Goal: Task Accomplishment & Management: Manage account settings

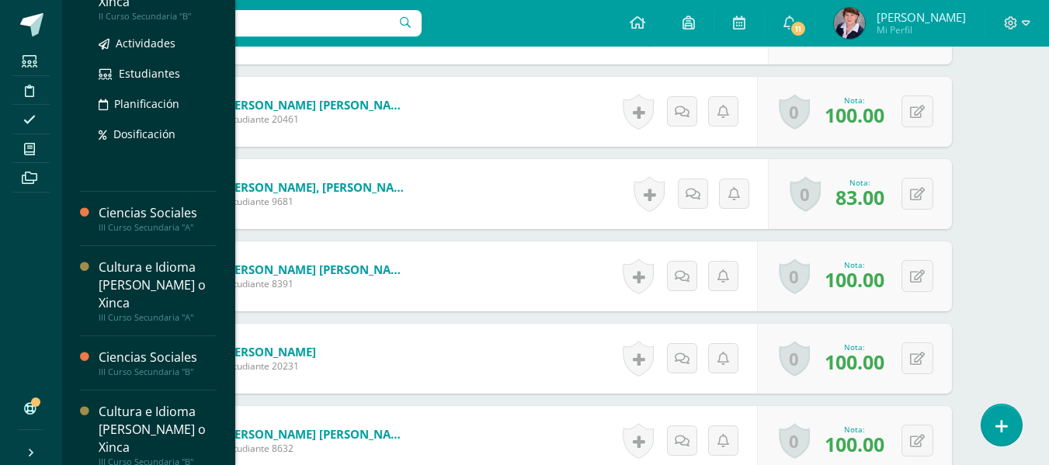
scroll to position [584, 0]
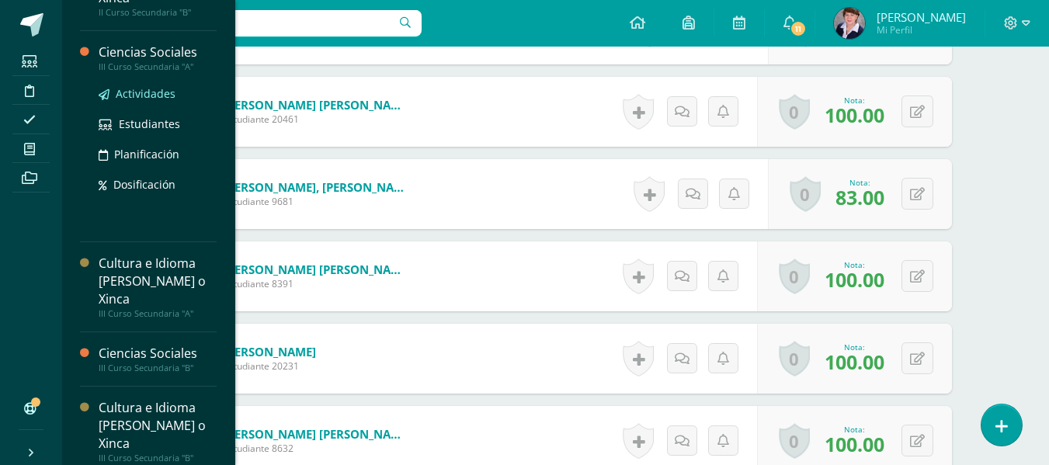
click at [154, 91] on span "Actividades" at bounding box center [146, 93] width 60 height 15
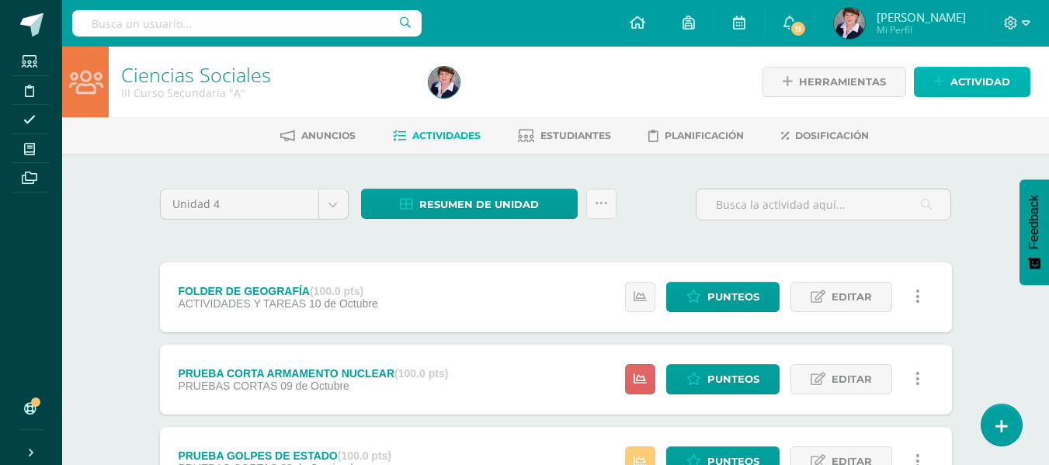
click at [973, 81] on span "Actividad" at bounding box center [981, 82] width 60 height 29
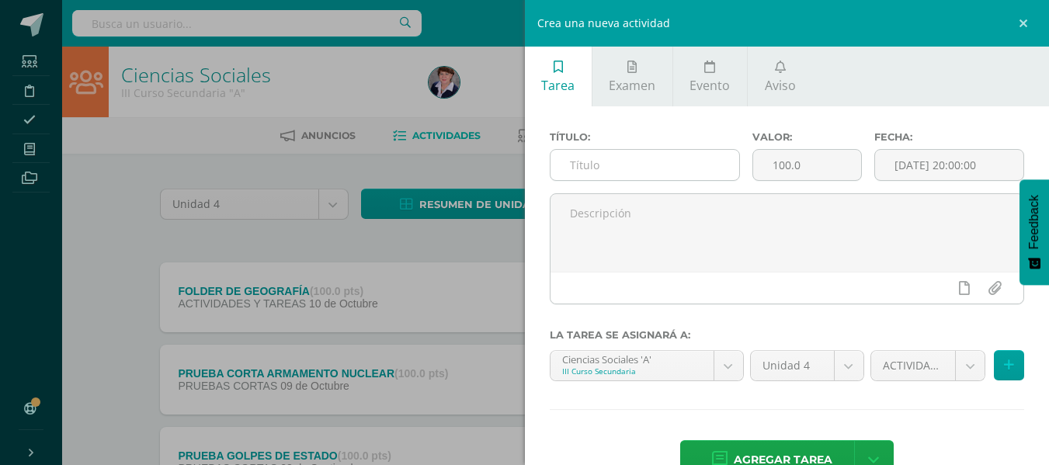
click at [658, 176] on input "text" at bounding box center [645, 165] width 189 height 30
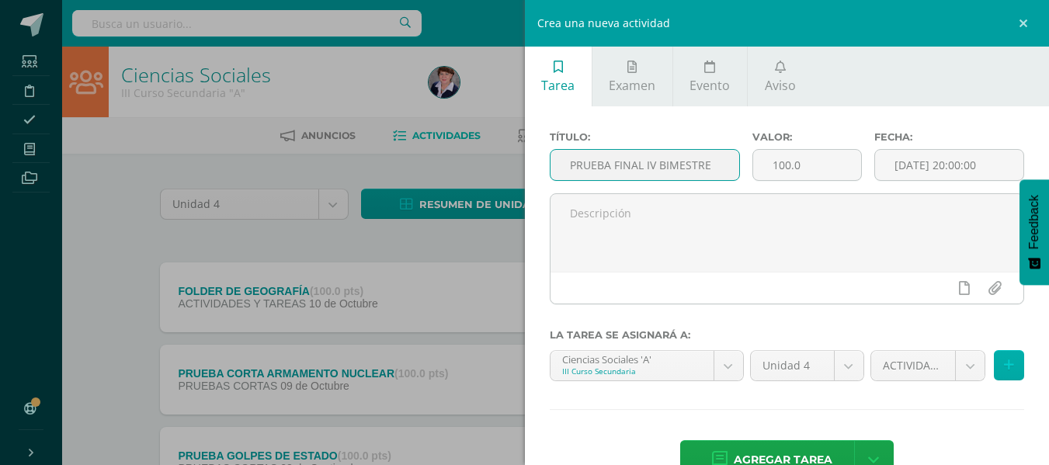
type input "PRUEBA FINAL IV BIMESTRE"
click at [1004, 363] on icon at bounding box center [1009, 365] width 10 height 13
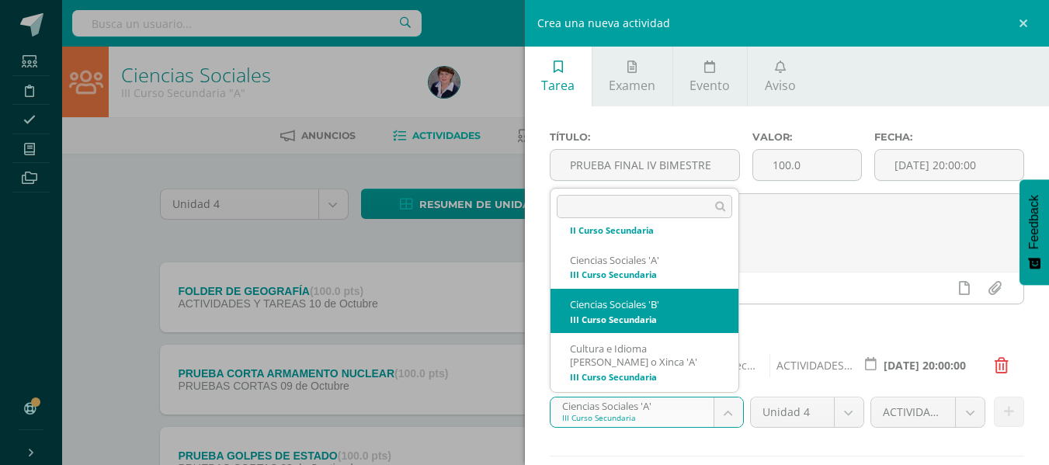
scroll to position [438, 0]
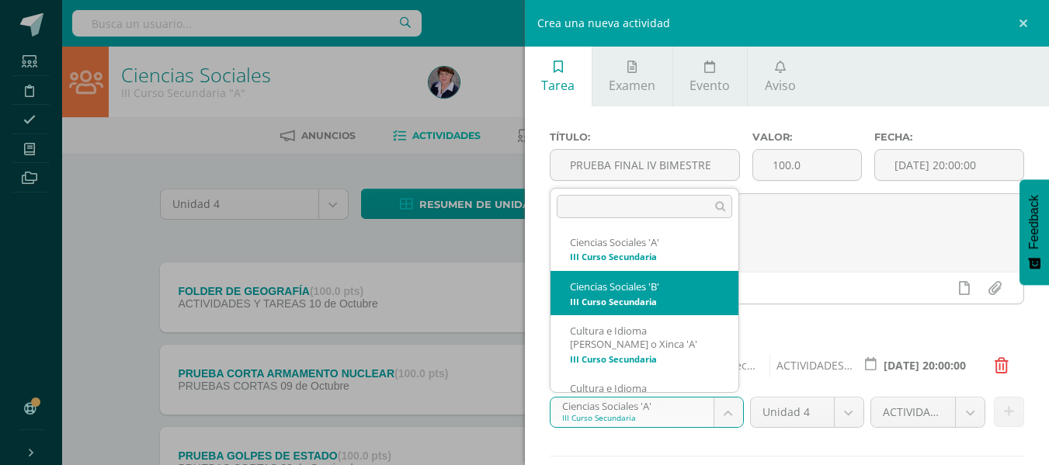
select select "208513"
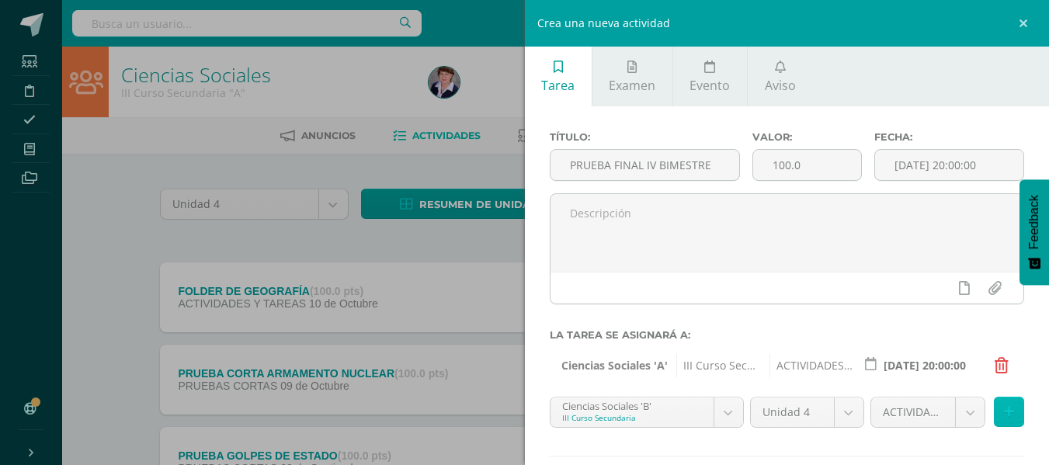
click at [1004, 411] on icon at bounding box center [1009, 411] width 10 height 13
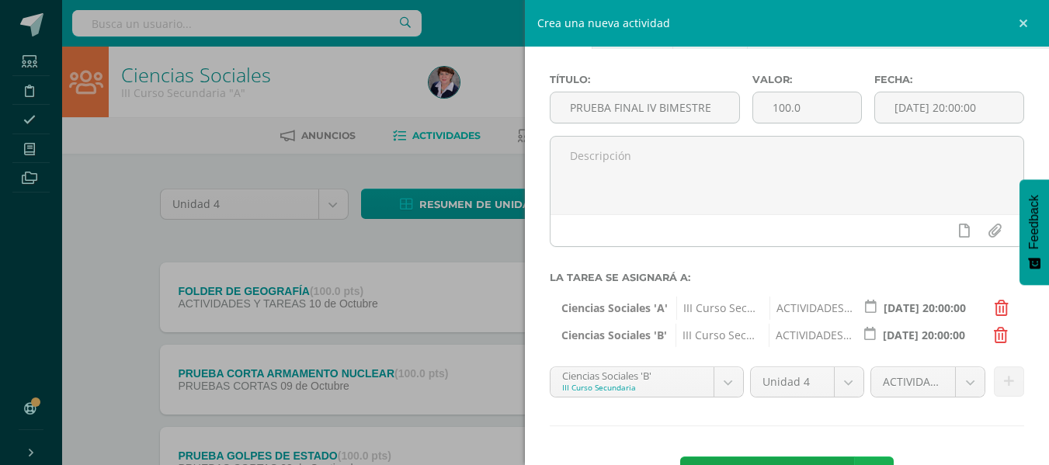
scroll to position [117, 0]
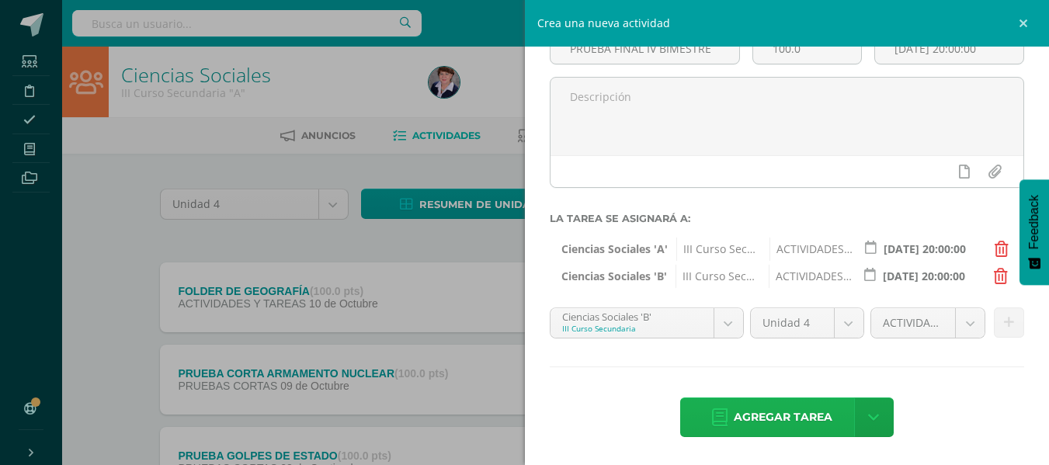
click at [798, 411] on span "Agregar tarea" at bounding box center [783, 417] width 99 height 38
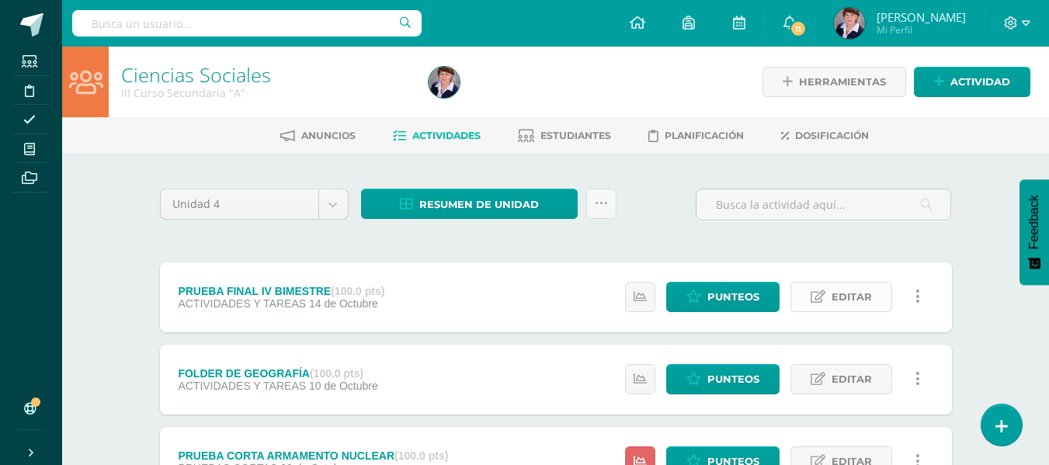
click at [866, 299] on span "Editar" at bounding box center [852, 297] width 40 height 29
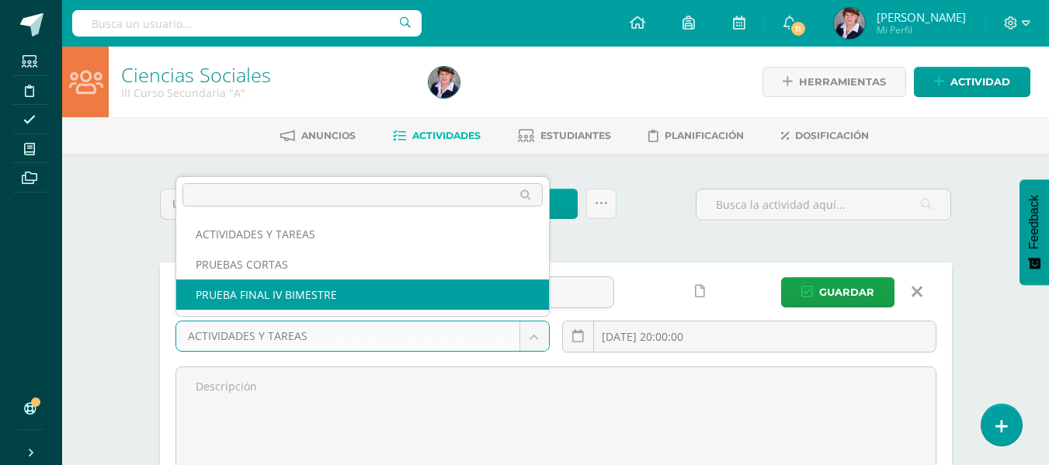
select select "232591"
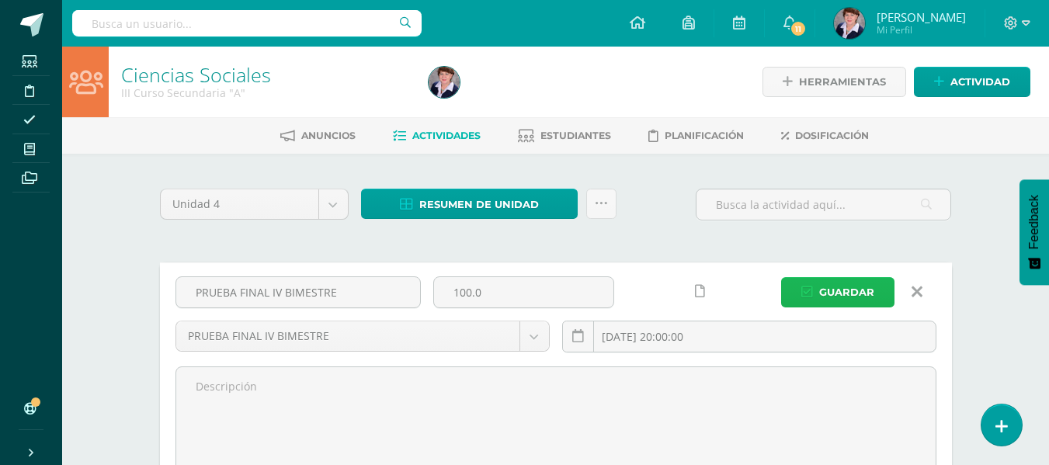
click at [849, 288] on span "Guardar" at bounding box center [846, 292] width 55 height 29
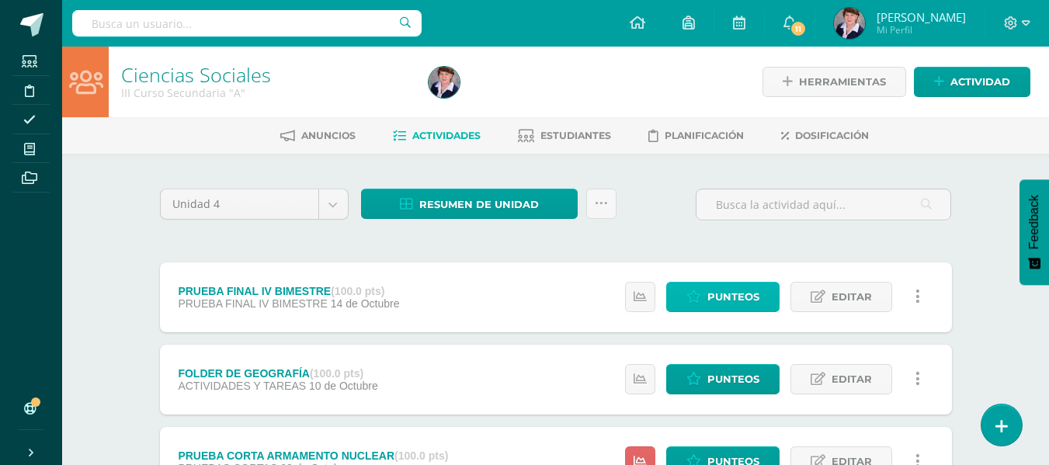
click at [739, 297] on span "Punteos" at bounding box center [734, 297] width 52 height 29
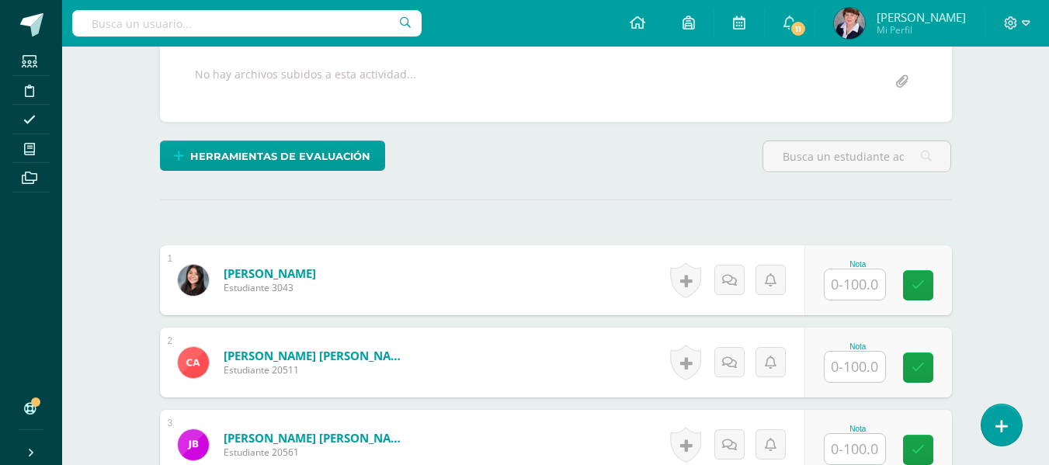
scroll to position [393, 0]
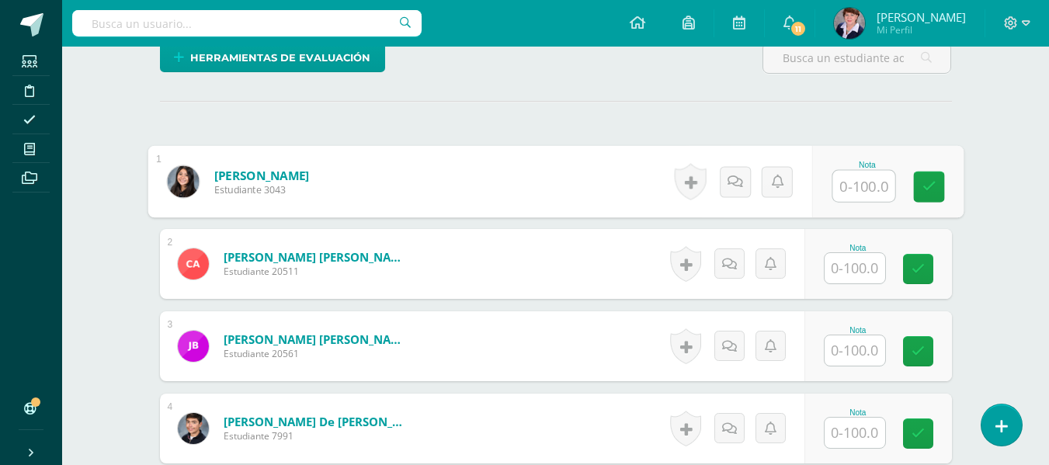
click at [864, 190] on input "text" at bounding box center [864, 186] width 62 height 31
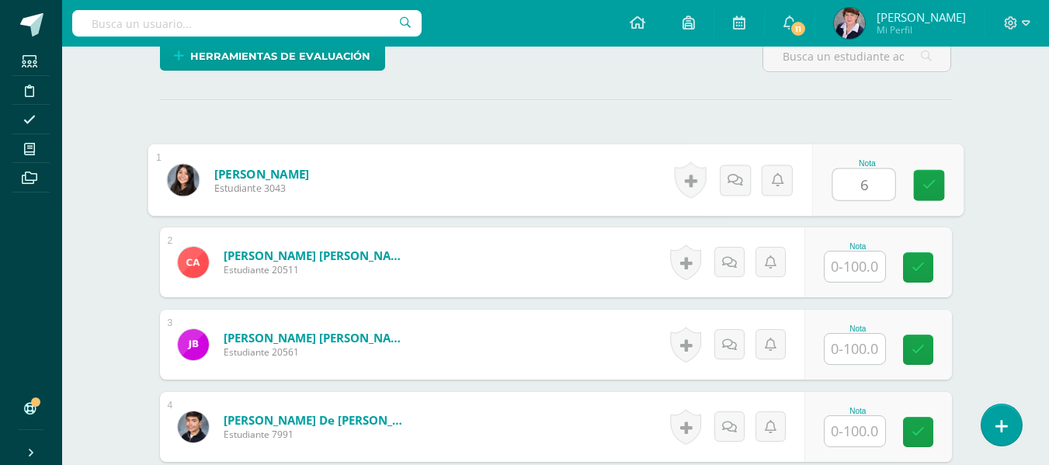
type input "60"
click at [927, 179] on icon at bounding box center [929, 185] width 14 height 13
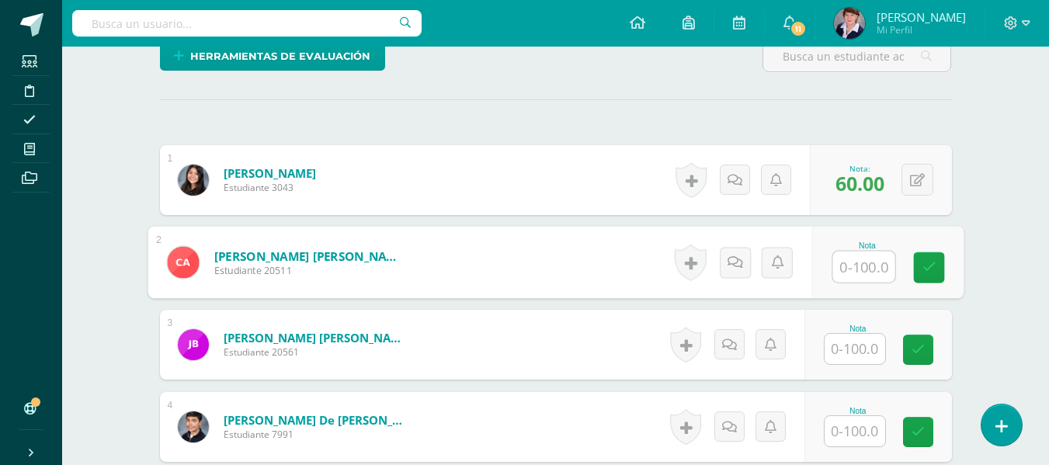
click at [854, 271] on input "text" at bounding box center [864, 267] width 62 height 31
type input "42"
click at [933, 261] on icon at bounding box center [929, 267] width 14 height 13
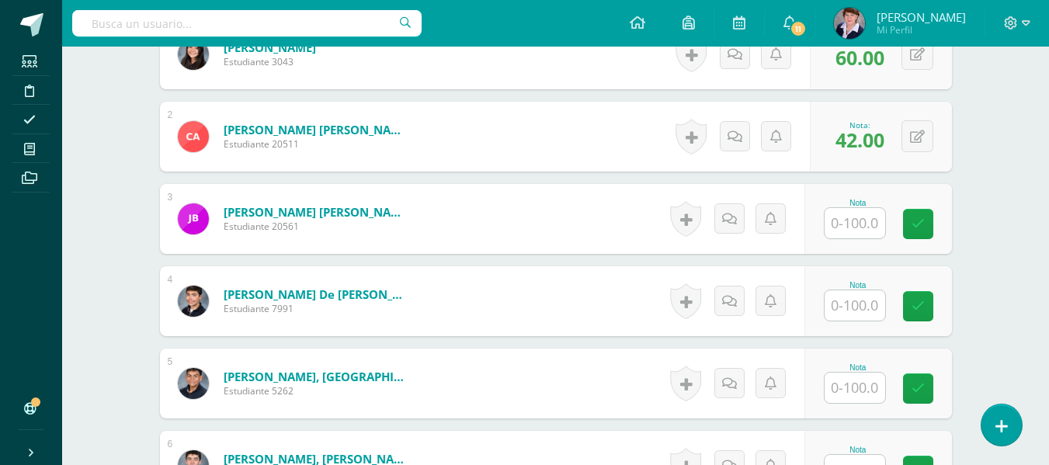
scroll to position [550, 0]
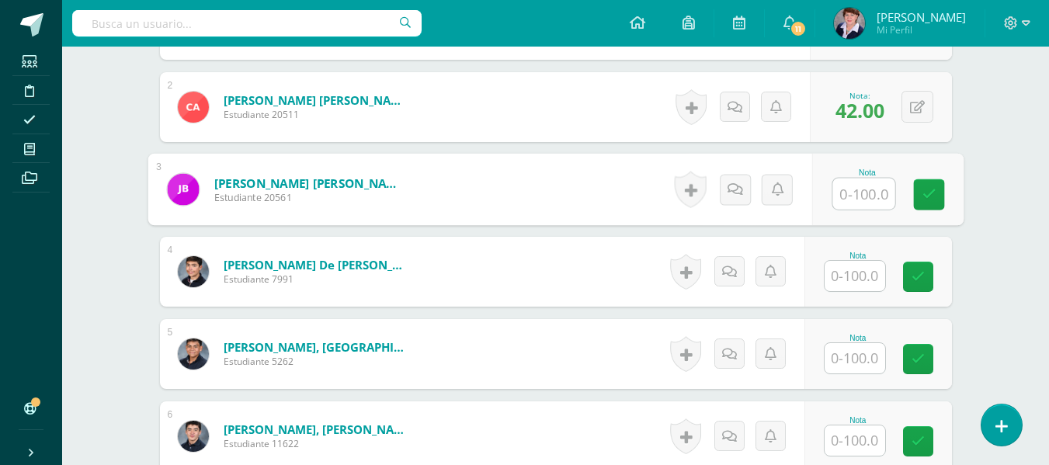
click at [861, 195] on input "text" at bounding box center [864, 194] width 62 height 31
type input "71"
click at [930, 189] on icon at bounding box center [929, 194] width 14 height 13
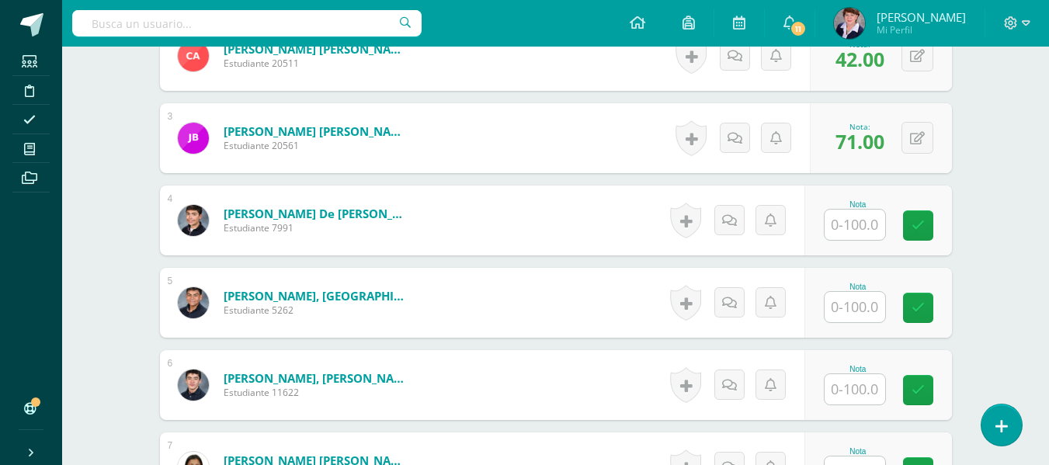
scroll to position [628, 0]
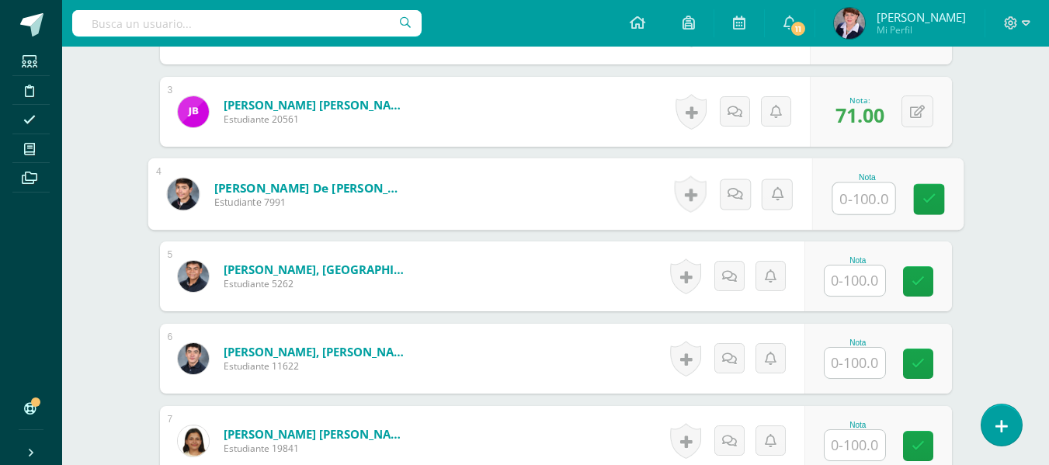
click at [868, 200] on input "text" at bounding box center [864, 198] width 62 height 31
type input "73"
click at [934, 189] on link at bounding box center [928, 199] width 31 height 31
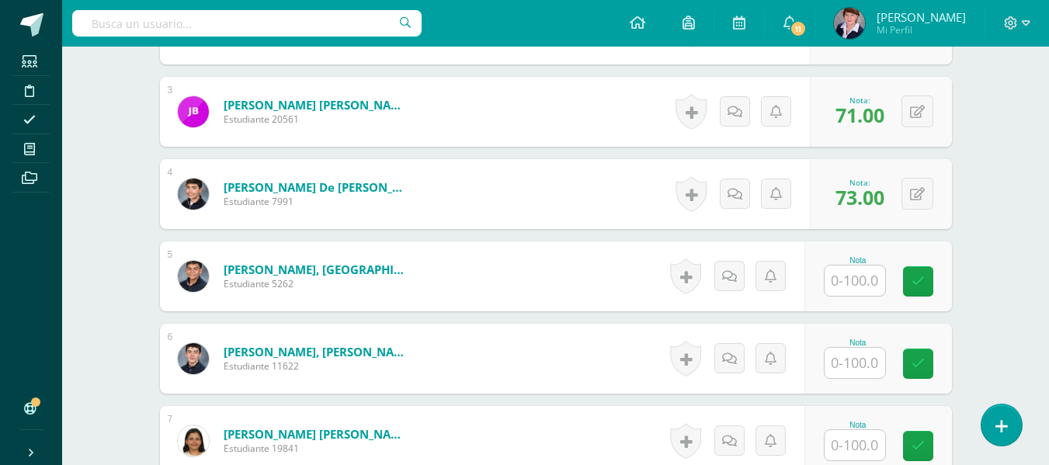
click at [864, 283] on input "text" at bounding box center [855, 281] width 61 height 30
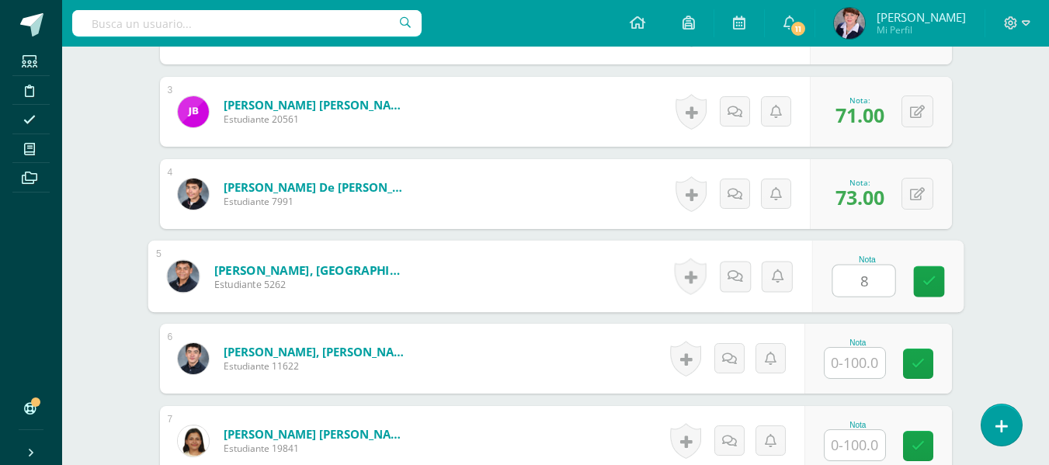
type input "87"
click at [930, 275] on icon at bounding box center [929, 281] width 14 height 13
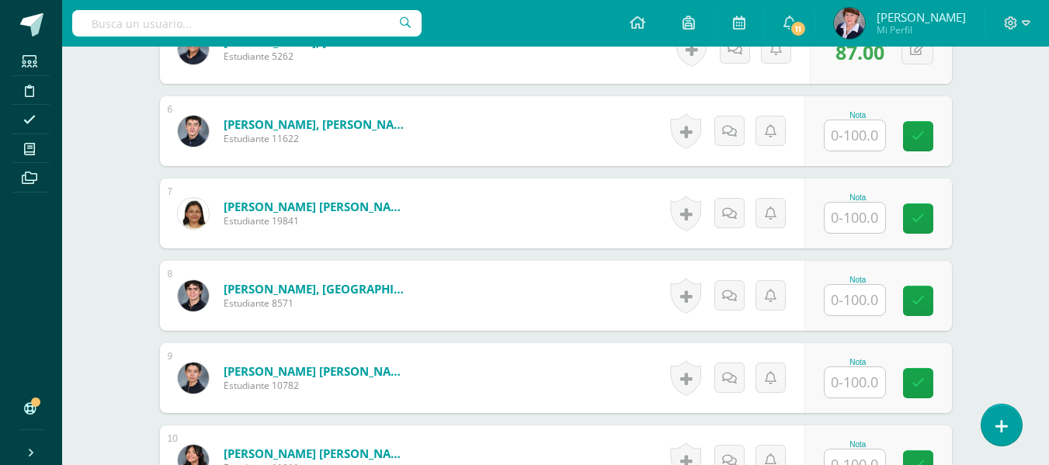
scroll to position [861, 0]
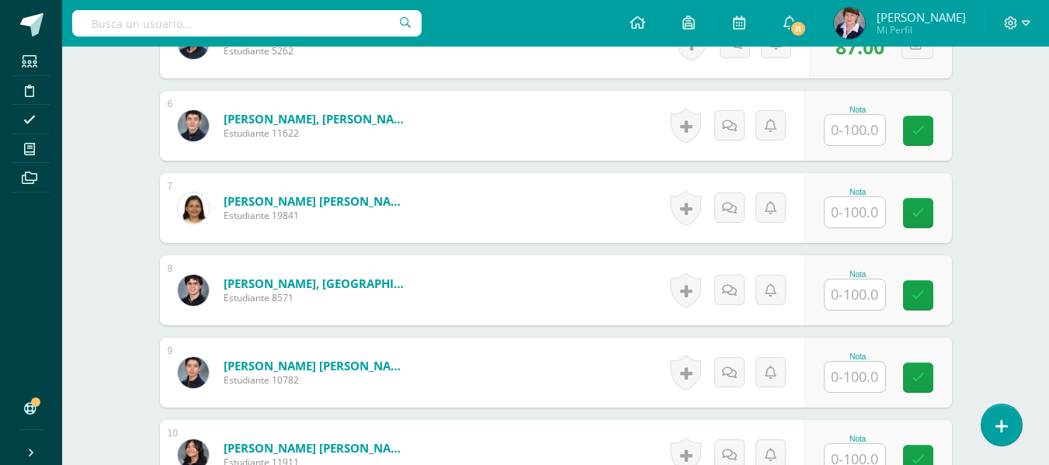
click at [860, 138] on input "text" at bounding box center [855, 130] width 61 height 30
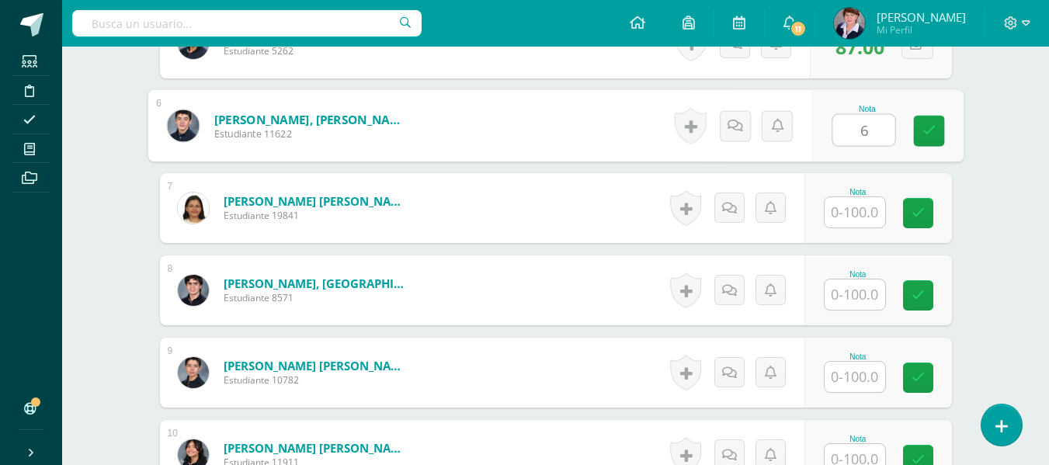
type input "68"
click at [922, 127] on icon at bounding box center [929, 130] width 14 height 13
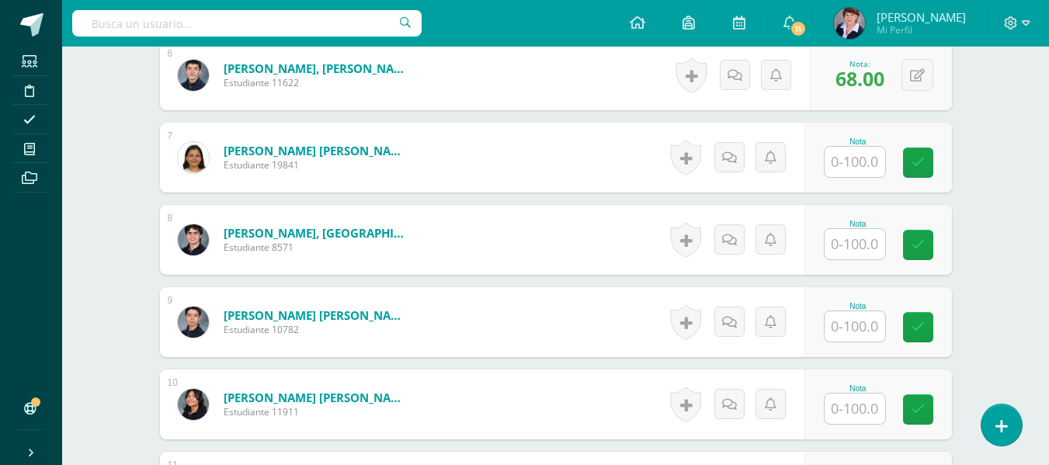
scroll to position [938, 0]
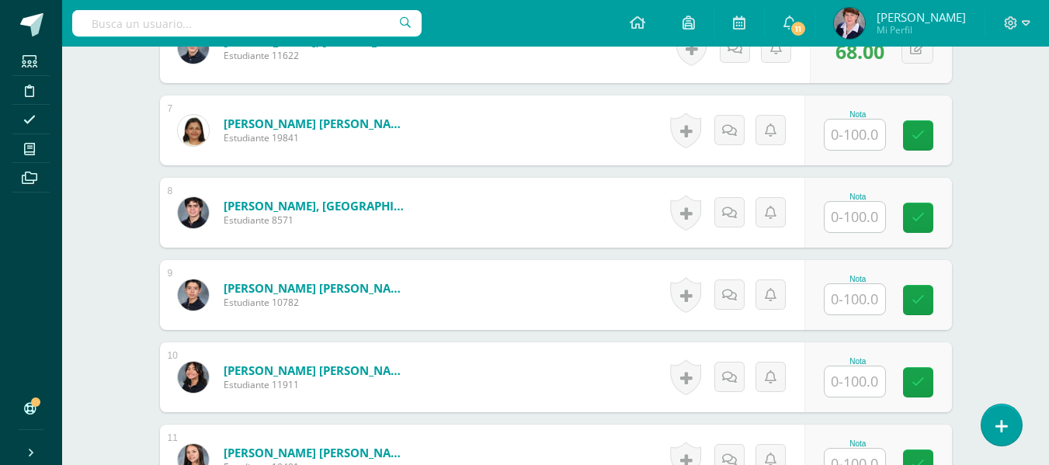
click at [853, 133] on input "text" at bounding box center [855, 135] width 61 height 30
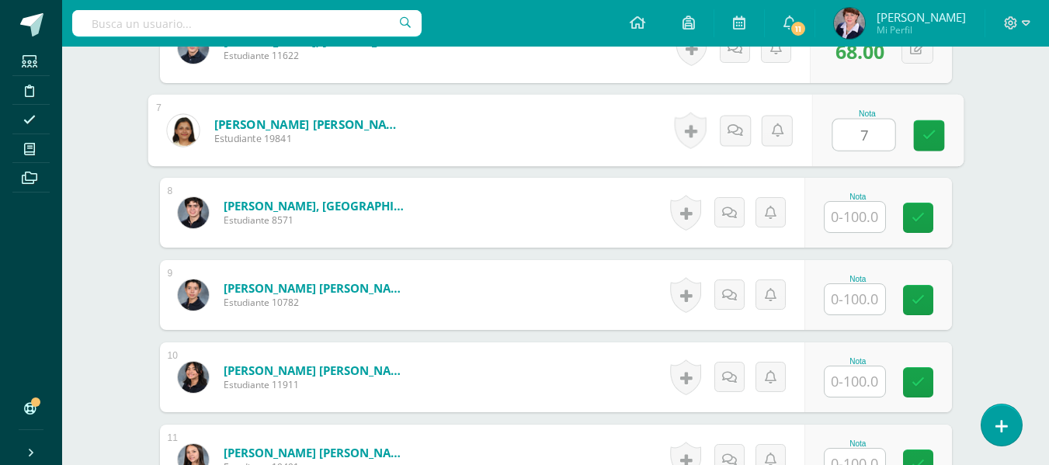
type input "78"
click at [927, 133] on icon at bounding box center [929, 135] width 14 height 13
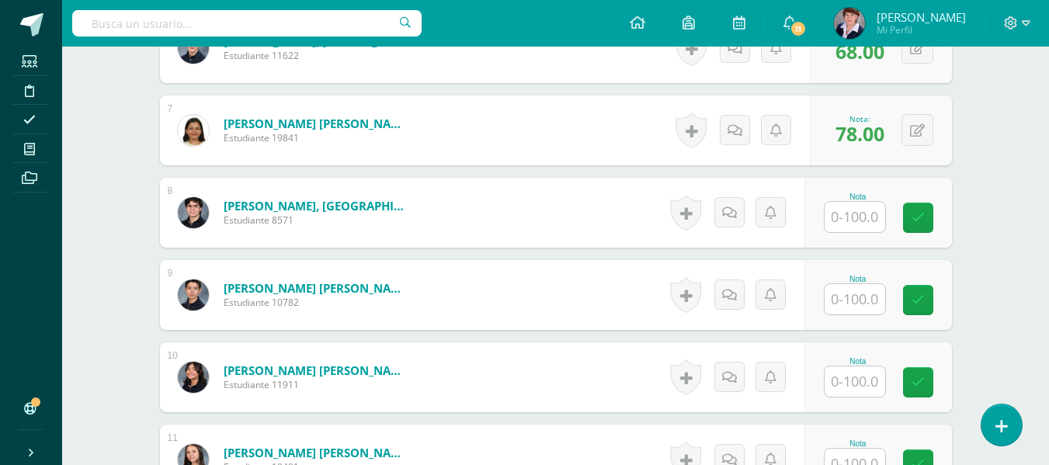
click at [861, 220] on input "text" at bounding box center [855, 217] width 61 height 30
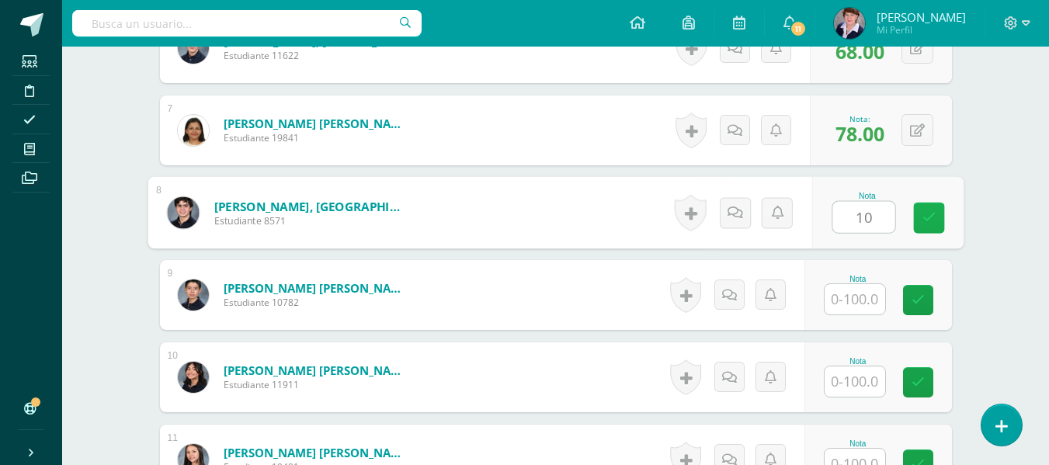
type input "100"
click at [929, 209] on link at bounding box center [928, 218] width 31 height 31
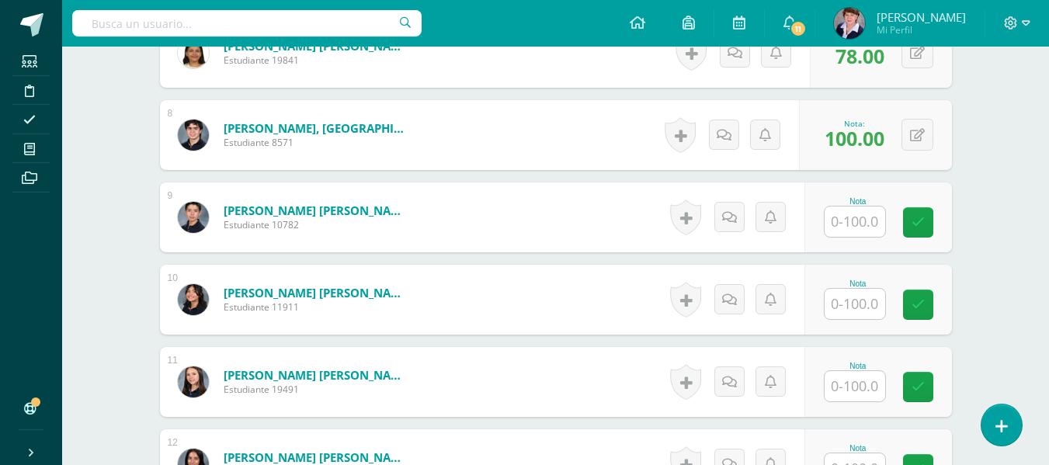
scroll to position [1094, 0]
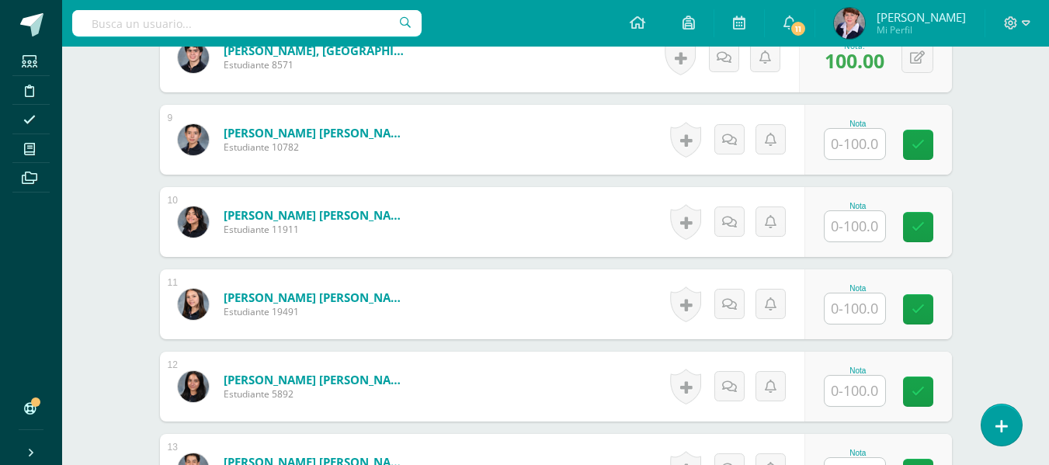
click at [864, 140] on input "text" at bounding box center [855, 144] width 61 height 30
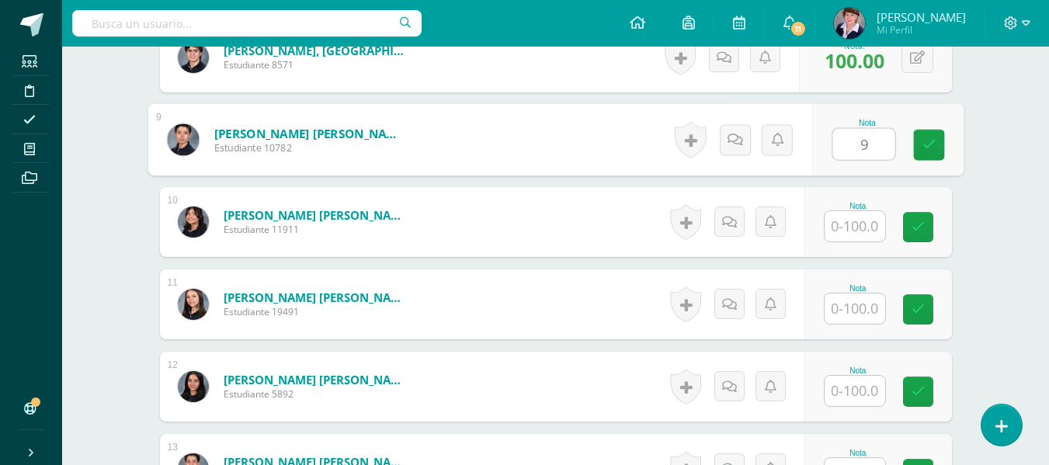
type input "91"
click at [925, 139] on icon at bounding box center [929, 144] width 14 height 13
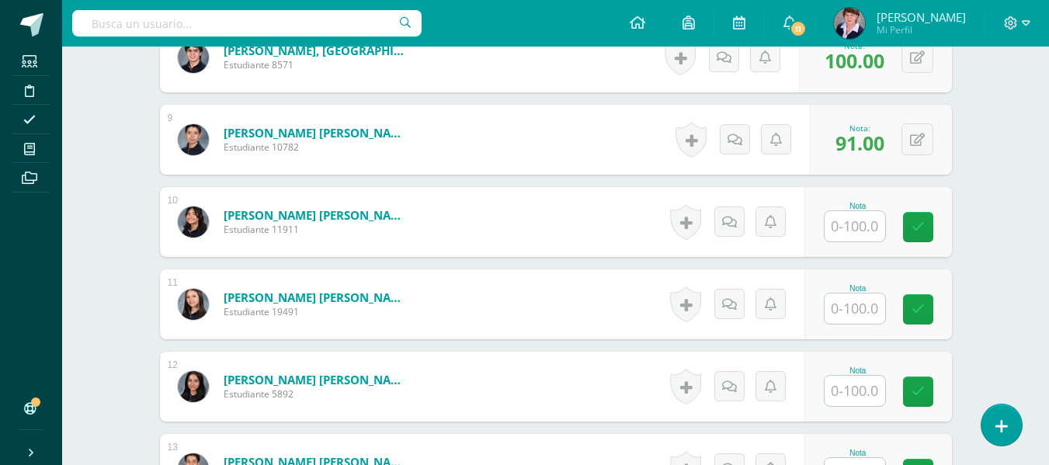
click at [843, 228] on input "text" at bounding box center [855, 226] width 61 height 30
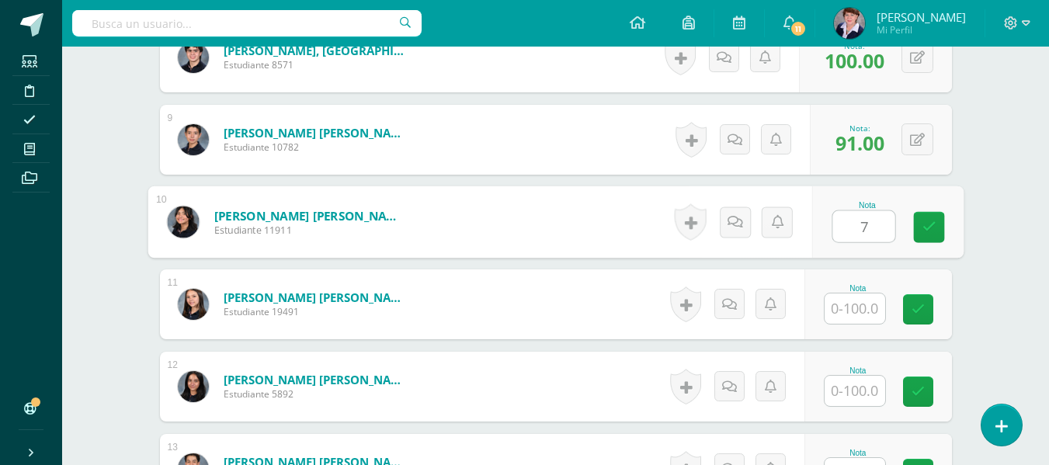
type input "77"
click at [923, 224] on icon at bounding box center [929, 227] width 14 height 13
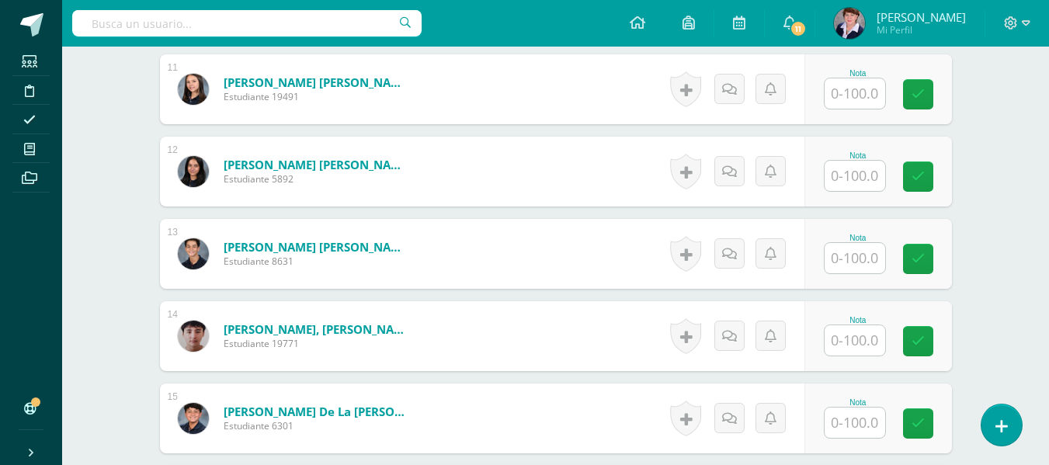
scroll to position [1249, 0]
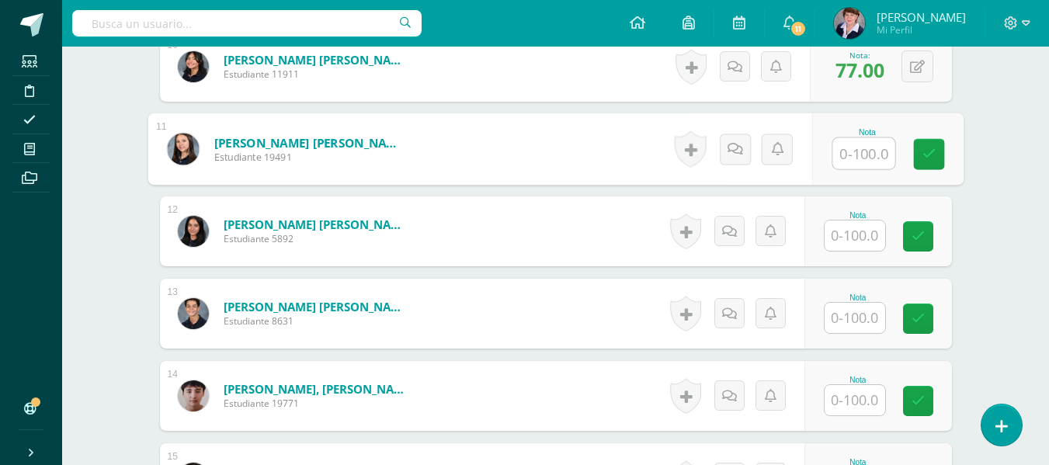
click at [868, 152] on input "text" at bounding box center [864, 153] width 62 height 31
type input "83"
click at [937, 144] on link at bounding box center [928, 154] width 31 height 31
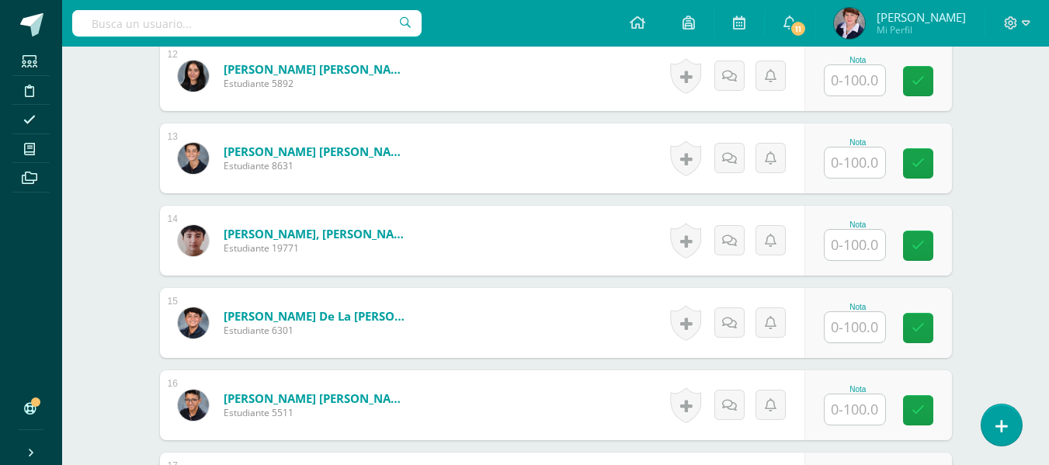
scroll to position [1327, 0]
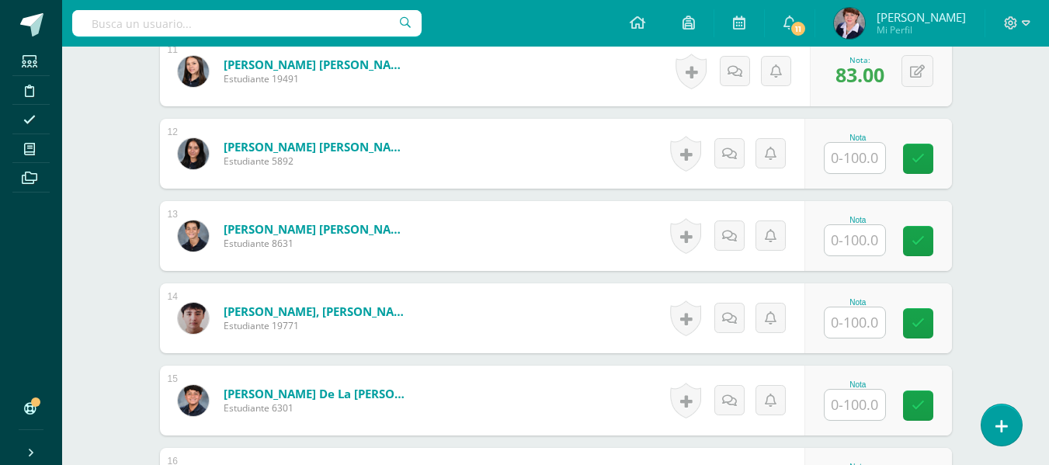
click at [871, 159] on input "text" at bounding box center [855, 158] width 61 height 30
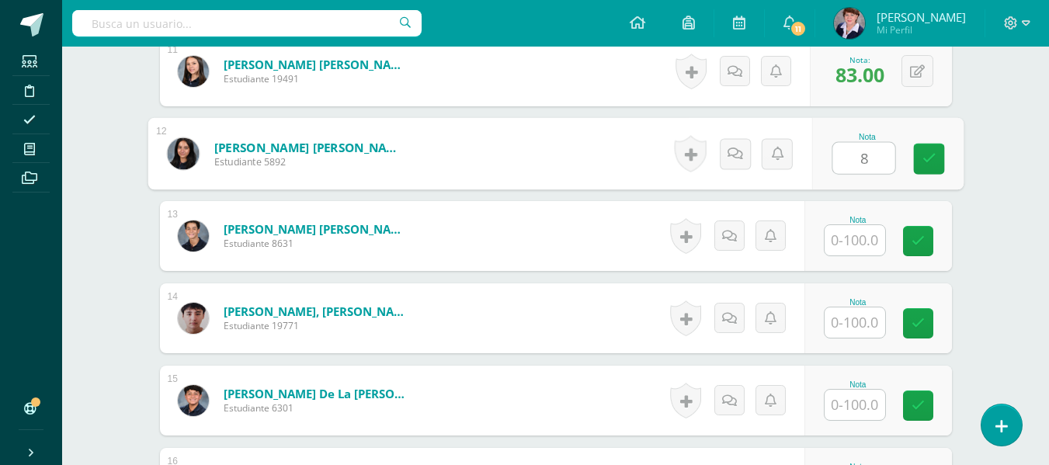
type input "85"
click at [929, 152] on icon at bounding box center [929, 158] width 14 height 13
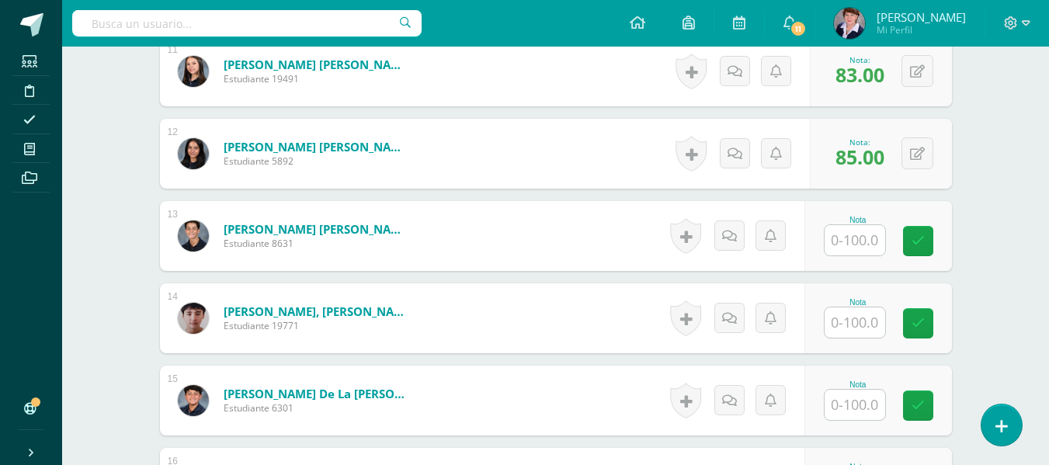
click at [851, 237] on input "text" at bounding box center [855, 240] width 61 height 30
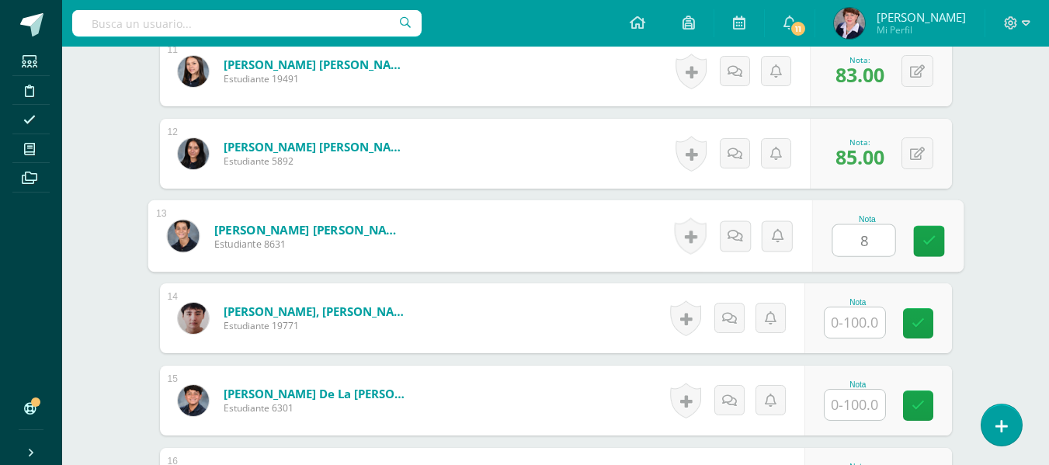
type input "82"
click at [930, 235] on icon at bounding box center [929, 241] width 14 height 13
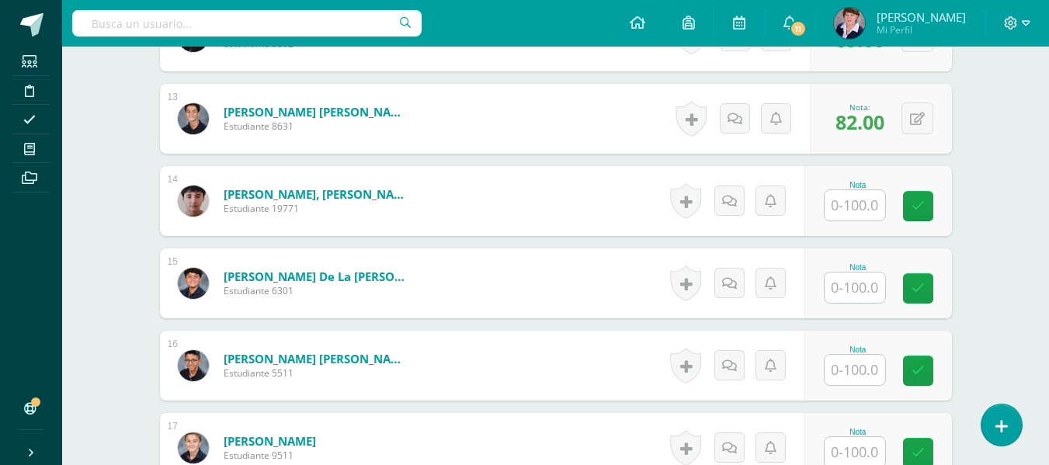
scroll to position [1482, 0]
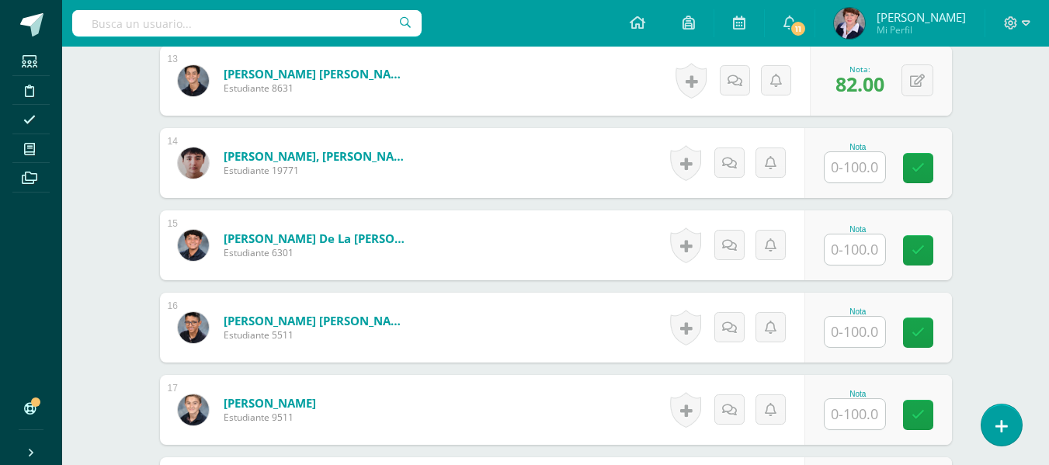
click at [879, 171] on input "text" at bounding box center [855, 167] width 61 height 30
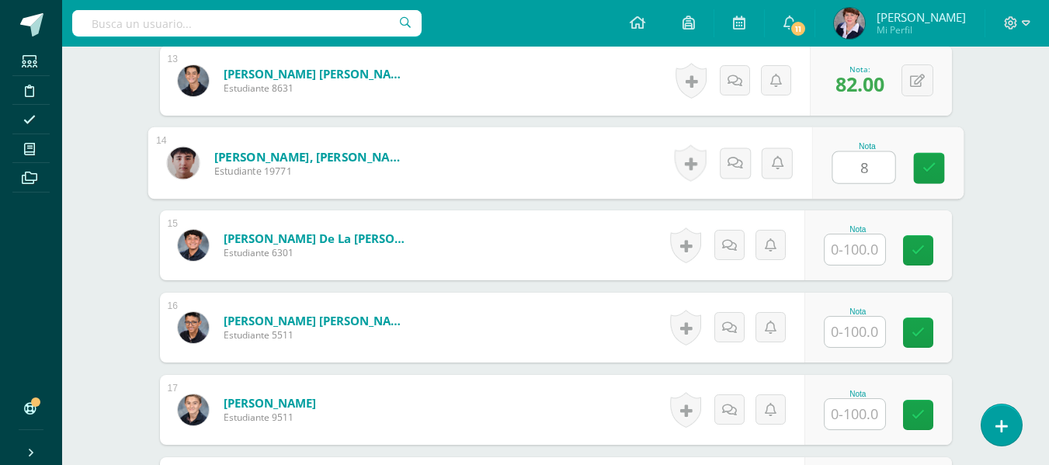
type input "80"
click at [935, 168] on icon at bounding box center [929, 168] width 14 height 13
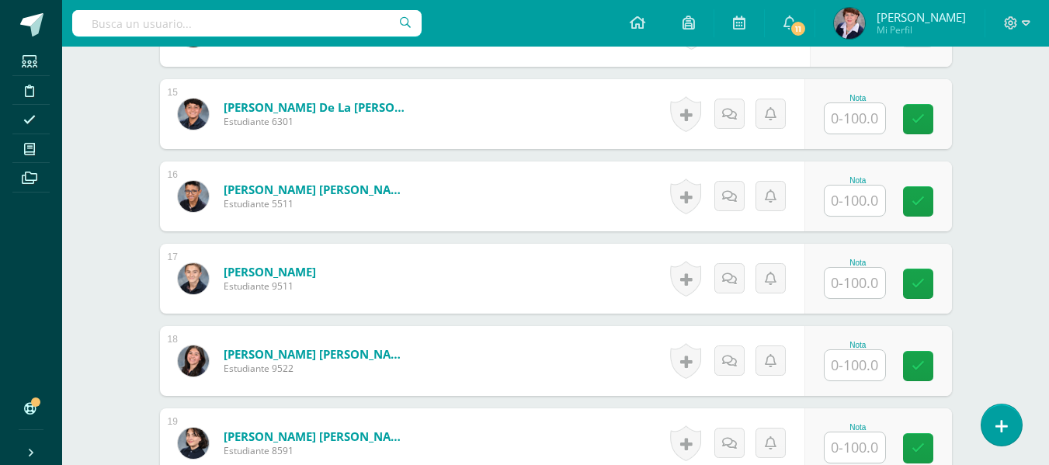
scroll to position [1637, 0]
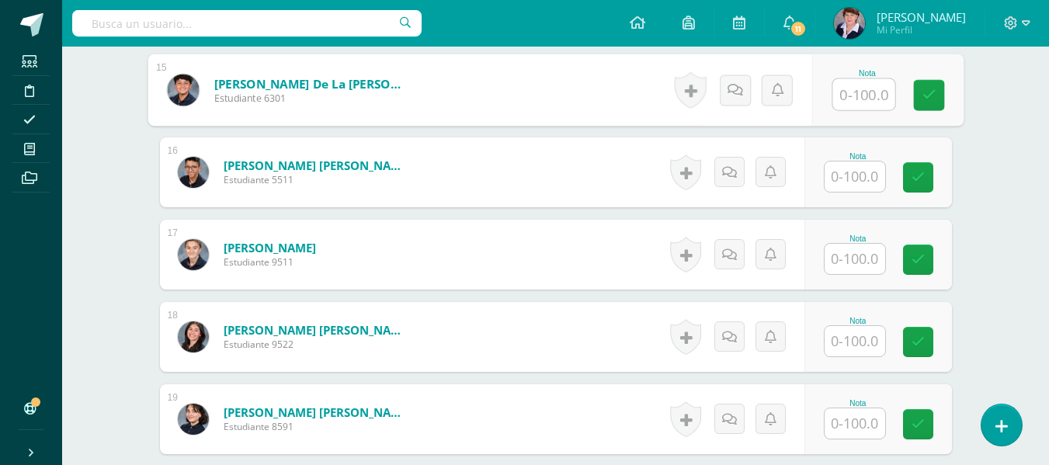
click at [861, 91] on input "text" at bounding box center [864, 94] width 62 height 31
type input "79"
click at [931, 89] on icon at bounding box center [929, 95] width 14 height 13
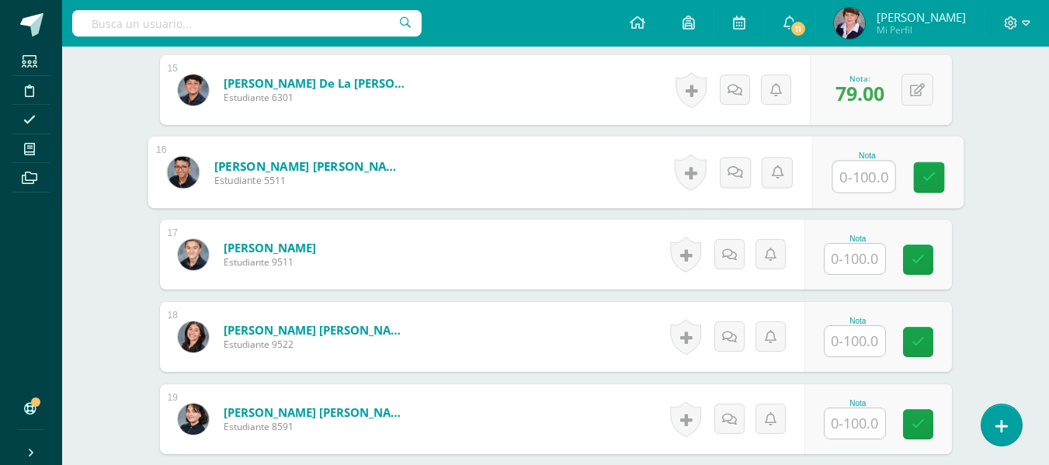
click at [863, 174] on input "text" at bounding box center [864, 177] width 62 height 31
type input "89"
click at [929, 172] on icon at bounding box center [929, 177] width 14 height 13
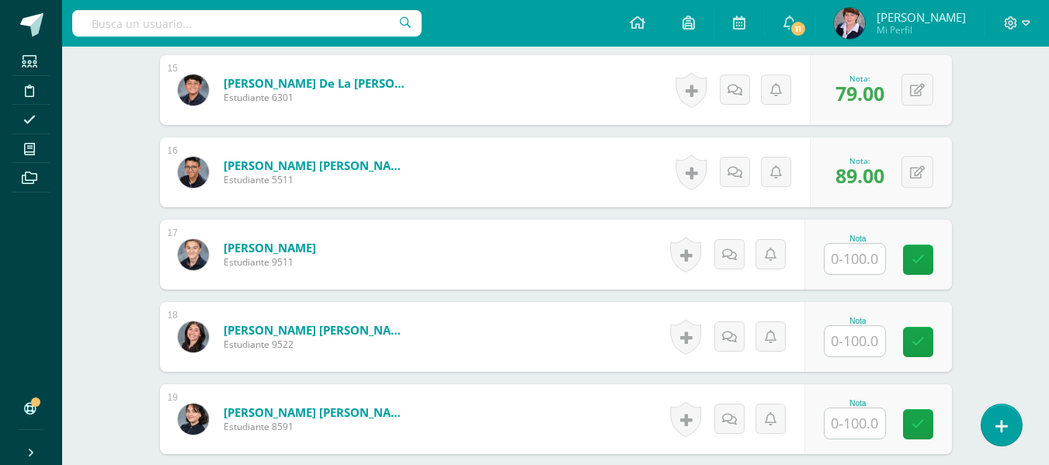
scroll to position [1715, 0]
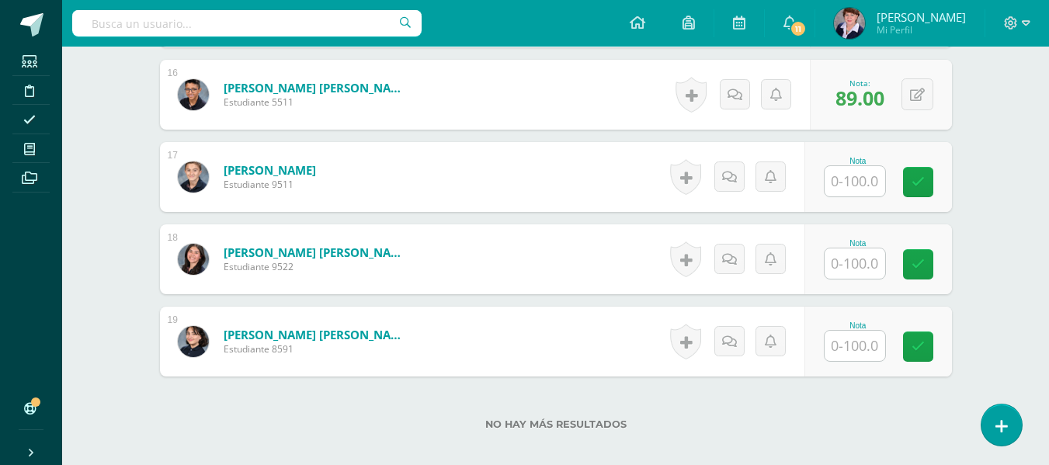
click at [864, 179] on input "text" at bounding box center [855, 181] width 61 height 30
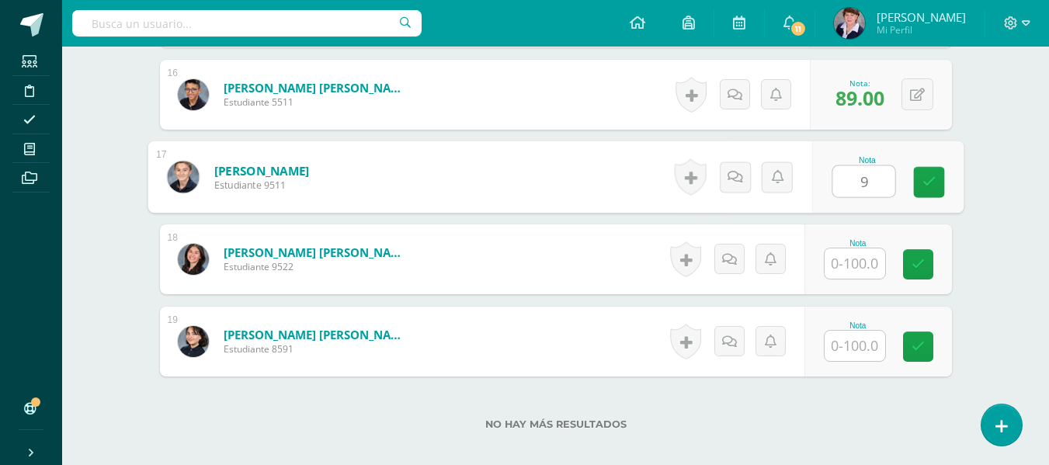
type input "96"
click at [920, 180] on link at bounding box center [928, 182] width 31 height 31
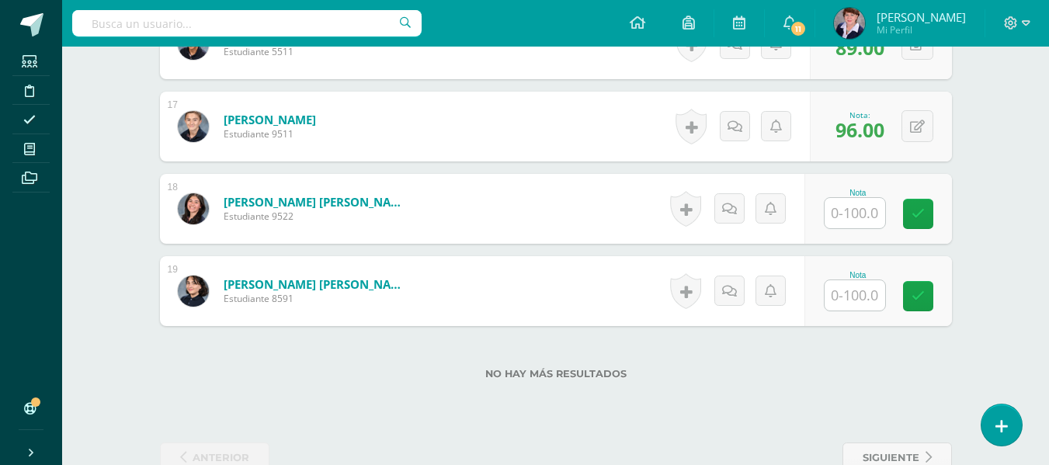
scroll to position [1793, 0]
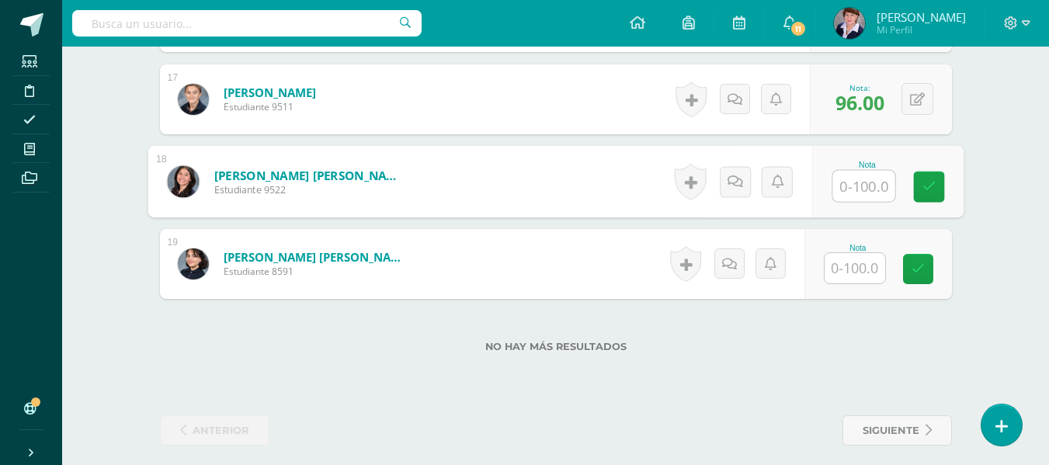
click at [859, 185] on input "text" at bounding box center [864, 186] width 62 height 31
type input "80"
click at [929, 181] on icon at bounding box center [929, 186] width 14 height 13
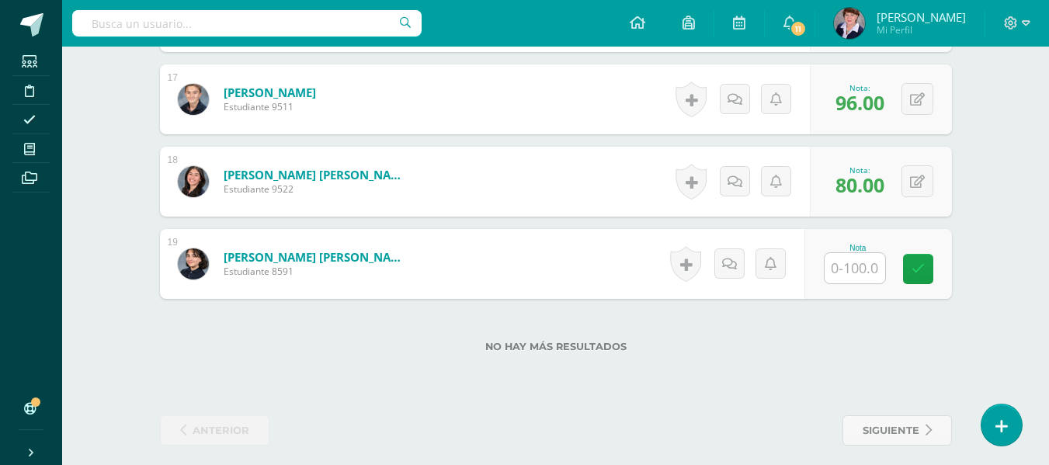
click at [852, 270] on input "text" at bounding box center [855, 268] width 61 height 30
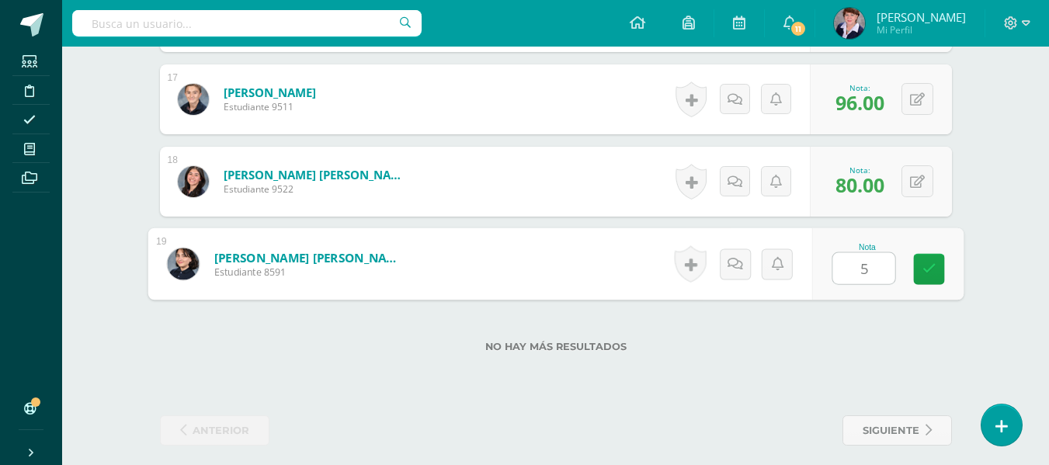
type input "58"
click at [930, 264] on icon at bounding box center [929, 269] width 14 height 13
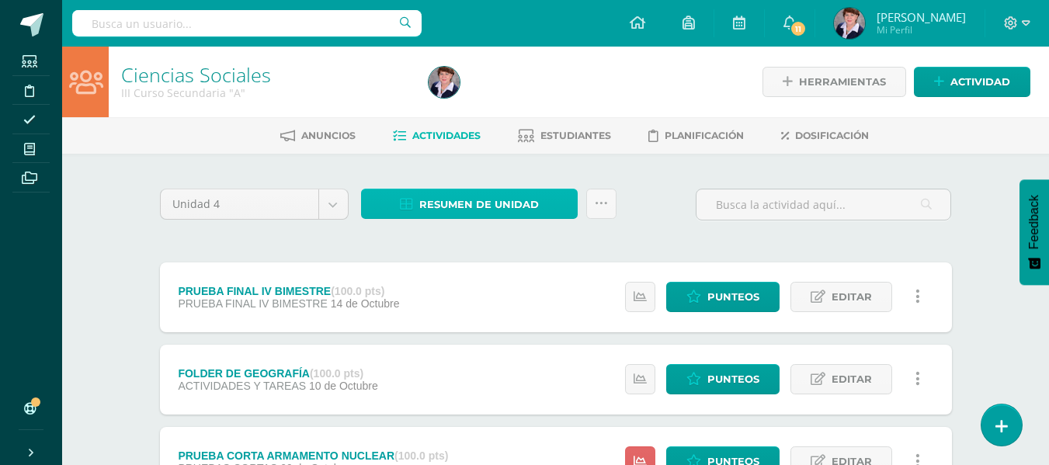
click at [498, 196] on span "Resumen de unidad" at bounding box center [479, 204] width 120 height 29
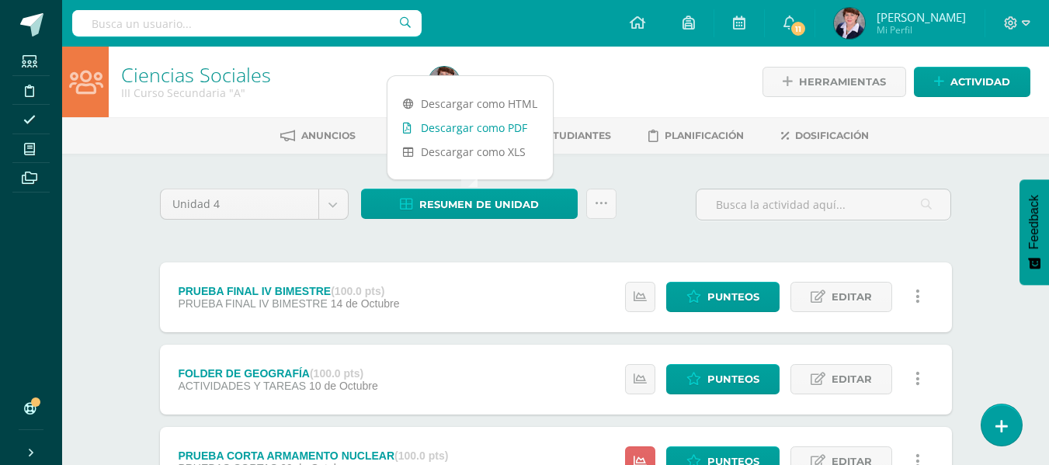
click at [487, 122] on link "Descargar como PDF" at bounding box center [470, 128] width 165 height 24
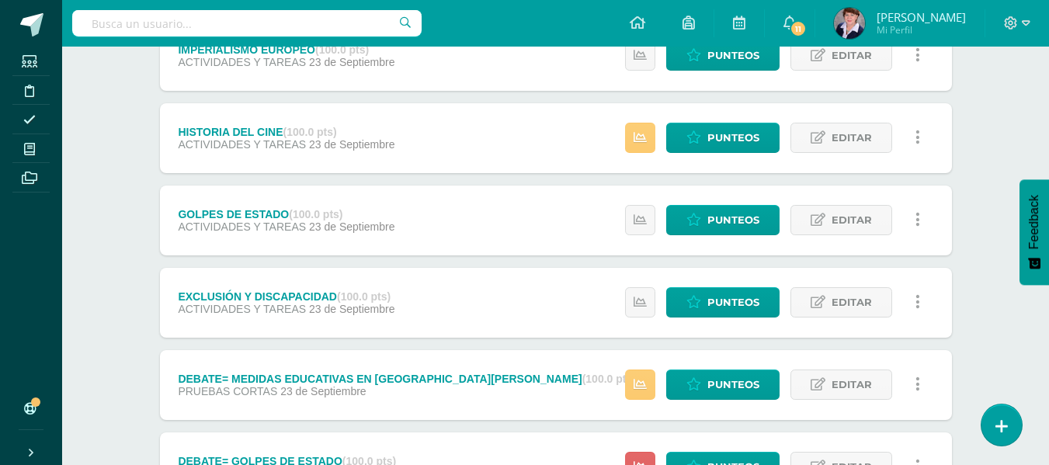
scroll to position [652, 0]
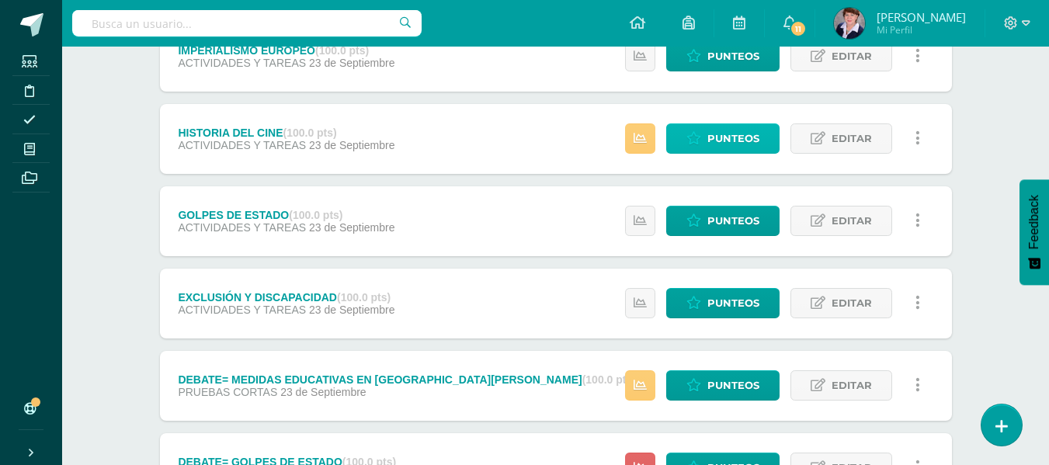
click at [734, 134] on span "Punteos" at bounding box center [734, 138] width 52 height 29
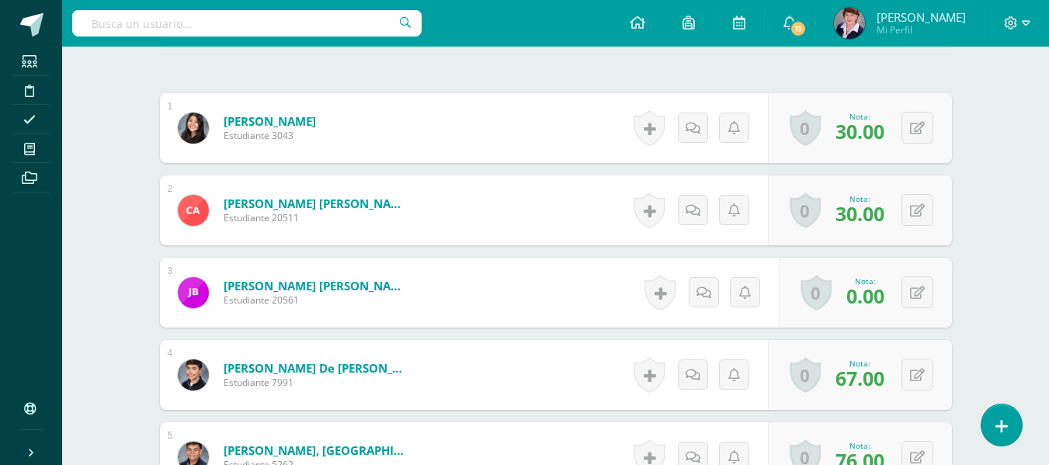
scroll to position [471, 0]
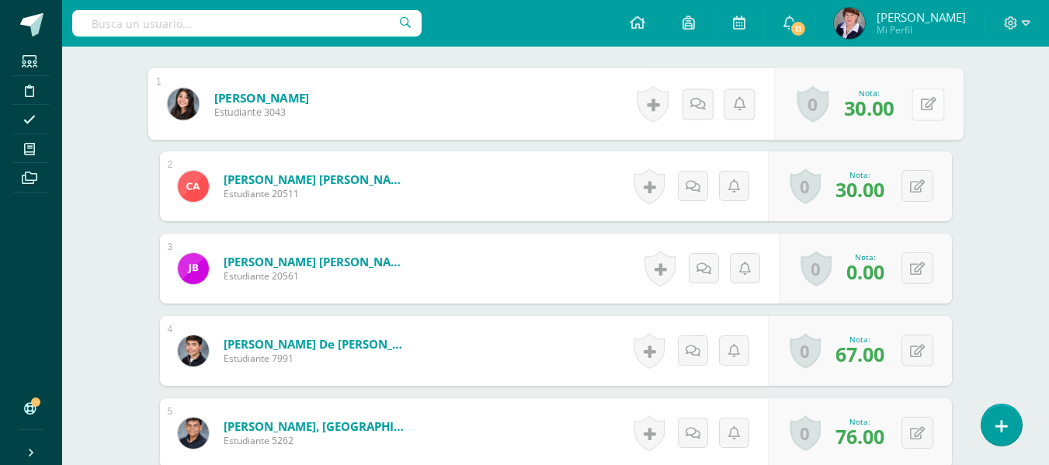
click at [923, 112] on button at bounding box center [928, 104] width 33 height 33
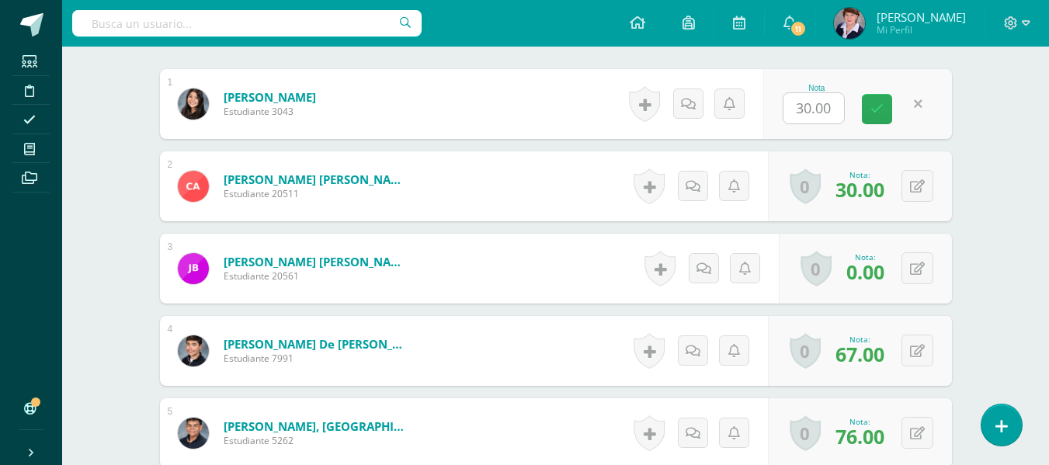
scroll to position [471, 0]
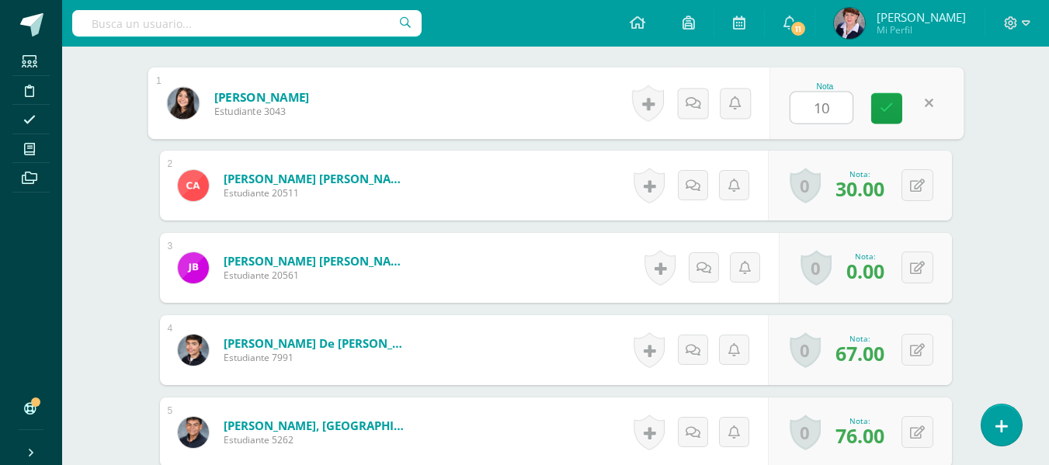
type input "100"
click at [885, 104] on icon at bounding box center [887, 108] width 14 height 13
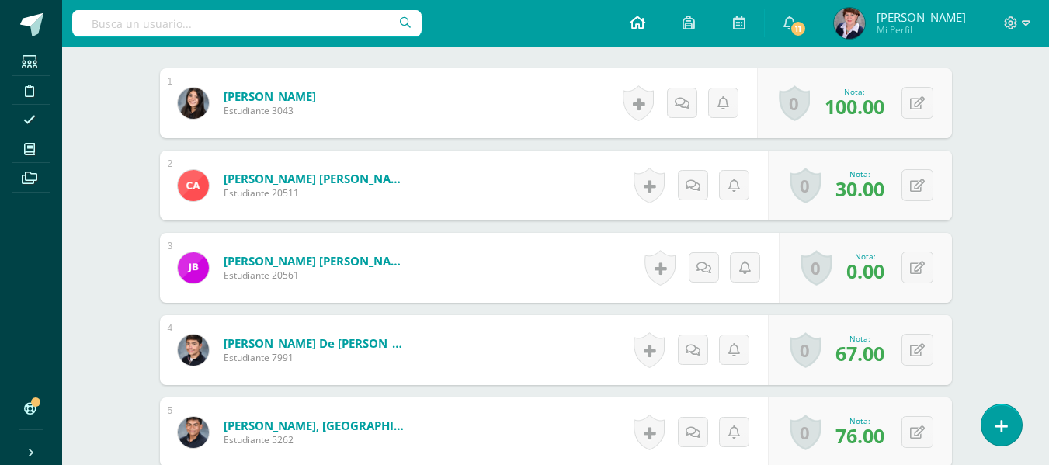
scroll to position [472, 0]
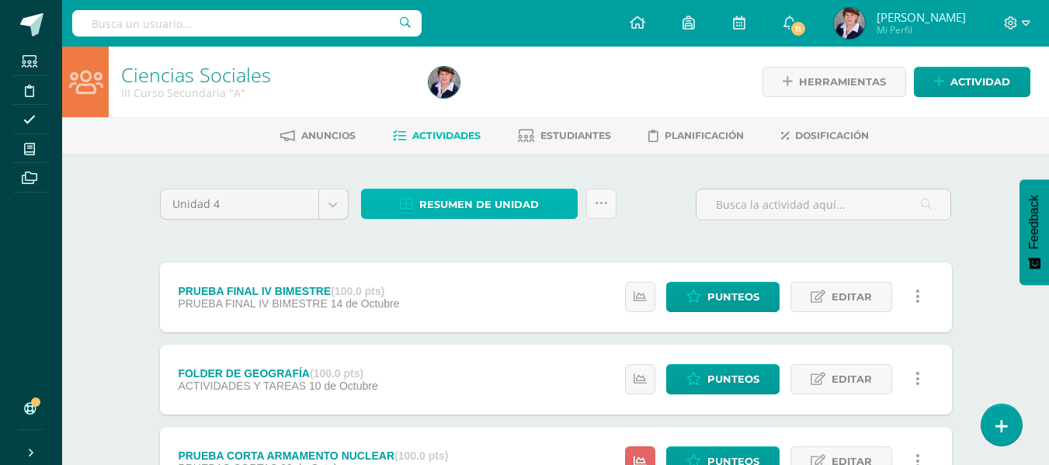
click at [518, 203] on span "Resumen de unidad" at bounding box center [479, 204] width 120 height 29
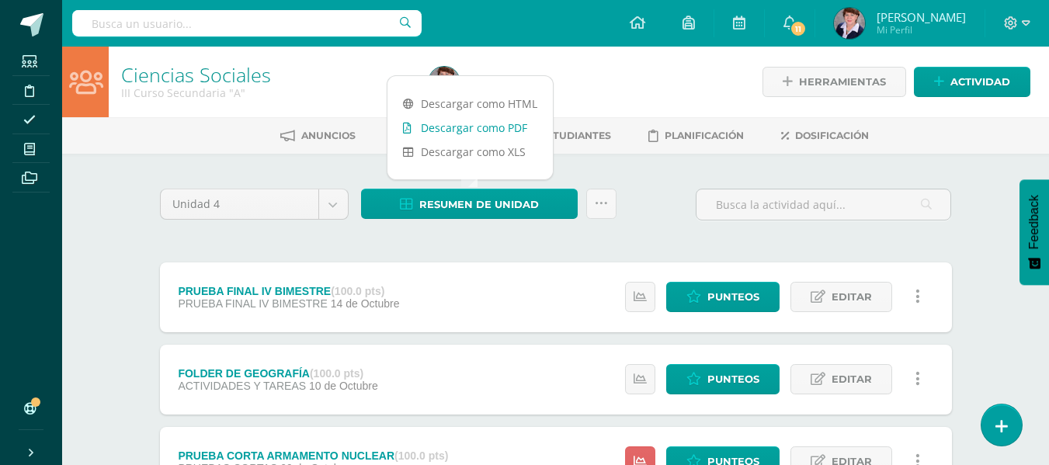
click at [486, 121] on link "Descargar como PDF" at bounding box center [470, 128] width 165 height 24
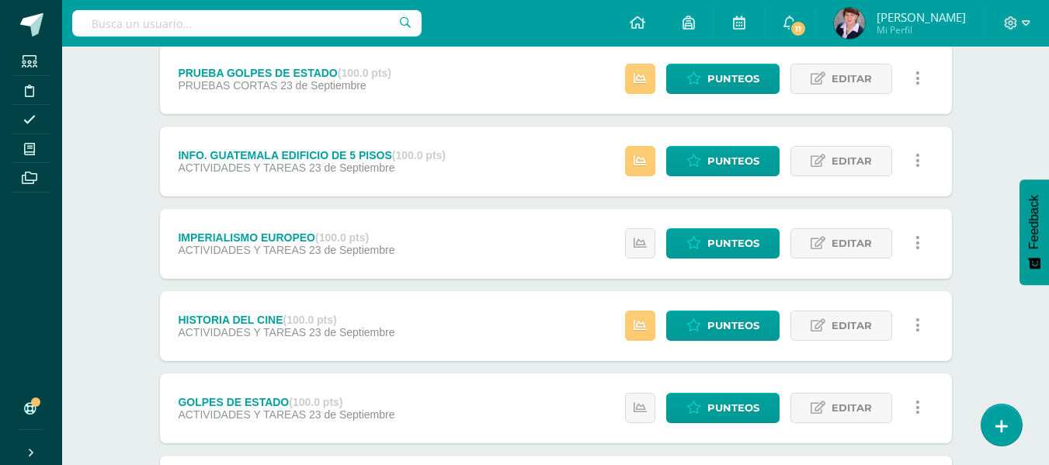
scroll to position [466, 0]
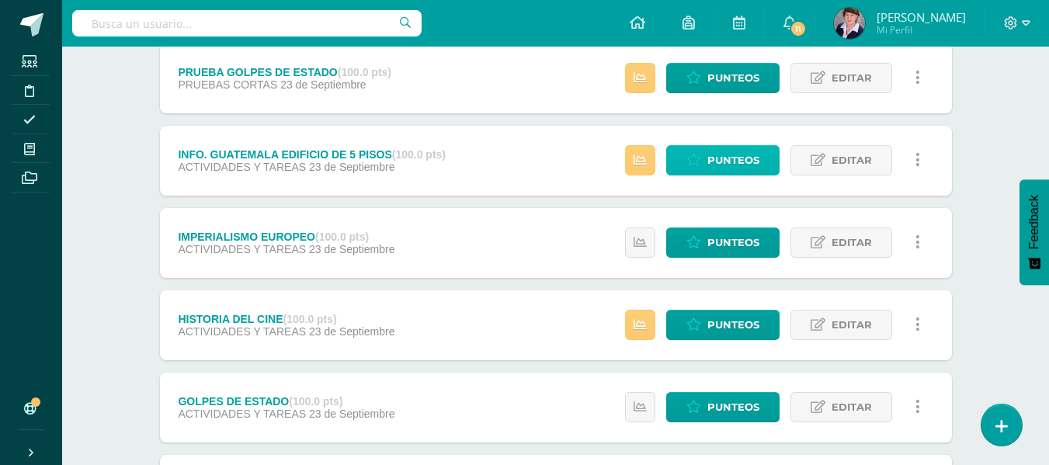
click at [731, 152] on span "Punteos" at bounding box center [734, 160] width 52 height 29
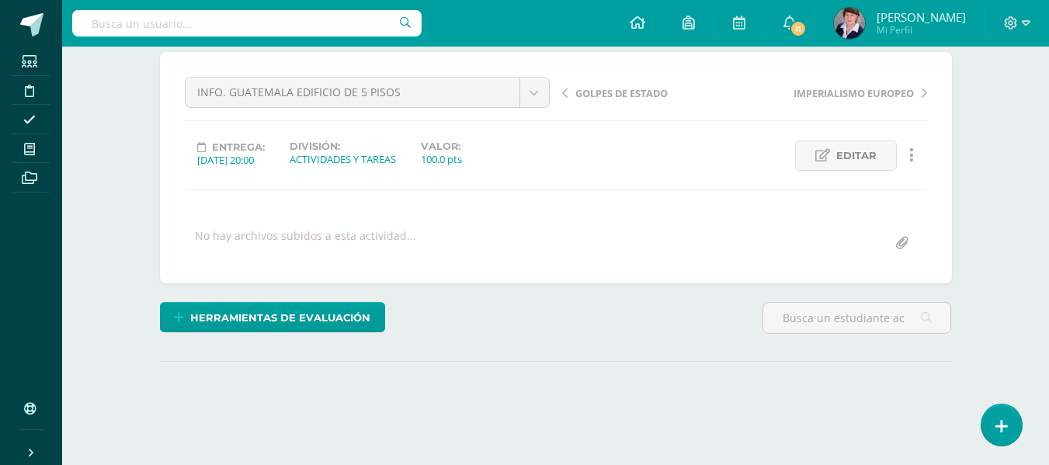
scroll to position [238, 0]
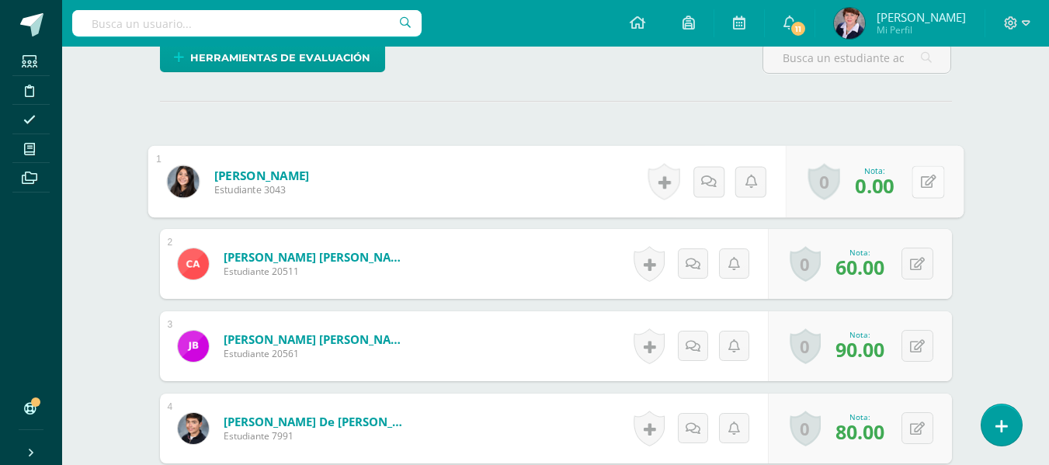
click at [923, 184] on icon at bounding box center [928, 181] width 16 height 13
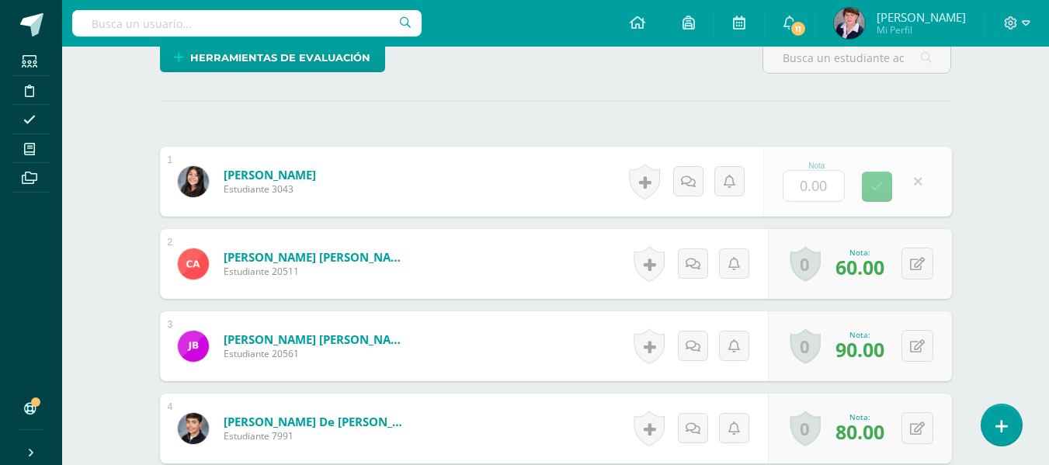
scroll to position [394, 0]
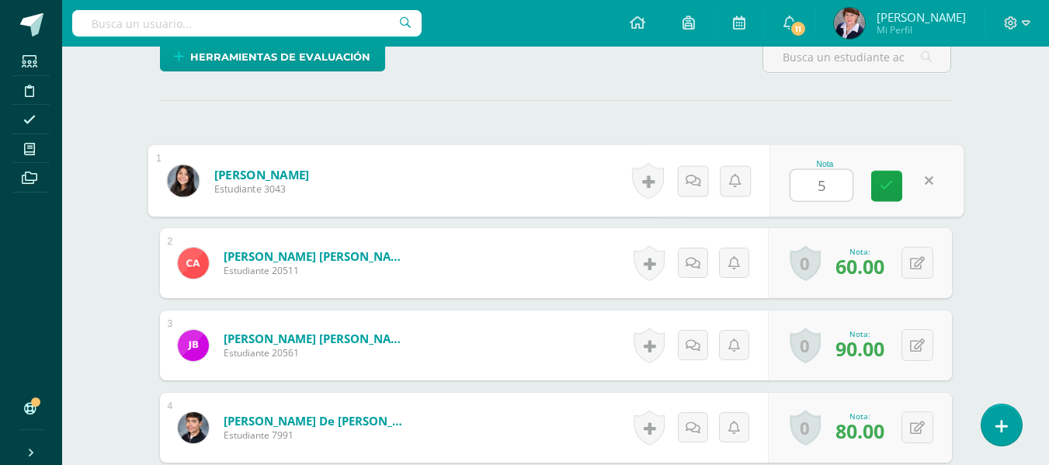
type input "50"
click at [892, 179] on icon at bounding box center [887, 185] width 14 height 13
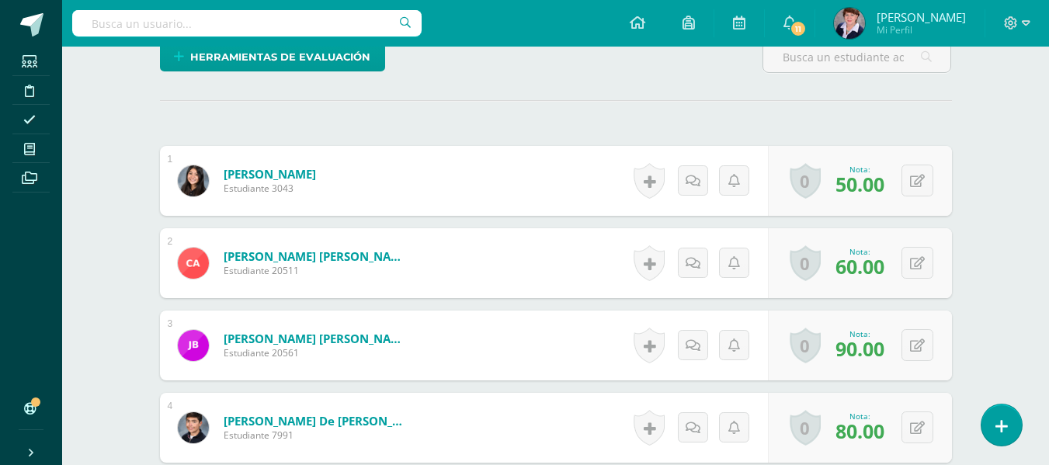
scroll to position [395, 0]
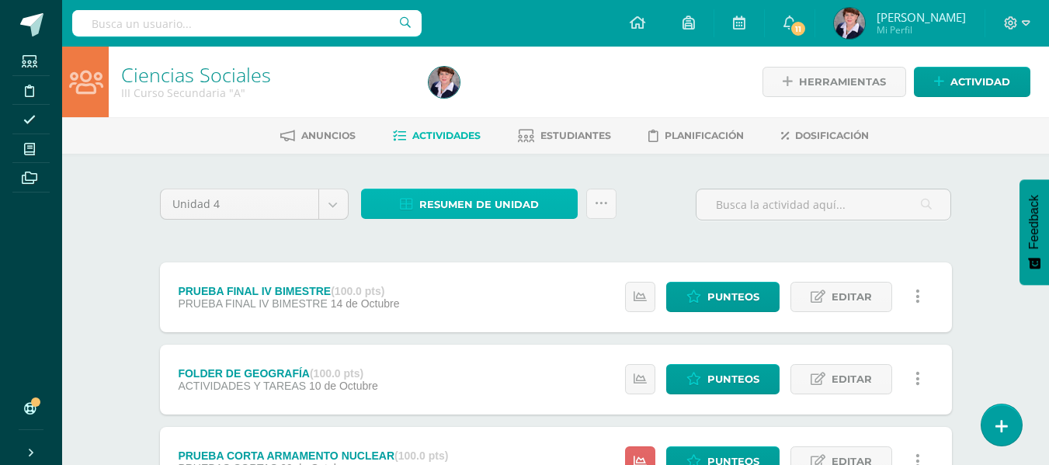
click at [493, 204] on span "Resumen de unidad" at bounding box center [479, 204] width 120 height 29
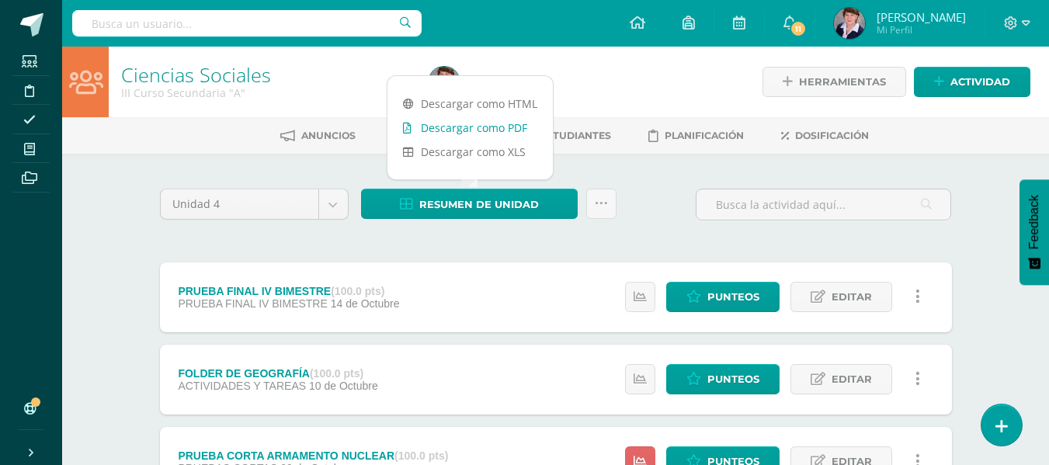
click at [489, 117] on link "Descargar como PDF" at bounding box center [470, 128] width 165 height 24
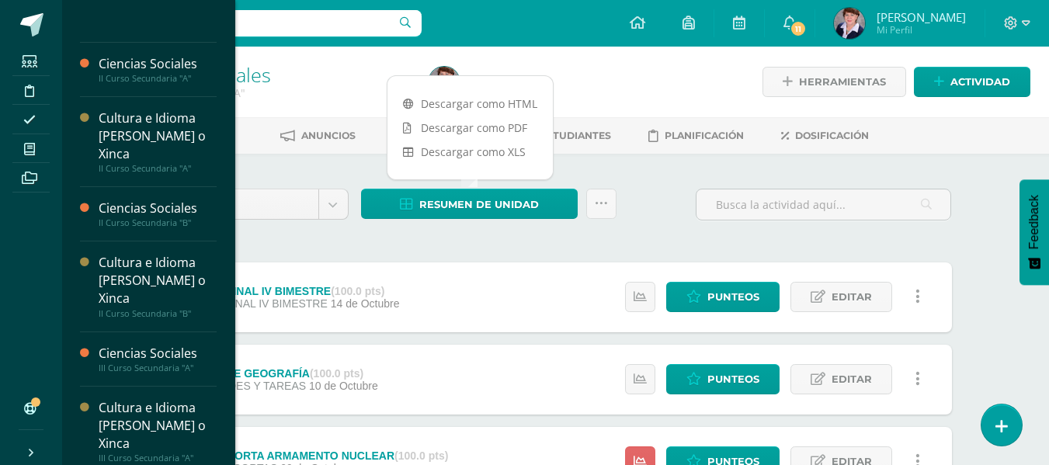
scroll to position [439, 0]
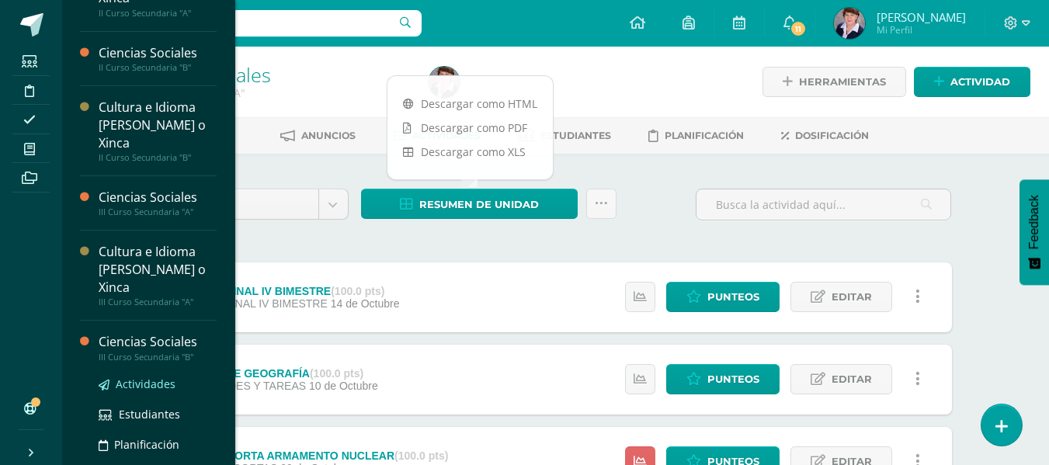
click at [159, 379] on span "Actividades" at bounding box center [146, 384] width 60 height 15
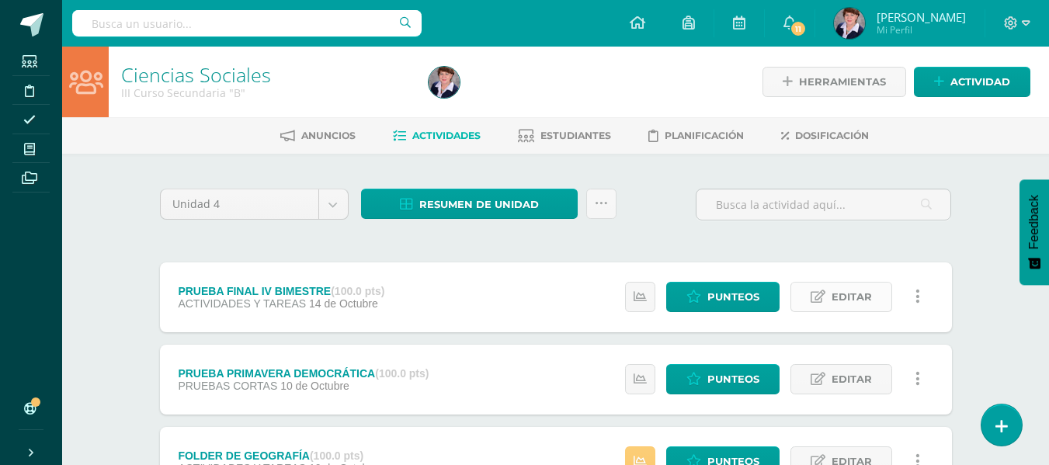
click at [854, 297] on span "Editar" at bounding box center [852, 297] width 40 height 29
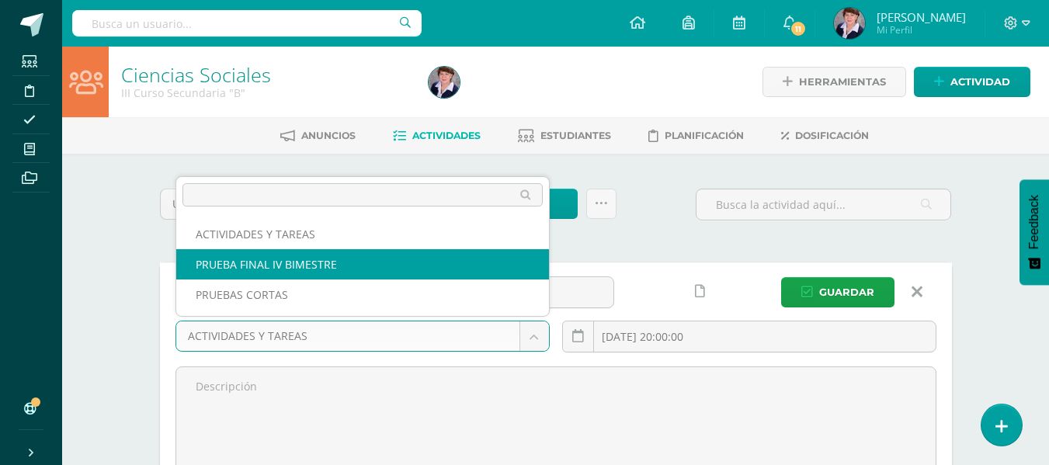
select select "232595"
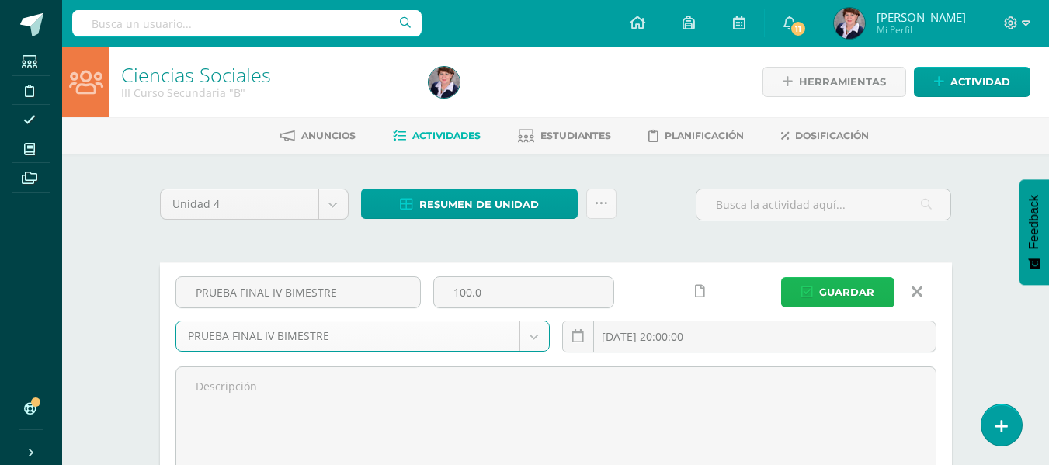
click at [840, 286] on span "Guardar" at bounding box center [846, 292] width 55 height 29
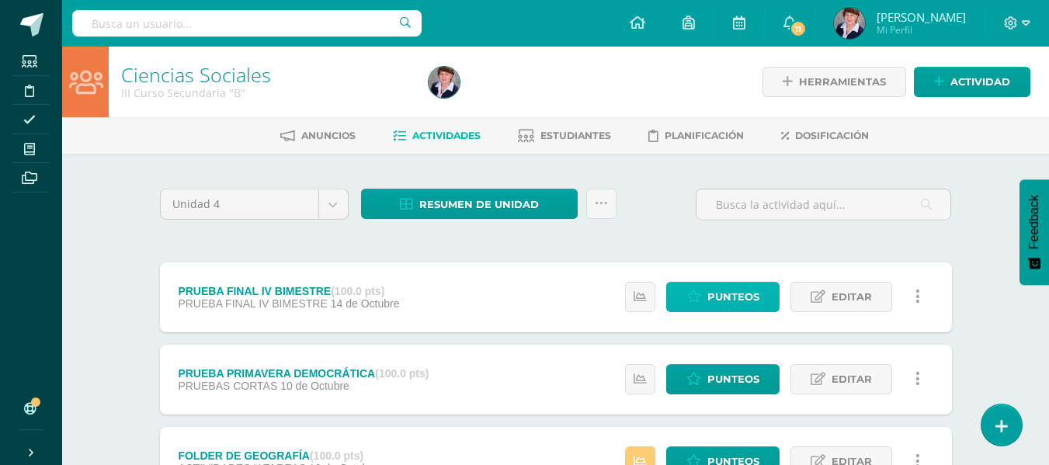
click at [729, 293] on span "Punteos" at bounding box center [734, 297] width 52 height 29
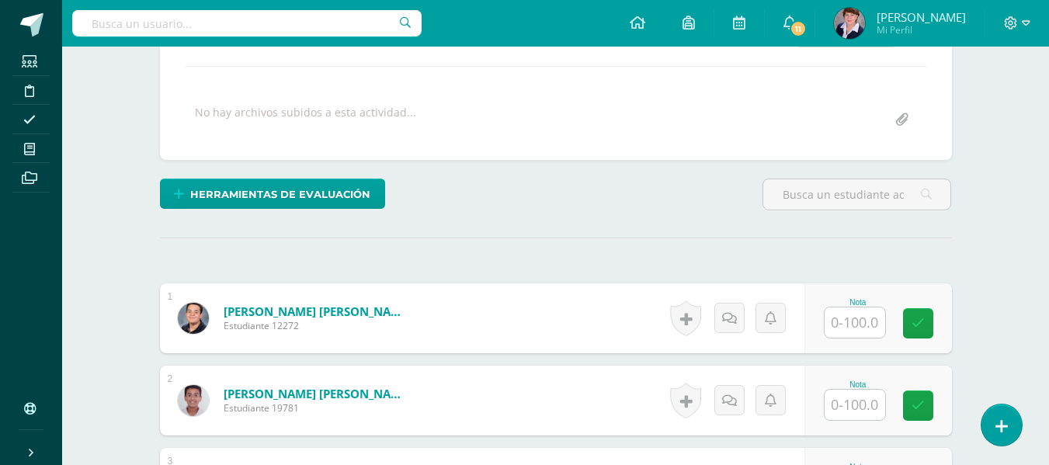
scroll to position [393, 0]
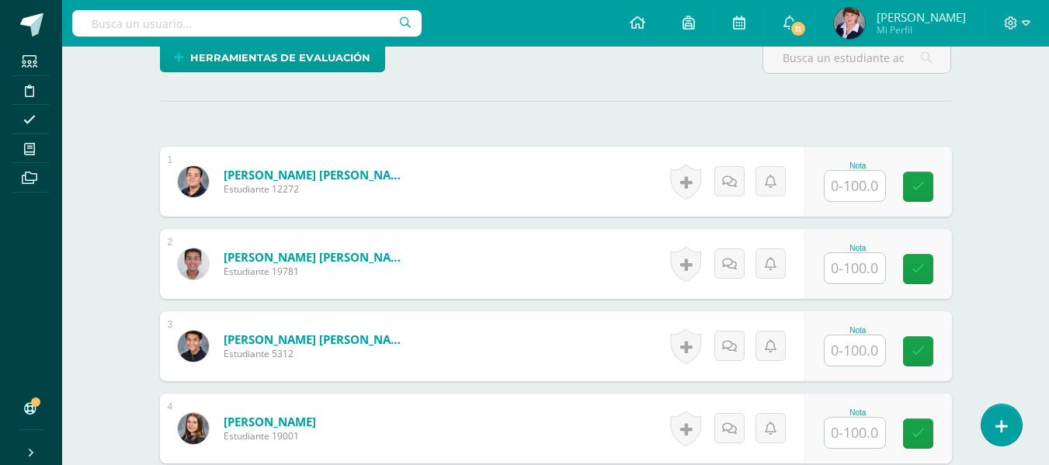
click at [861, 188] on input "text" at bounding box center [855, 186] width 61 height 30
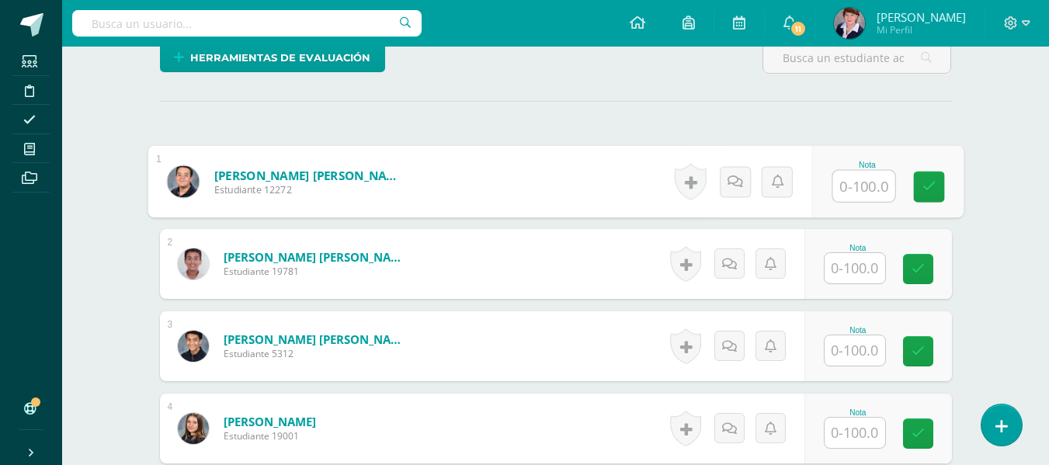
scroll to position [394, 0]
type input "72"
click at [930, 182] on icon at bounding box center [929, 185] width 14 height 13
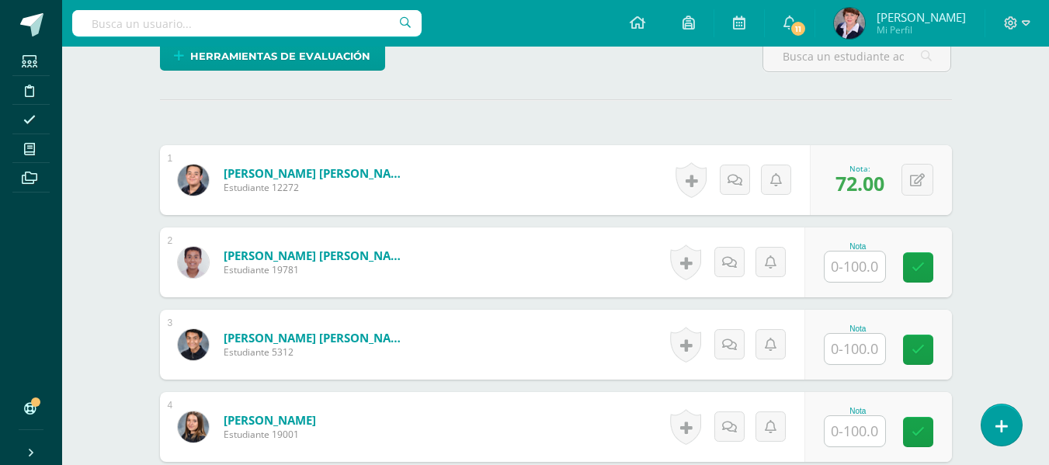
scroll to position [472, 0]
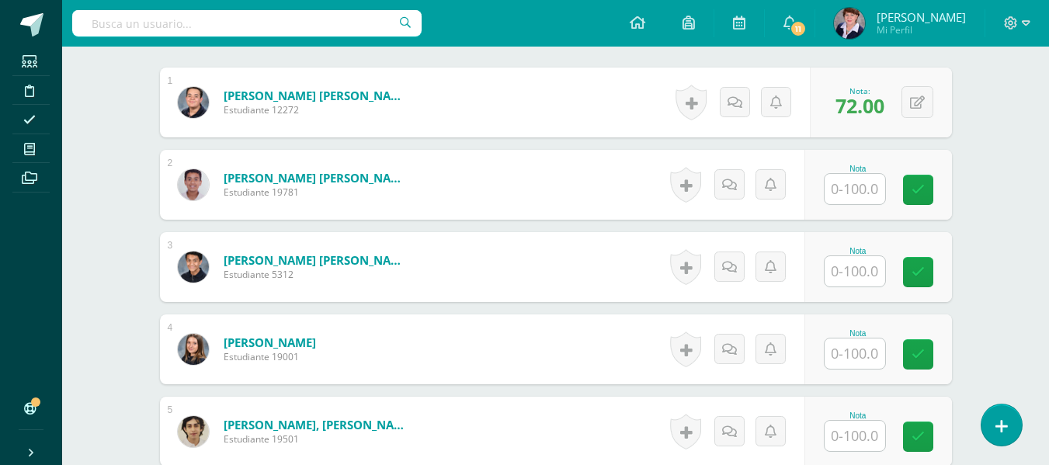
click at [866, 271] on input "text" at bounding box center [855, 271] width 61 height 30
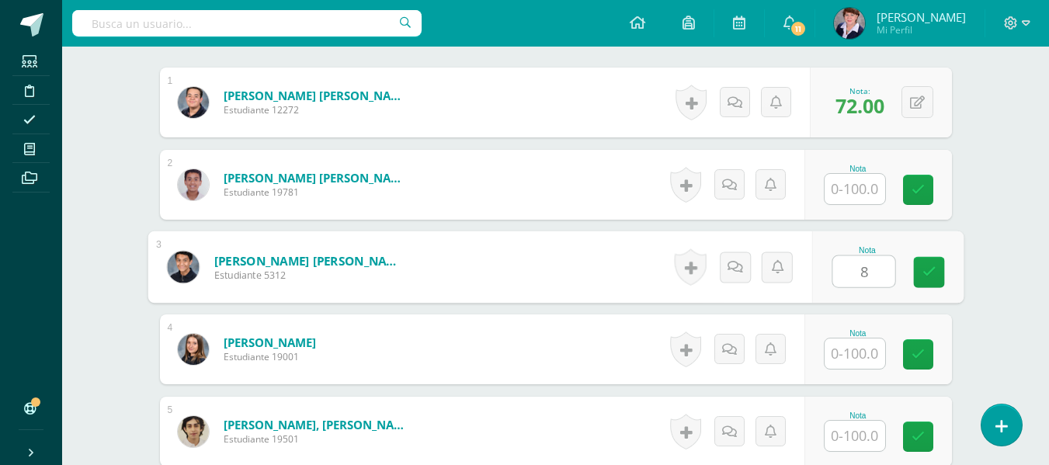
type input "83"
click at [926, 268] on icon at bounding box center [929, 272] width 14 height 13
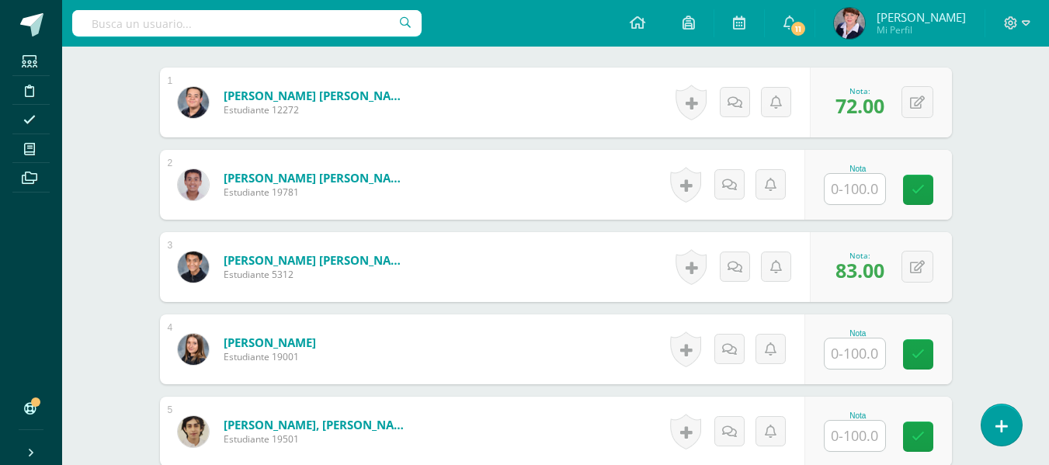
scroll to position [550, 0]
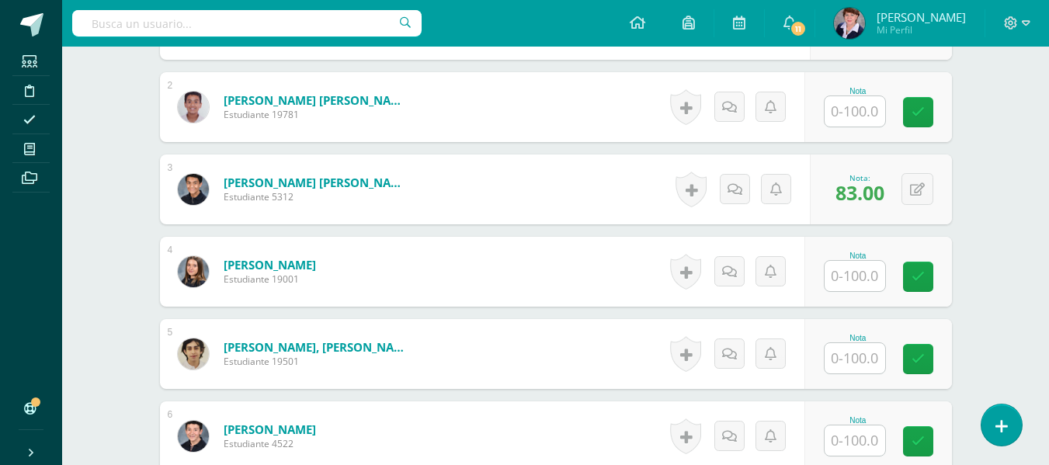
click at [859, 273] on input "text" at bounding box center [855, 276] width 61 height 30
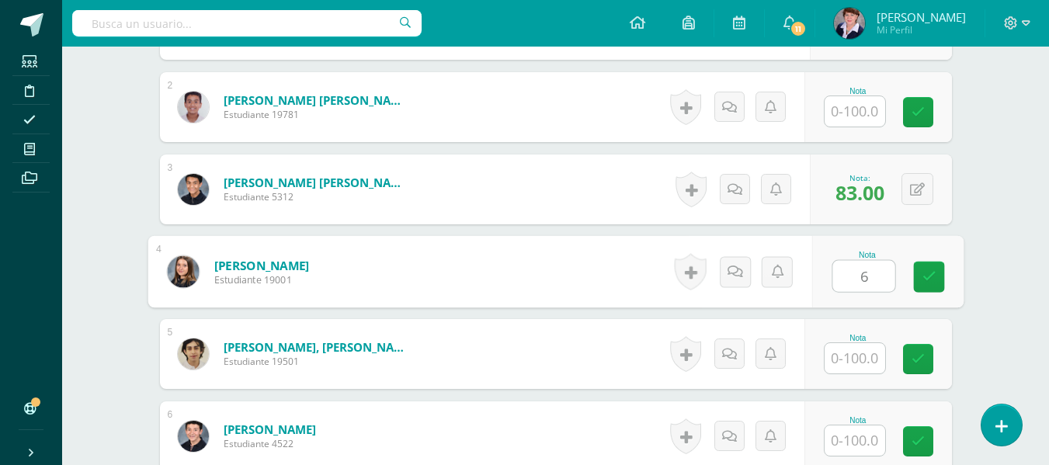
type input "65"
click at [936, 270] on link at bounding box center [928, 277] width 31 height 31
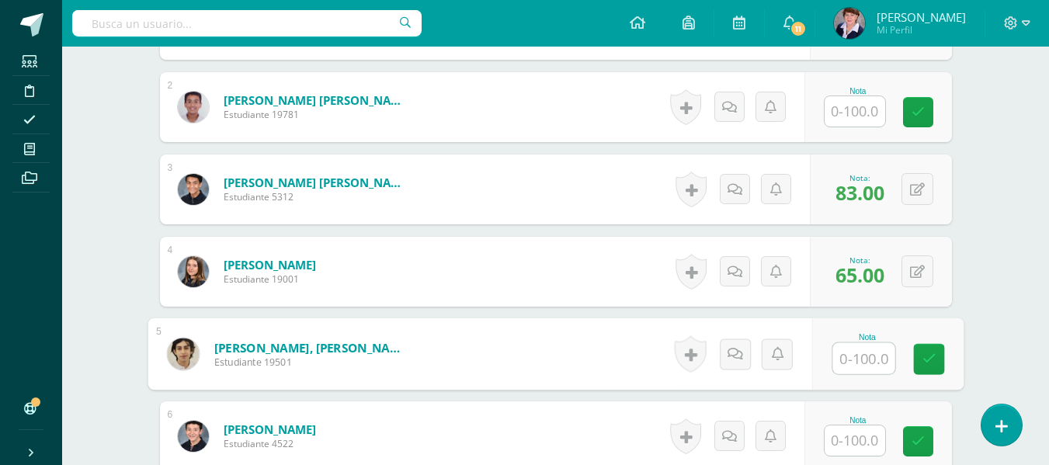
click at [863, 357] on input "text" at bounding box center [864, 358] width 62 height 31
type input "85"
click at [929, 355] on icon at bounding box center [929, 359] width 14 height 13
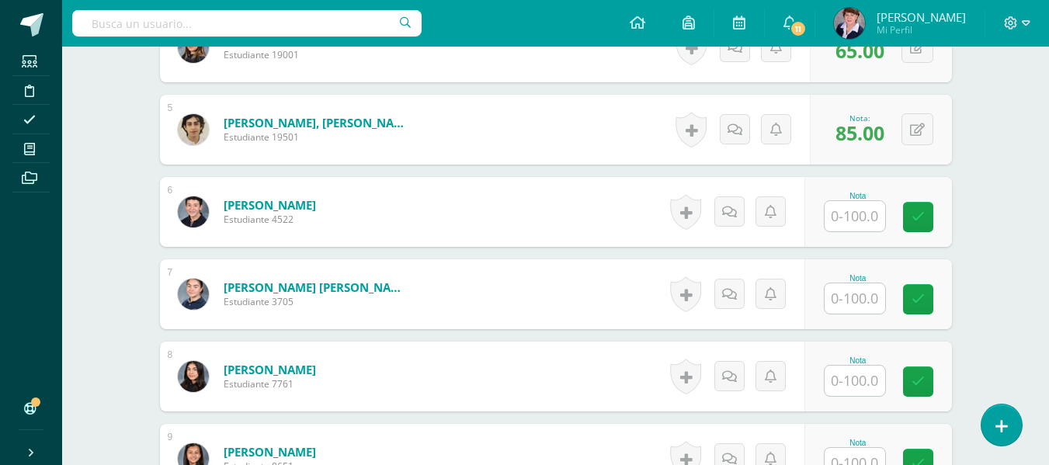
scroll to position [783, 0]
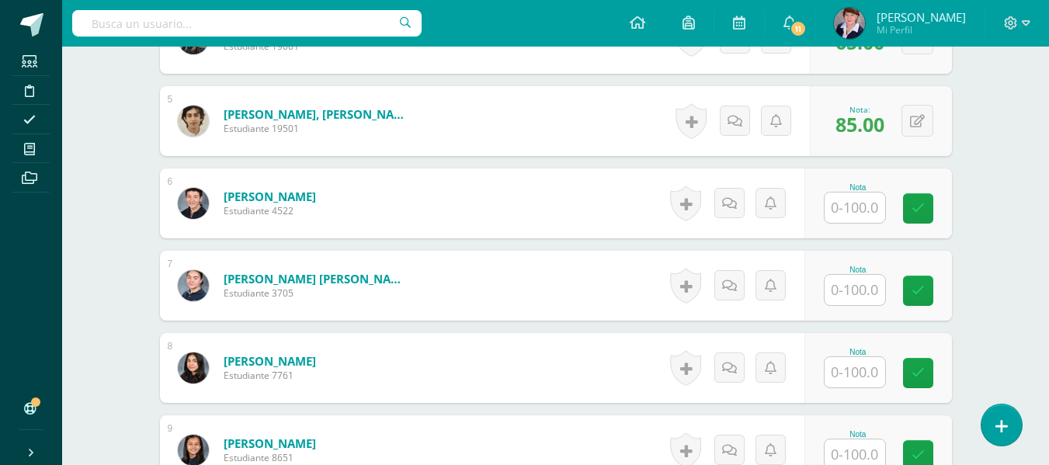
click at [854, 205] on input "text" at bounding box center [855, 208] width 61 height 30
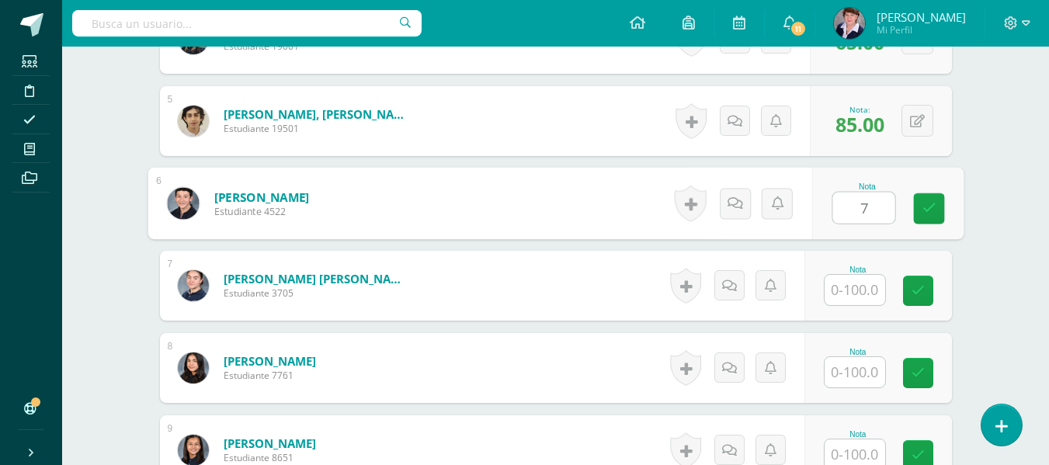
type input "76"
click at [937, 205] on link at bounding box center [928, 208] width 31 height 31
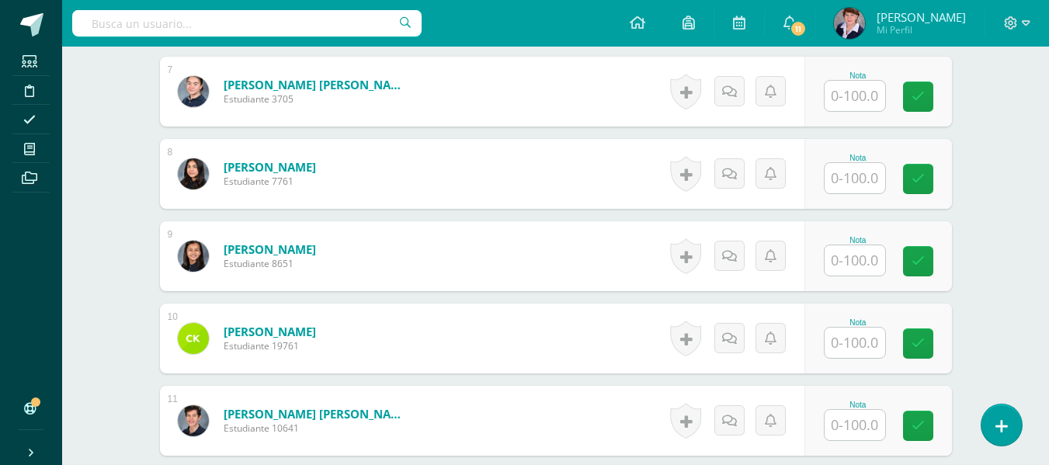
scroll to position [1016, 0]
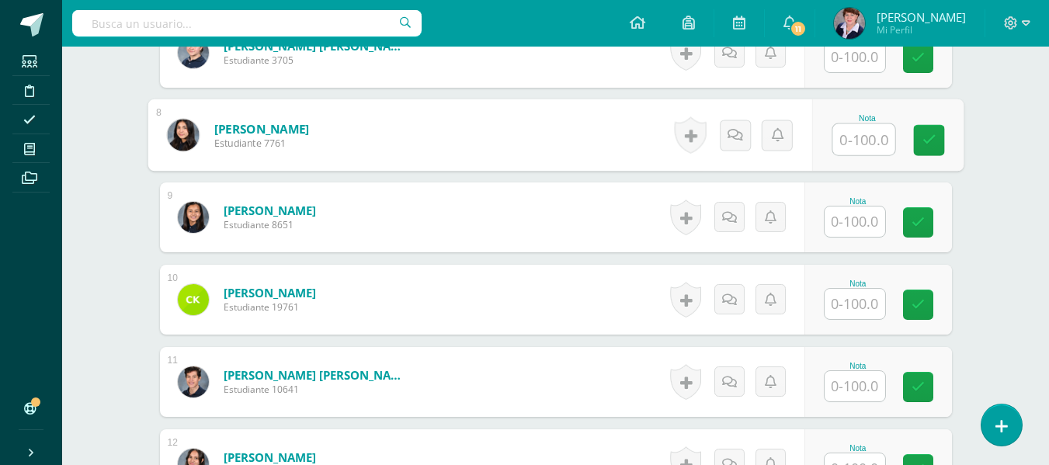
click at [848, 132] on input "text" at bounding box center [864, 139] width 62 height 31
type input "94"
click at [930, 134] on icon at bounding box center [929, 140] width 14 height 13
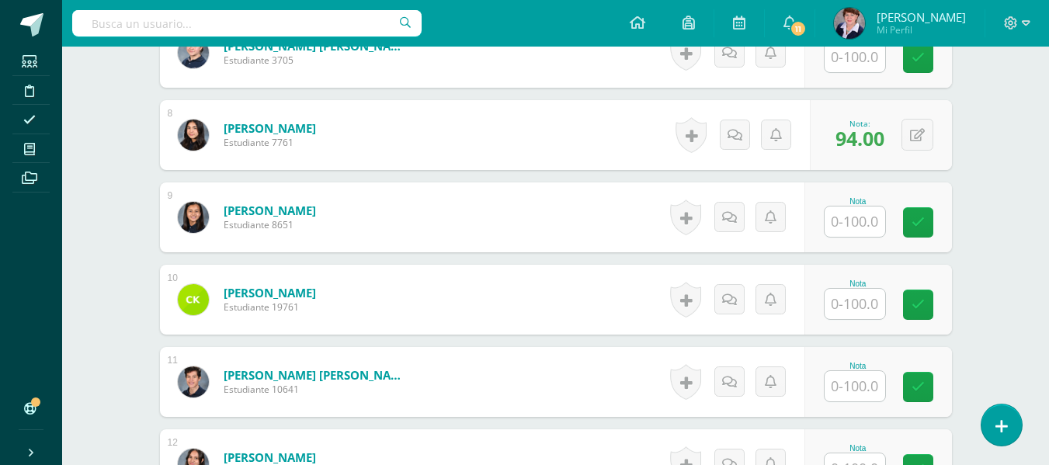
click at [872, 226] on input "text" at bounding box center [855, 222] width 61 height 30
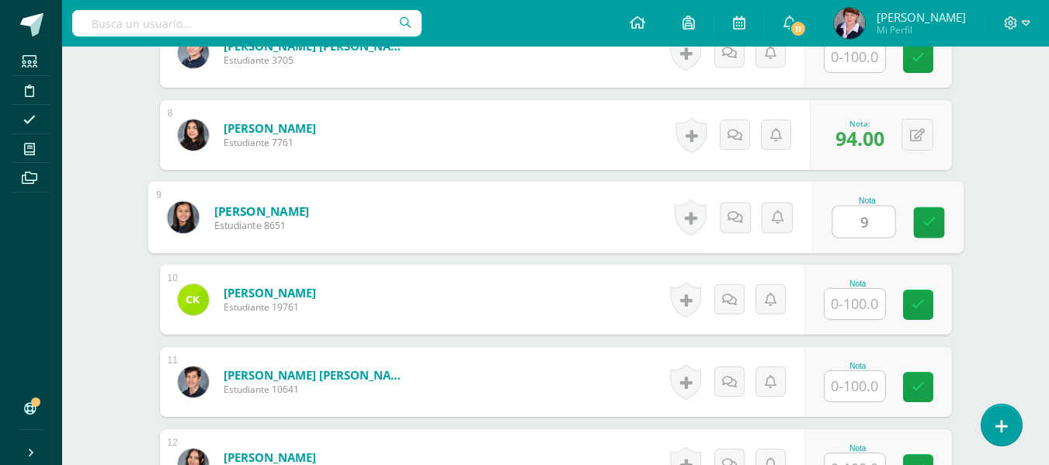
type input "93"
click at [934, 216] on icon at bounding box center [929, 222] width 14 height 13
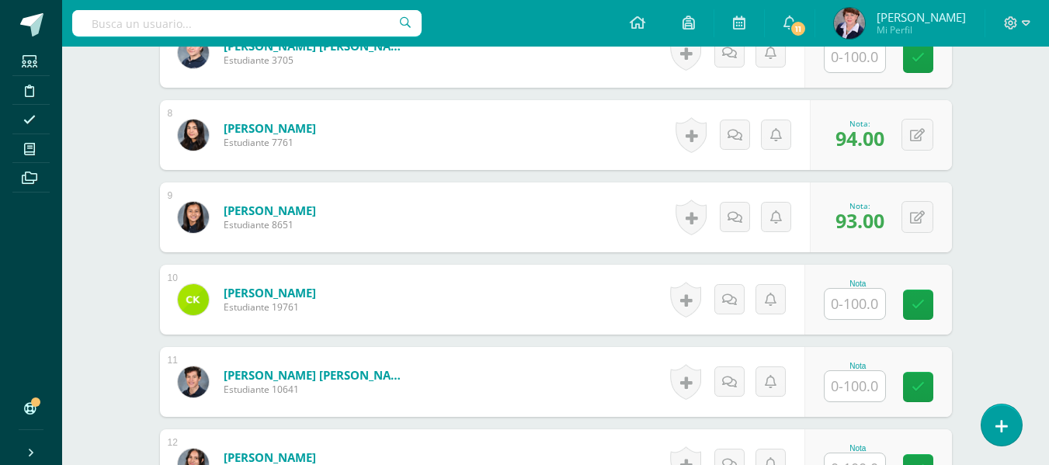
scroll to position [1094, 0]
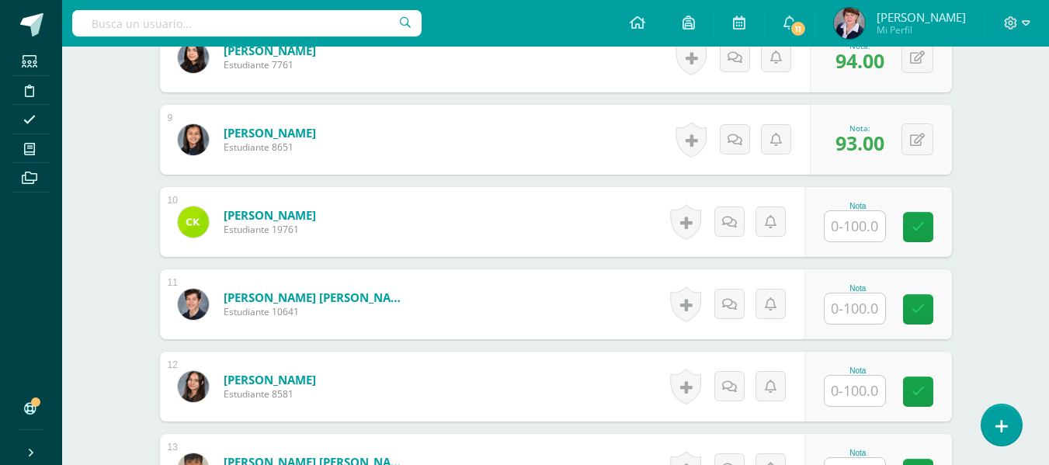
click at [868, 225] on input "text" at bounding box center [855, 226] width 61 height 30
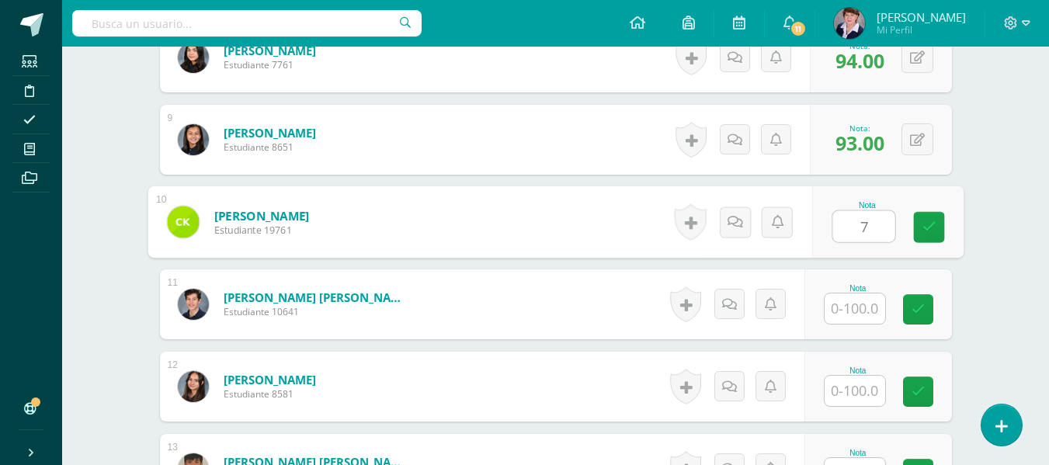
type input "79"
click at [923, 222] on icon at bounding box center [929, 227] width 14 height 13
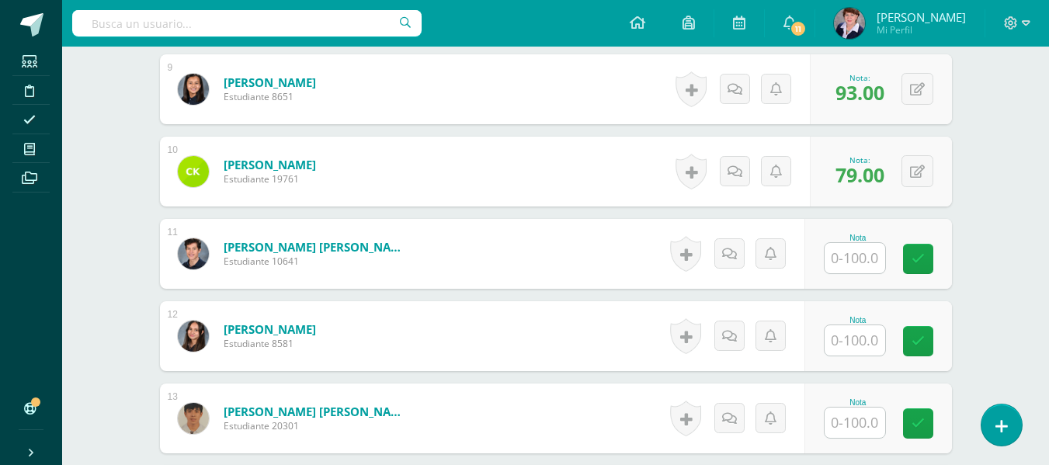
scroll to position [1171, 0]
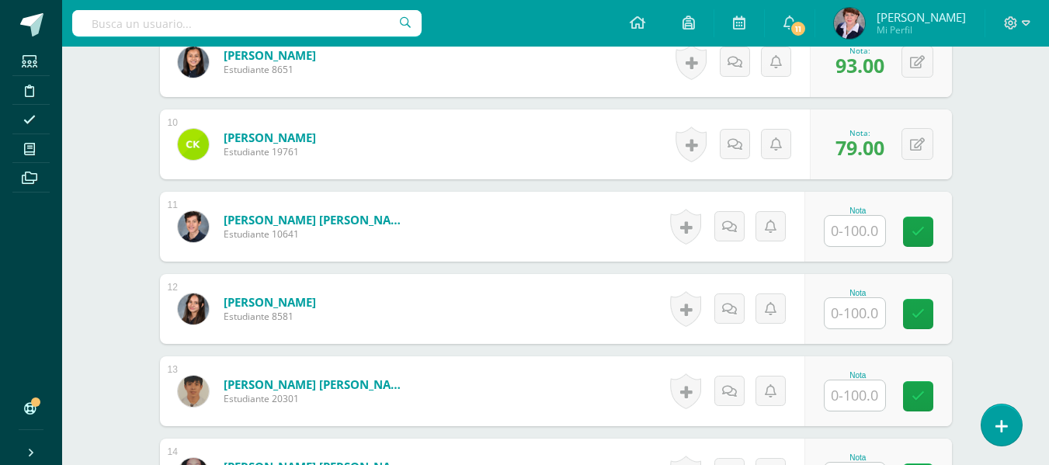
click at [862, 228] on input "text" at bounding box center [855, 231] width 61 height 30
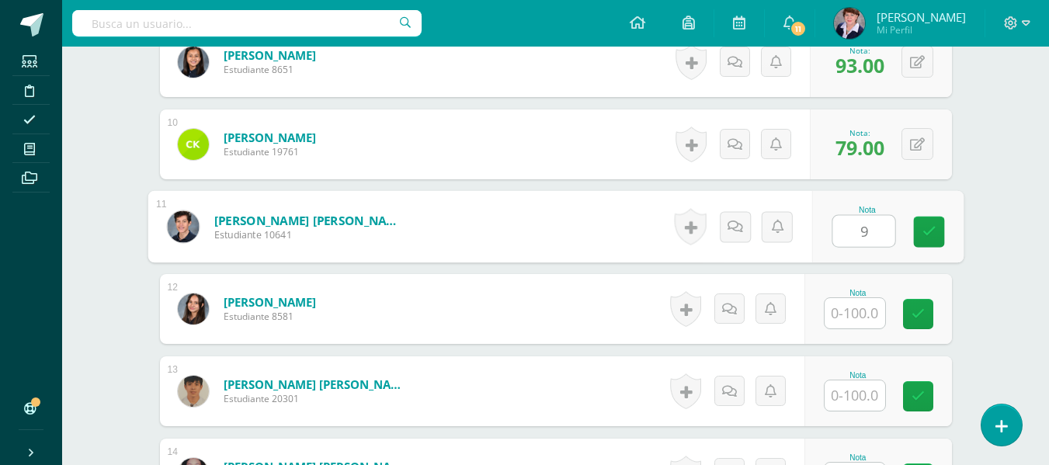
type input "92"
click at [929, 227] on icon at bounding box center [929, 231] width 14 height 13
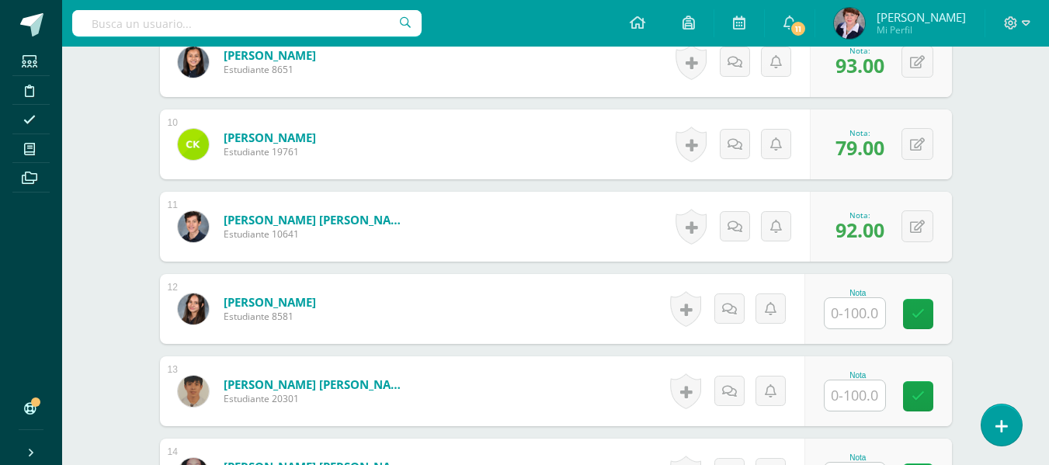
scroll to position [1249, 0]
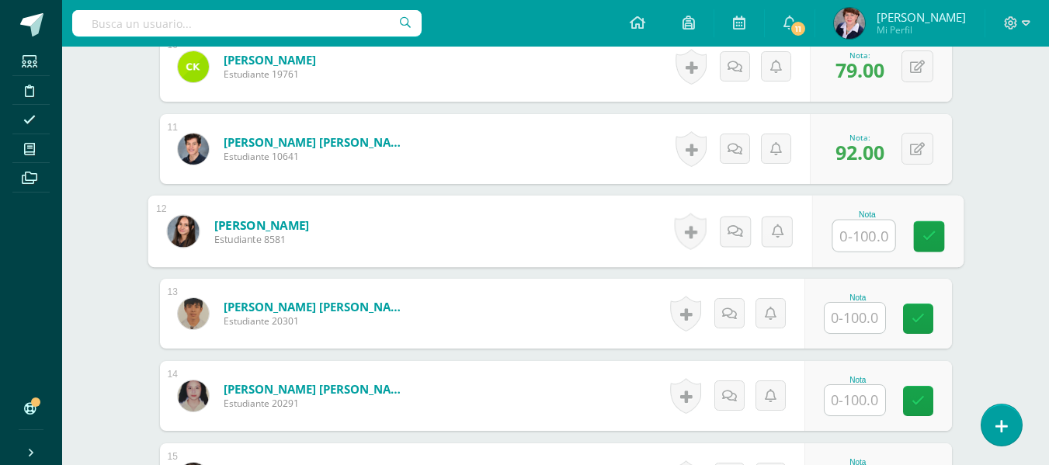
click at [860, 233] on input "text" at bounding box center [864, 236] width 62 height 31
type input "96"
click at [931, 231] on icon at bounding box center [929, 236] width 14 height 13
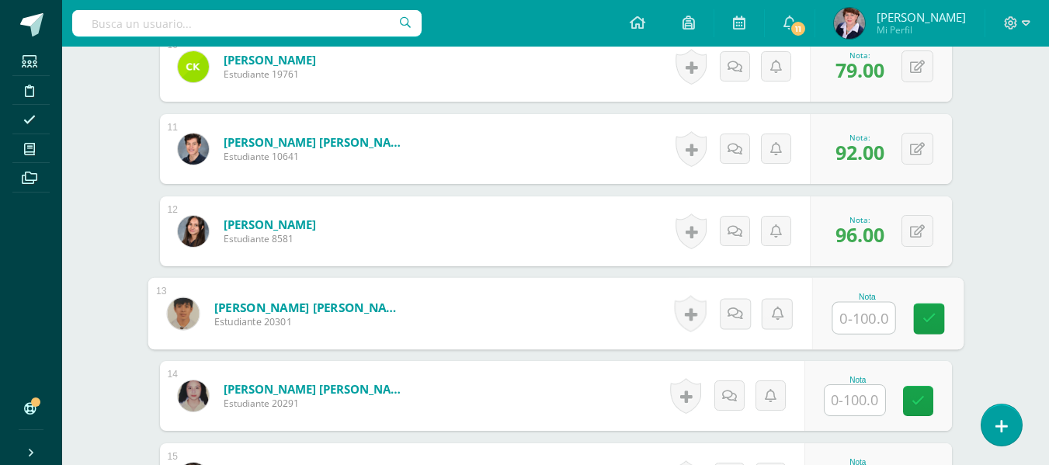
click at [864, 312] on input "text" at bounding box center [864, 318] width 62 height 31
type input "58"
click at [928, 309] on link at bounding box center [928, 319] width 31 height 31
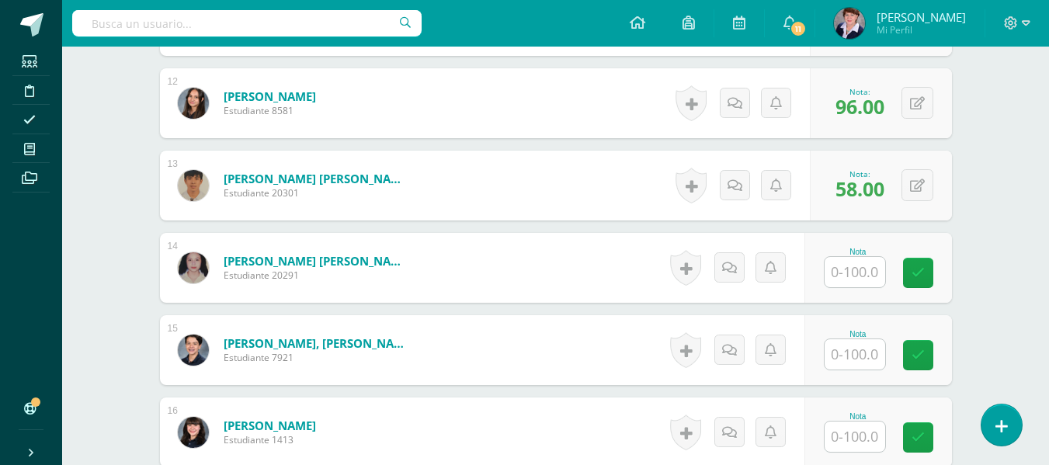
scroll to position [1404, 0]
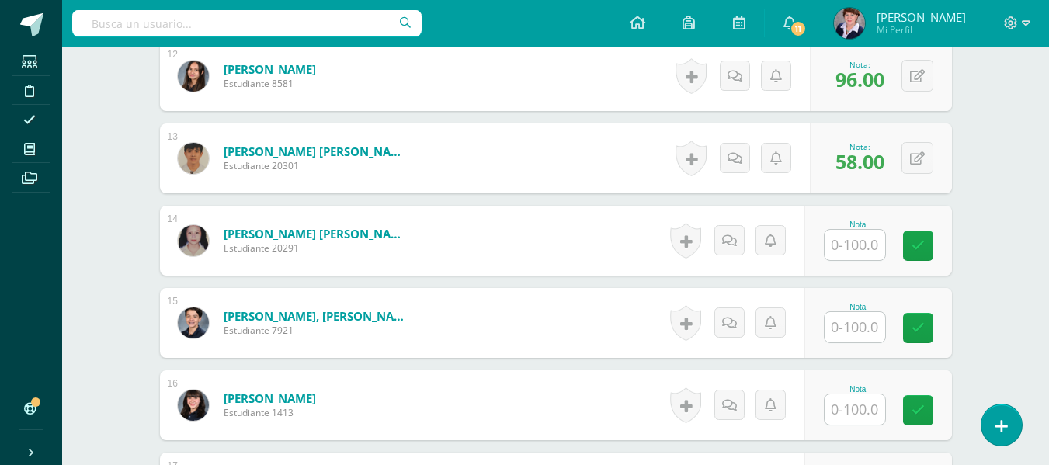
click at [860, 244] on input "text" at bounding box center [855, 245] width 61 height 30
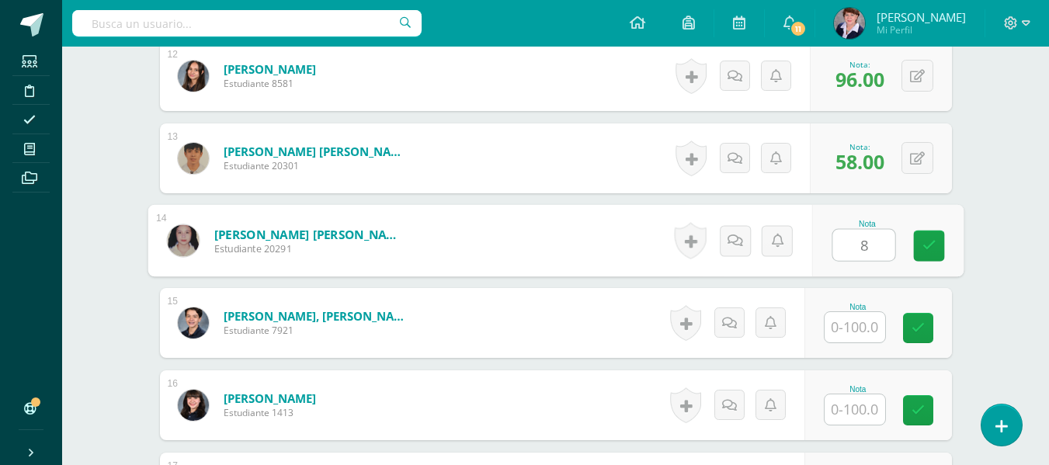
type input "89"
click at [926, 242] on icon at bounding box center [929, 245] width 14 height 13
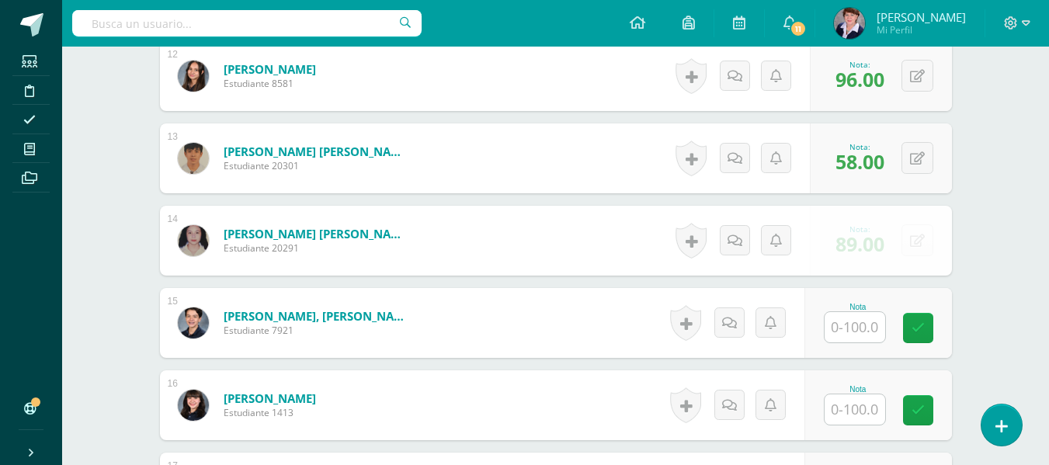
click at [861, 329] on input "text" at bounding box center [855, 327] width 61 height 30
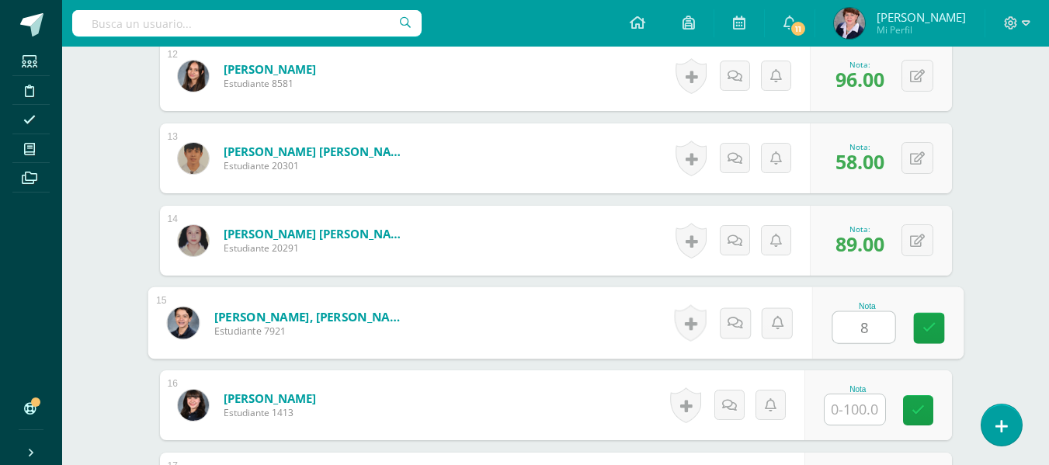
type input "88"
click at [924, 322] on icon at bounding box center [929, 328] width 14 height 13
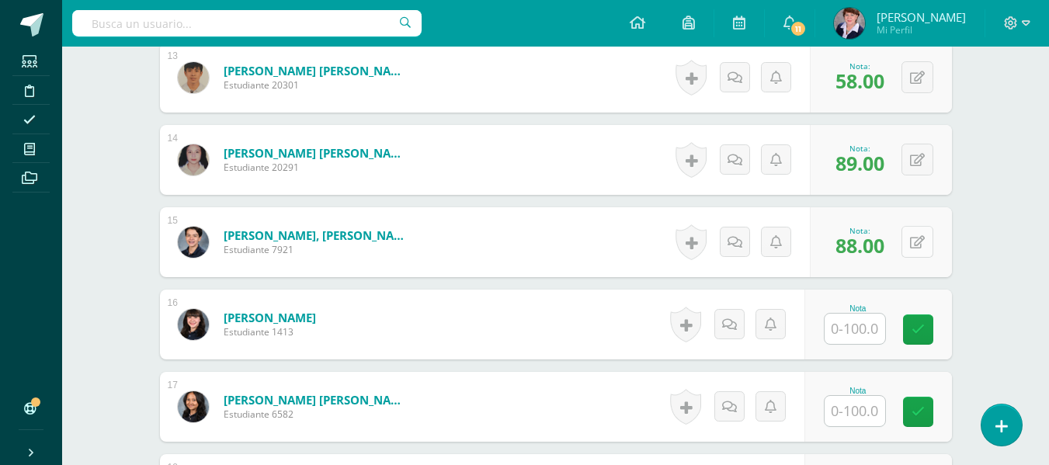
scroll to position [1560, 0]
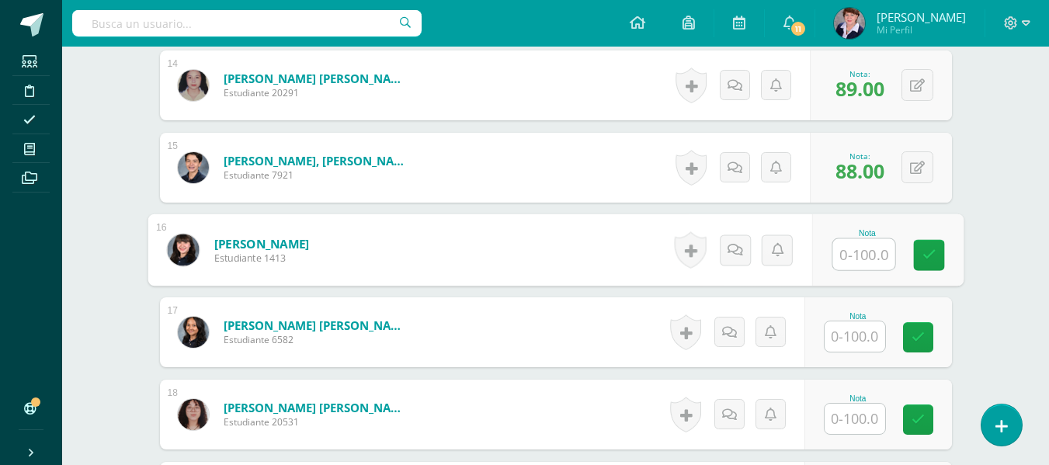
click at [865, 257] on input "text" at bounding box center [864, 254] width 62 height 31
type input "100"
click at [933, 254] on icon at bounding box center [929, 255] width 14 height 13
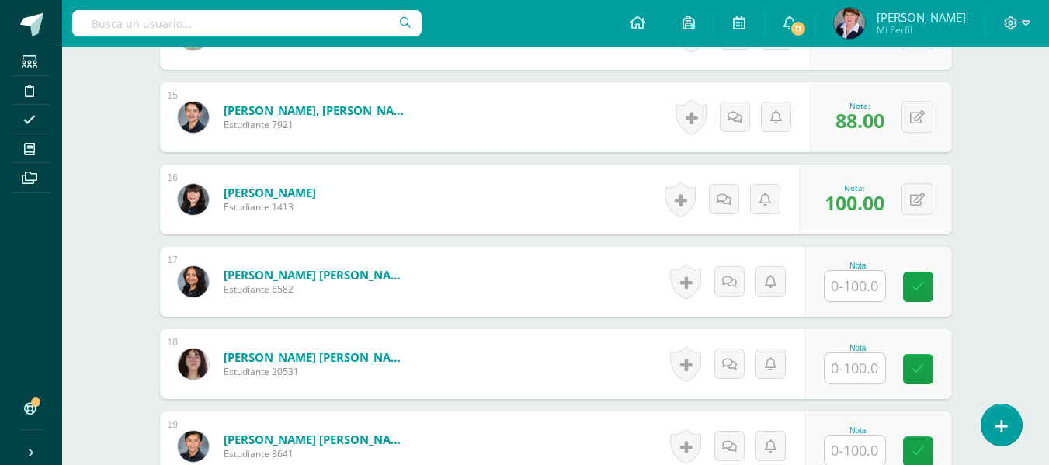
scroll to position [1637, 0]
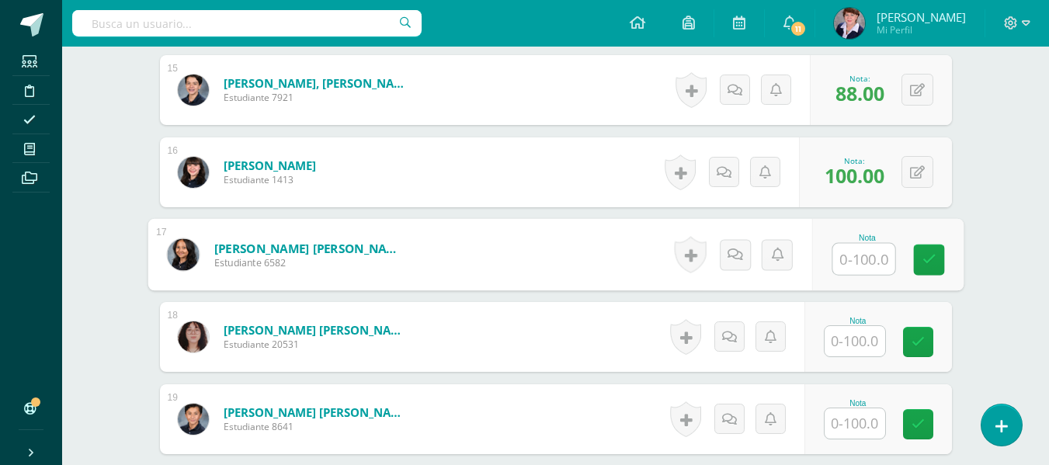
click at [847, 258] on input "text" at bounding box center [864, 259] width 62 height 31
type input "26"
click at [929, 259] on icon at bounding box center [929, 259] width 14 height 13
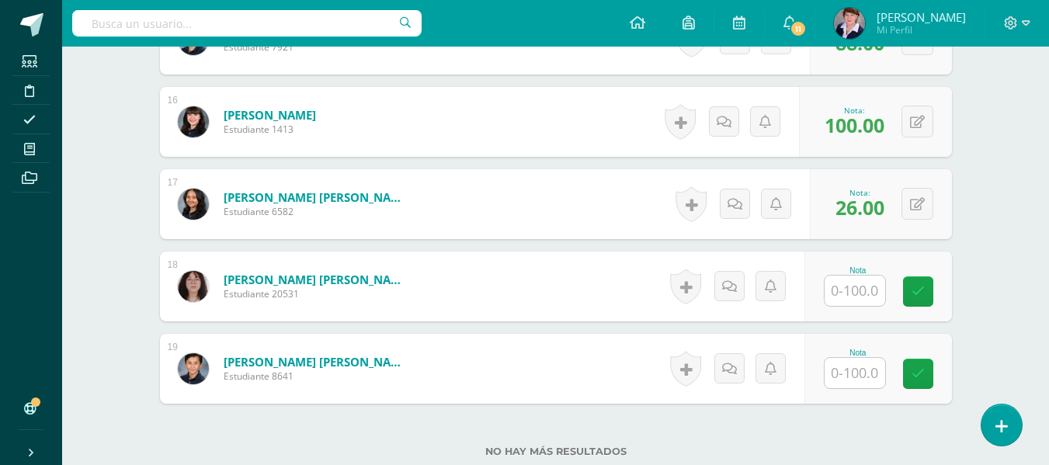
scroll to position [1715, 0]
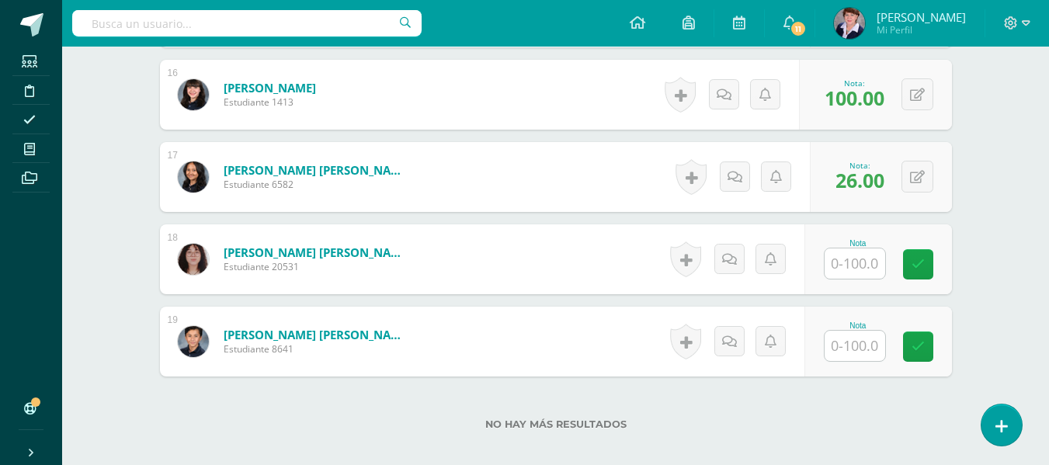
click at [868, 267] on input "text" at bounding box center [855, 264] width 61 height 30
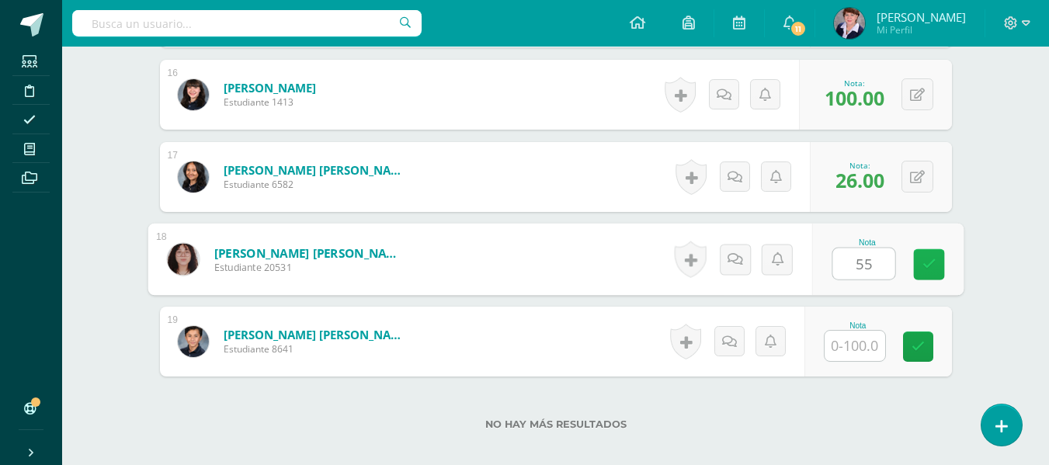
click at [934, 260] on icon at bounding box center [929, 264] width 14 height 13
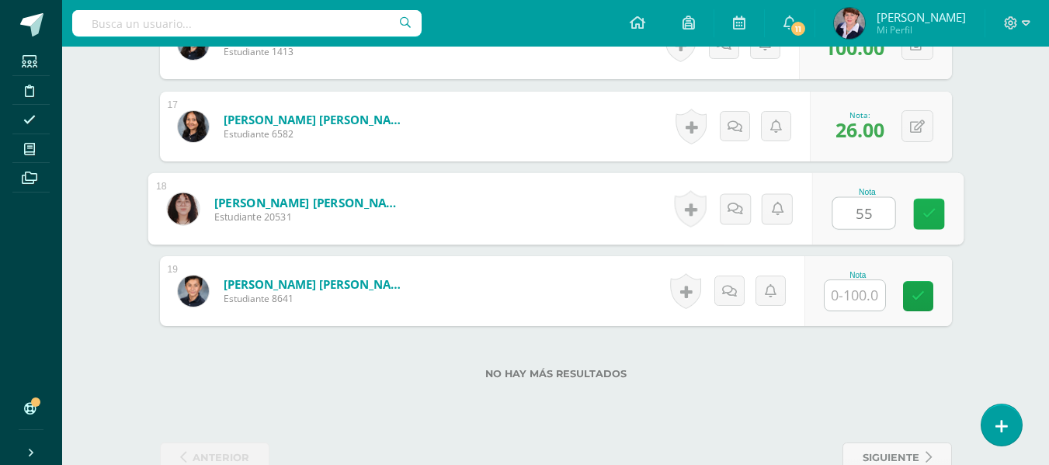
scroll to position [1793, 0]
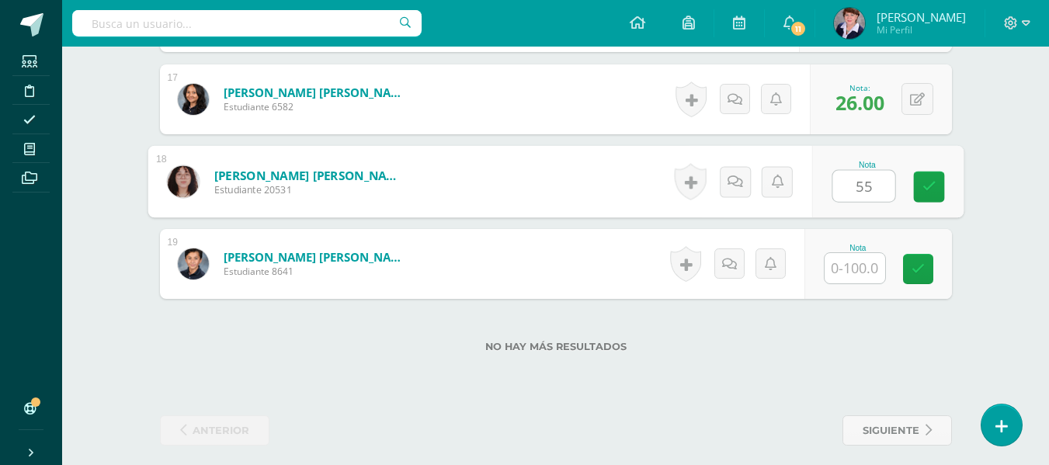
type input "55"
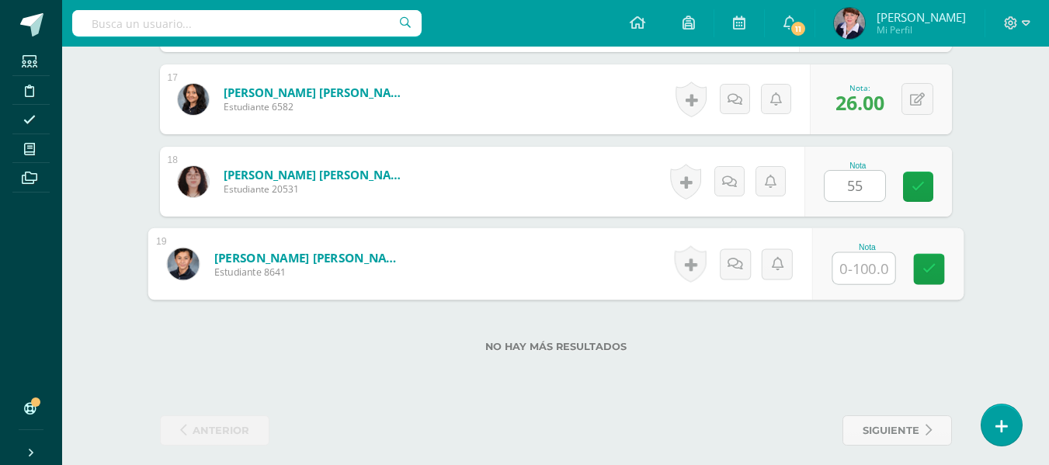
click at [866, 270] on input "text" at bounding box center [864, 268] width 62 height 31
type input "95"
click at [937, 268] on link at bounding box center [928, 269] width 31 height 31
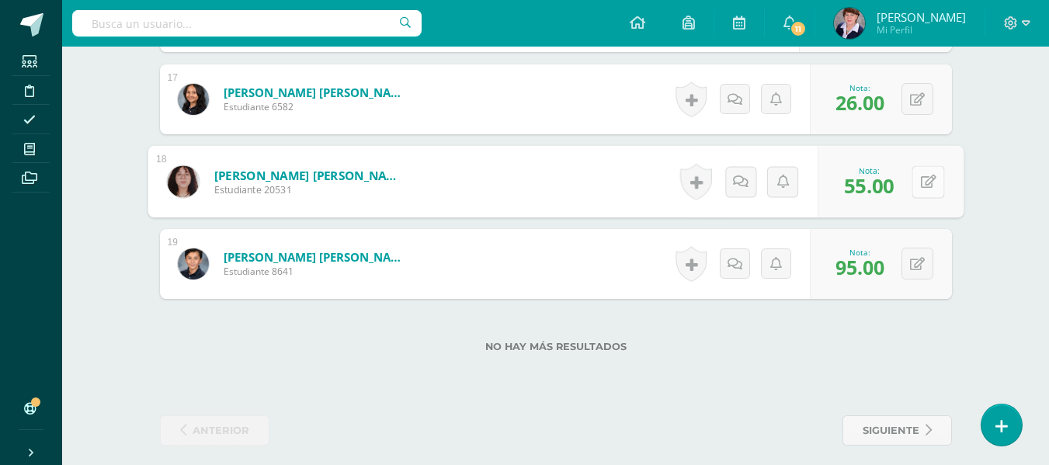
click at [918, 173] on button at bounding box center [928, 181] width 33 height 33
click at [899, 186] on link at bounding box center [886, 187] width 31 height 31
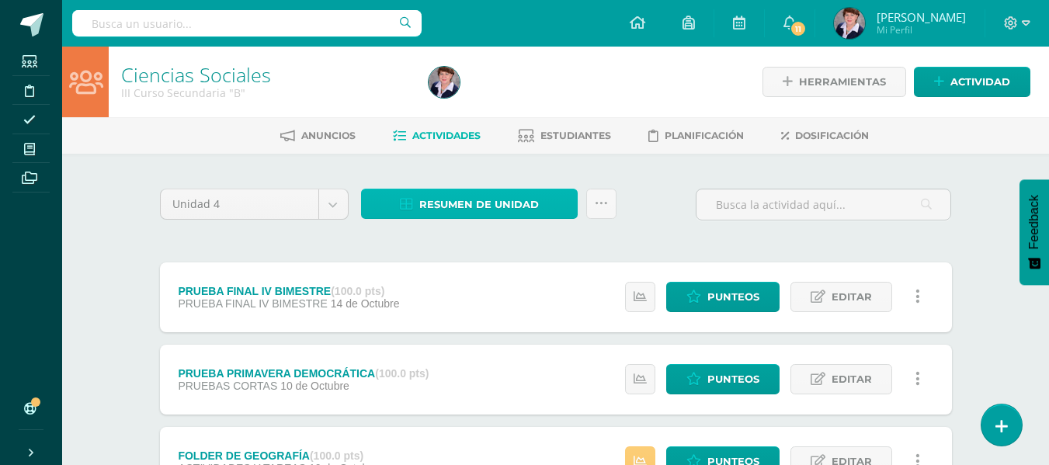
click at [523, 201] on span "Resumen de unidad" at bounding box center [479, 204] width 120 height 29
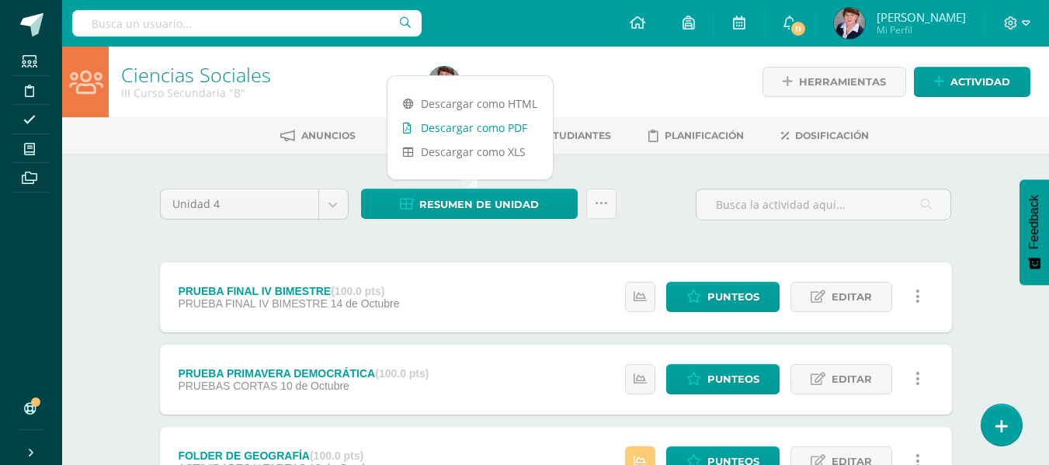
click at [493, 122] on link "Descargar como PDF" at bounding box center [470, 128] width 165 height 24
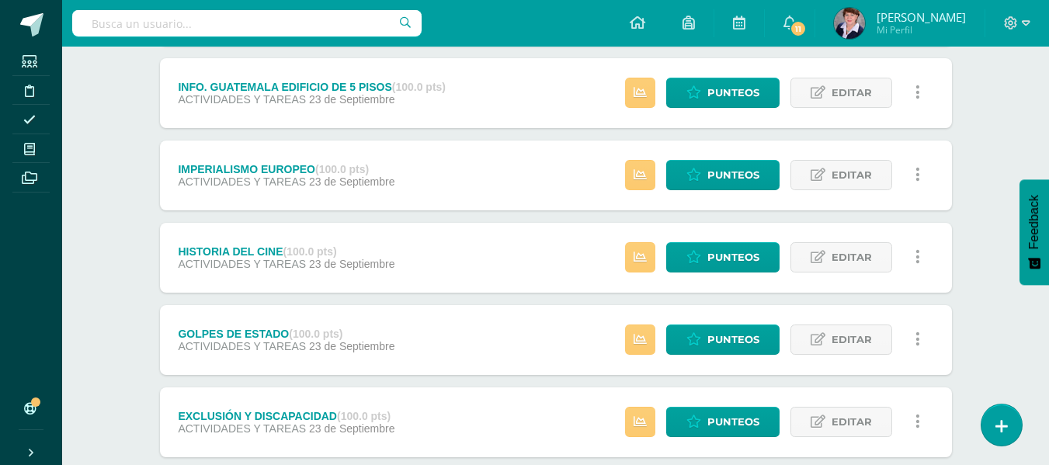
scroll to position [544, 0]
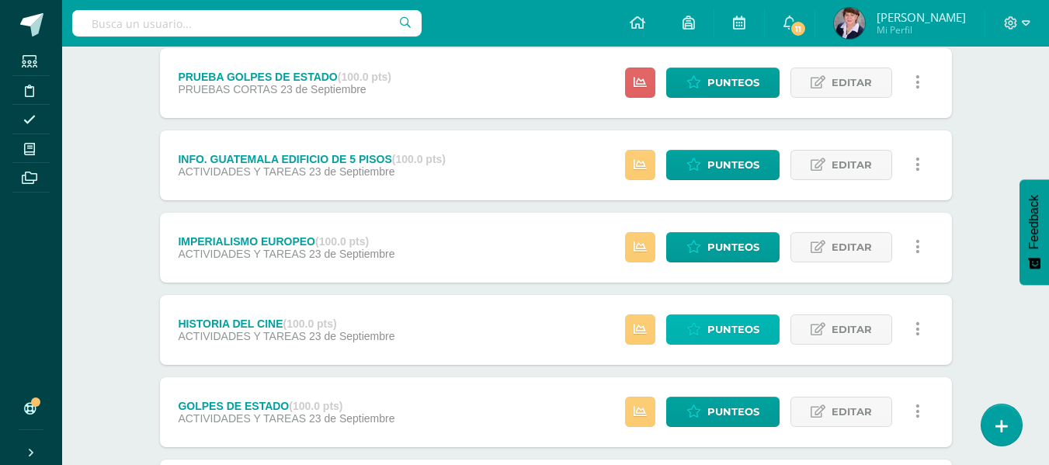
click at [741, 315] on link "Punteos" at bounding box center [722, 330] width 113 height 30
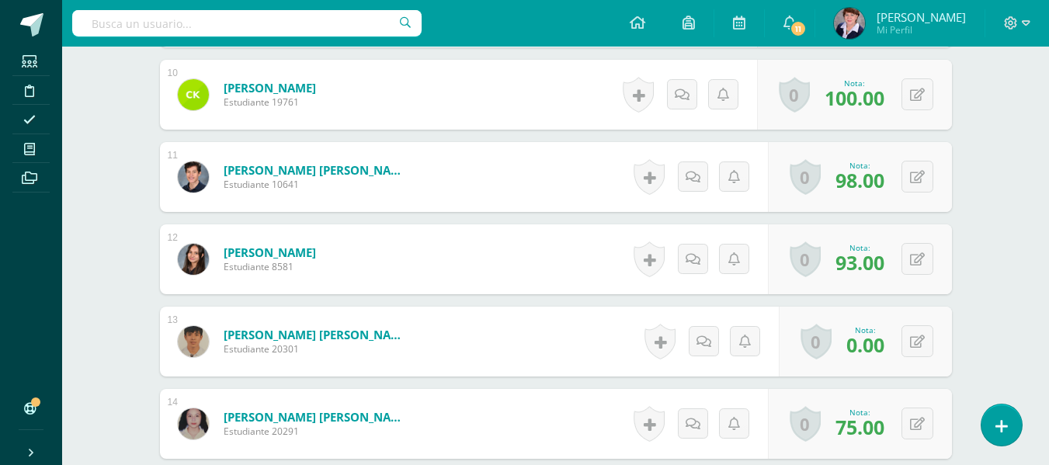
scroll to position [1249, 0]
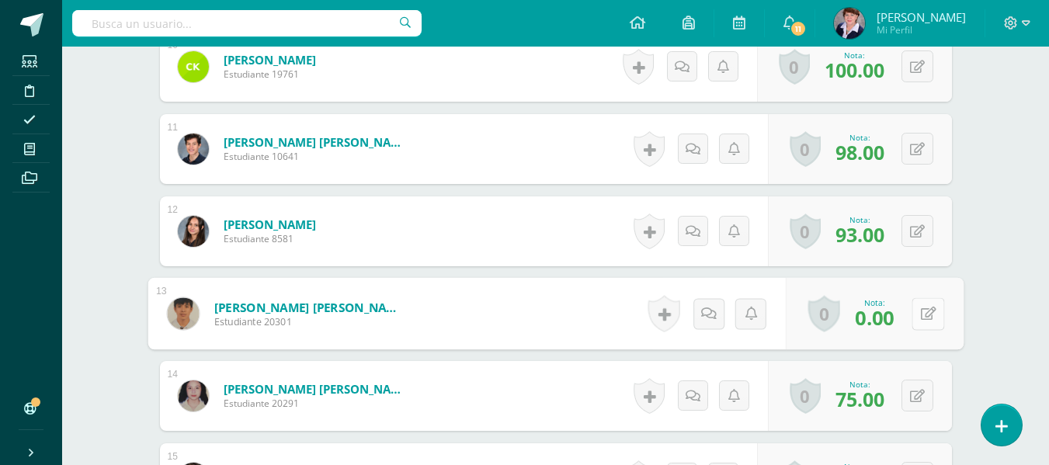
click at [923, 306] on button at bounding box center [928, 313] width 33 height 33
type input "100"
click at [875, 310] on link at bounding box center [886, 319] width 31 height 31
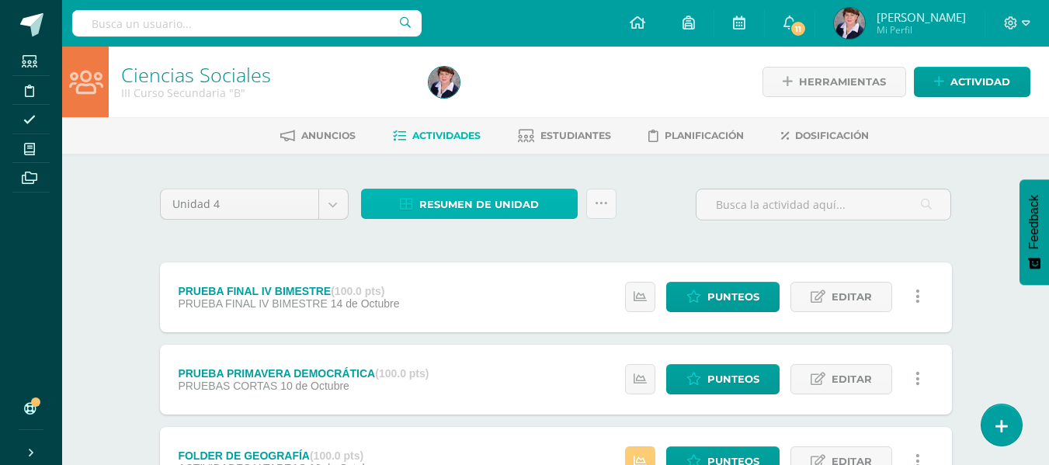
click at [509, 197] on span "Resumen de unidad" at bounding box center [479, 204] width 120 height 29
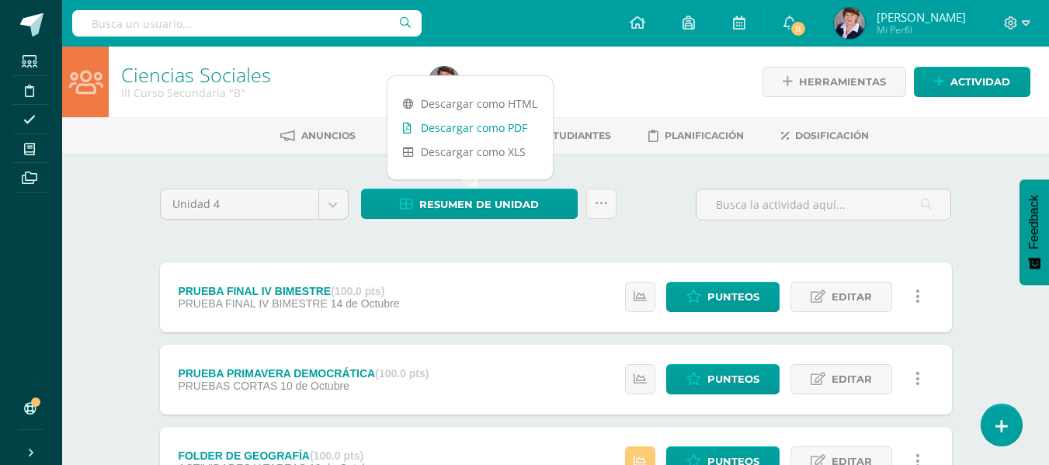
click at [483, 118] on link "Descargar como PDF" at bounding box center [470, 128] width 165 height 24
click at [740, 295] on span "Punteos" at bounding box center [734, 297] width 52 height 29
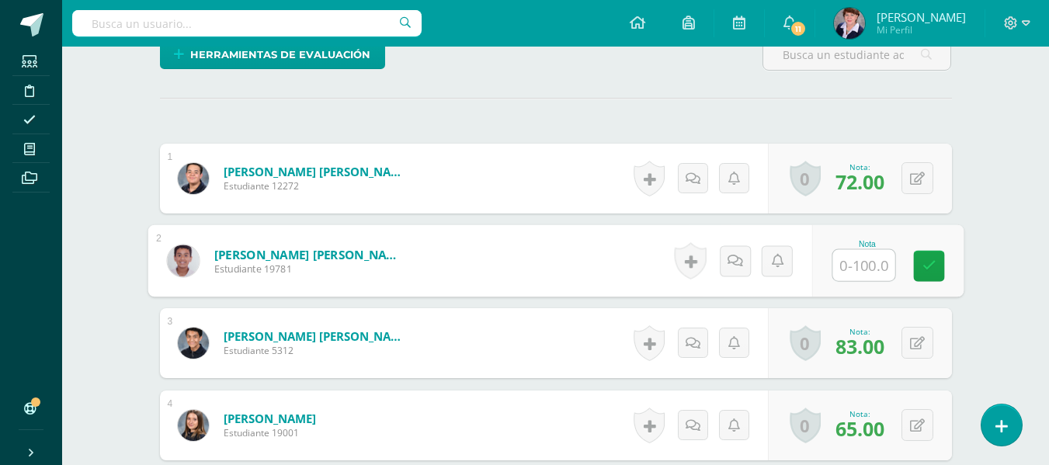
scroll to position [397, 0]
click at [863, 268] on input "text" at bounding box center [864, 264] width 62 height 31
type input "79"
click at [933, 265] on icon at bounding box center [929, 265] width 14 height 13
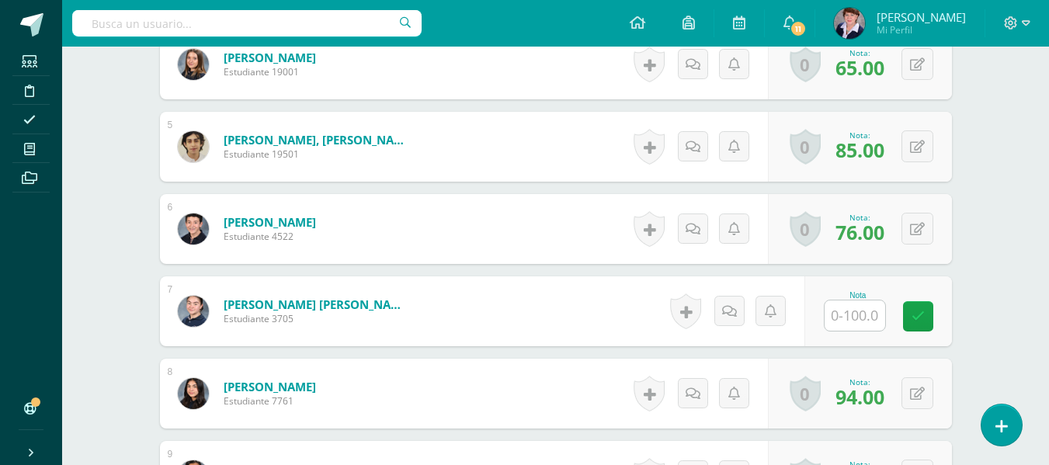
scroll to position [785, 0]
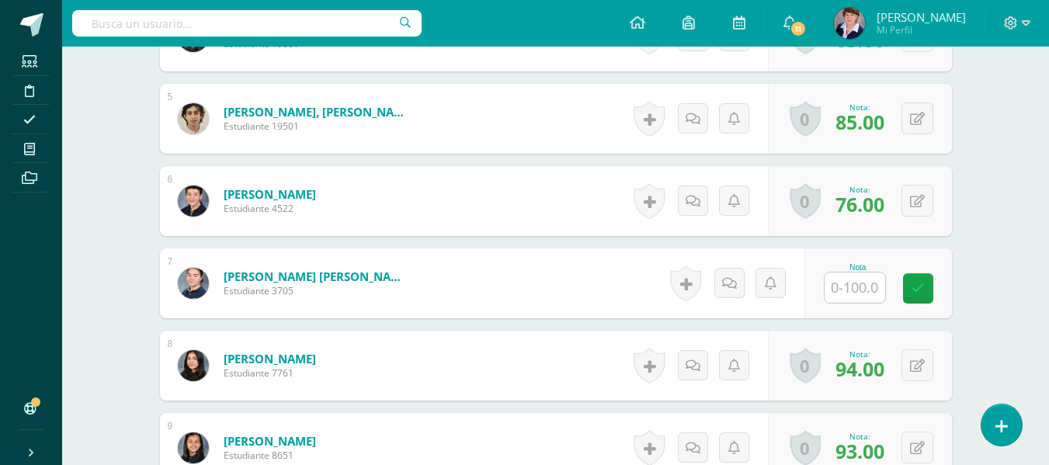
click at [865, 286] on input "text" at bounding box center [855, 288] width 61 height 30
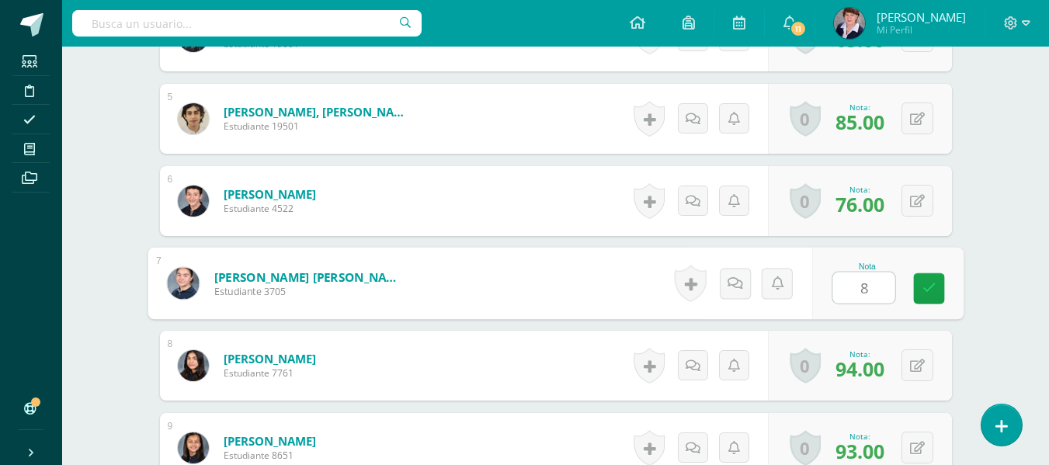
type input "89"
click at [934, 284] on icon at bounding box center [929, 288] width 14 height 13
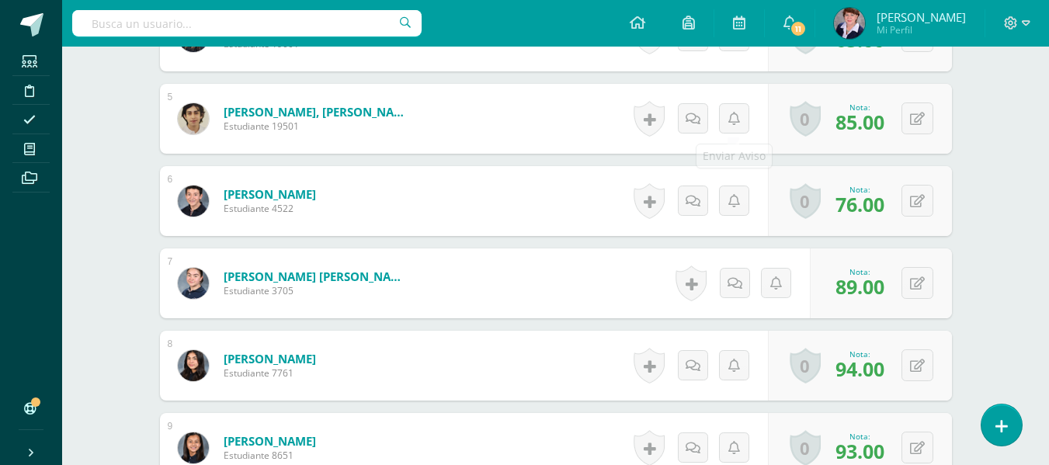
scroll to position [786, 0]
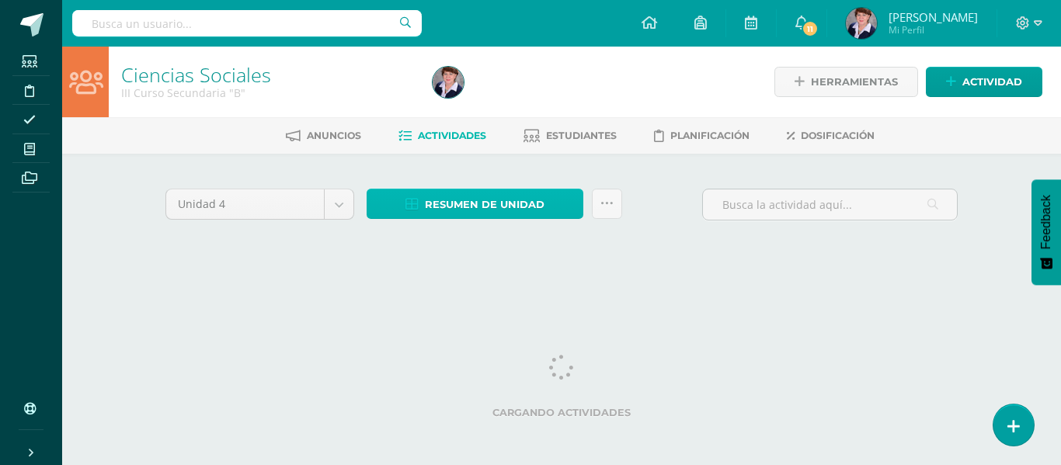
click at [506, 204] on span "Resumen de unidad" at bounding box center [485, 204] width 120 height 29
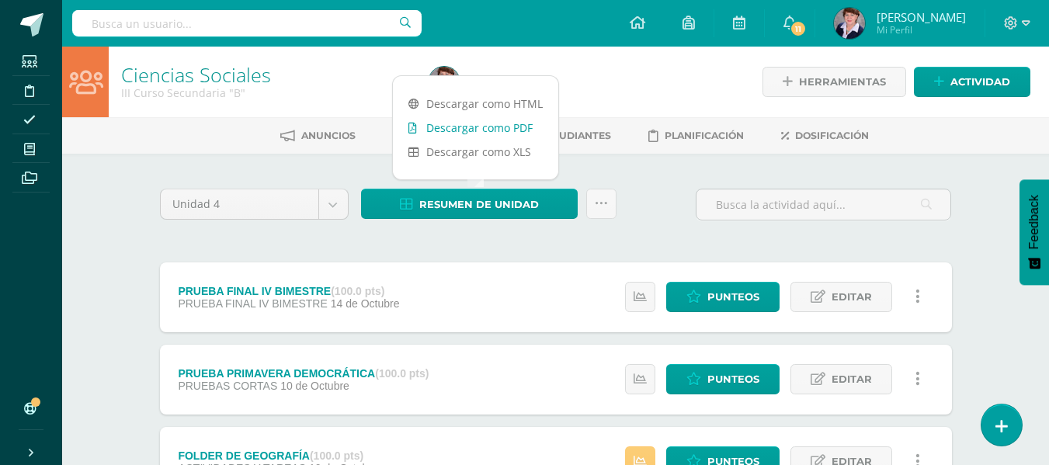
click at [498, 124] on link "Descargar como PDF" at bounding box center [475, 128] width 165 height 24
click at [496, 120] on link "Descargar como PDF" at bounding box center [475, 128] width 165 height 24
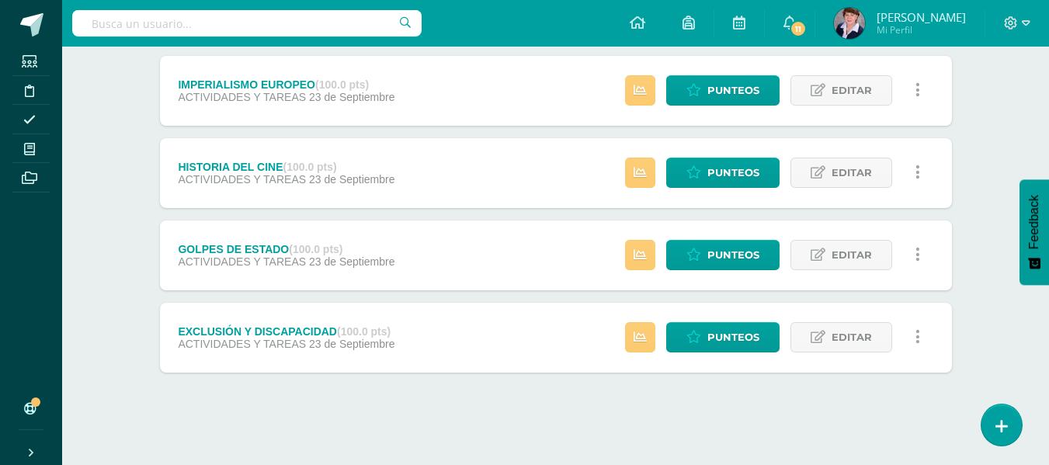
scroll to position [706, 0]
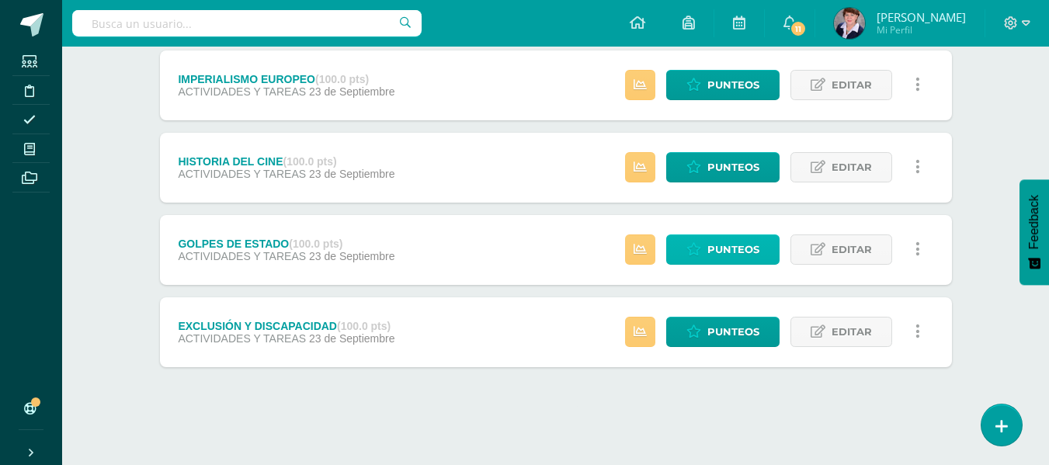
click at [722, 245] on span "Punteos" at bounding box center [734, 249] width 52 height 29
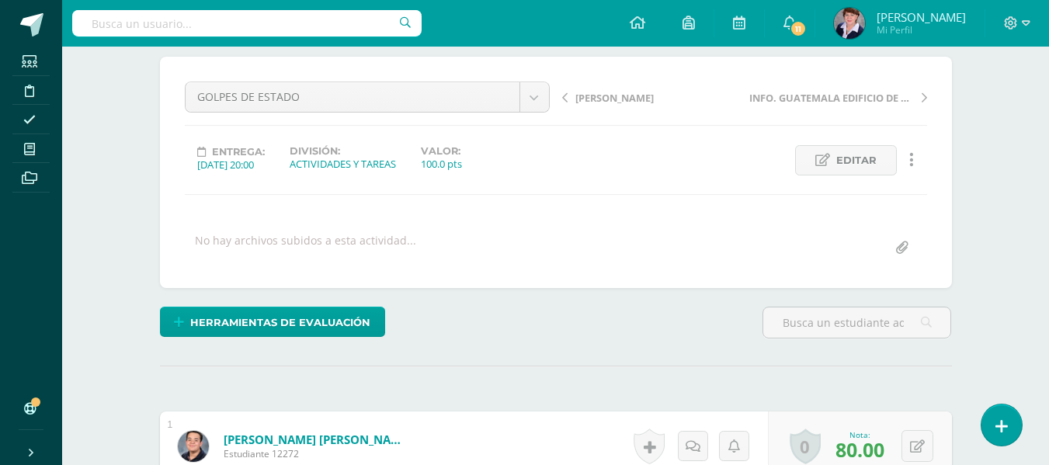
scroll to position [126, 0]
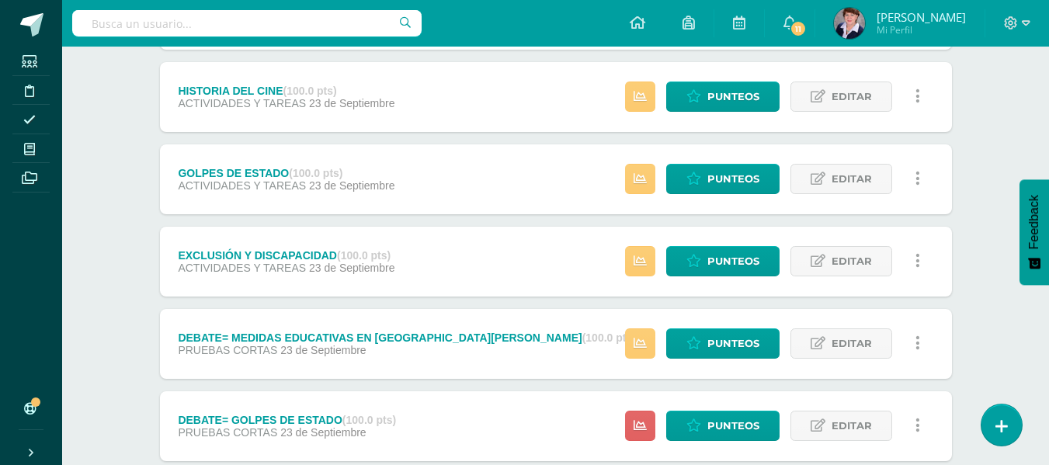
scroll to position [854, 0]
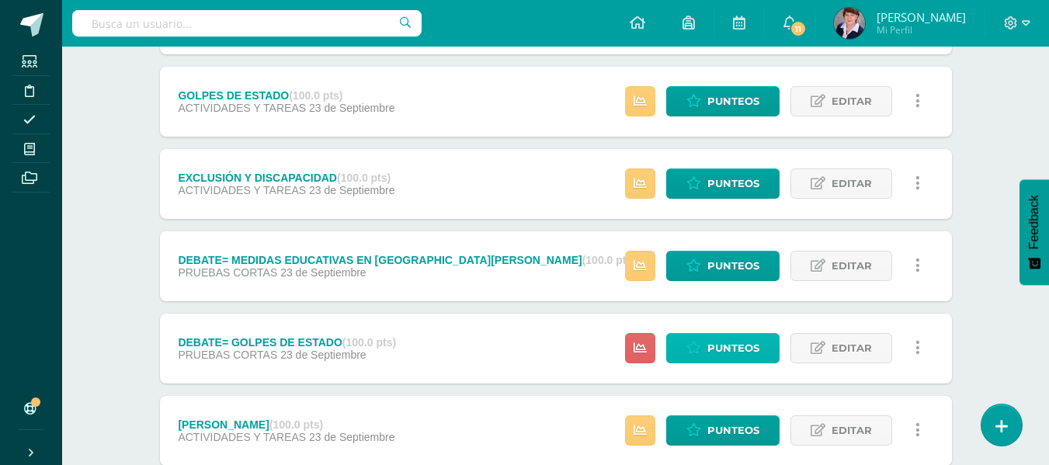
click at [722, 341] on span "Punteos" at bounding box center [734, 348] width 52 height 29
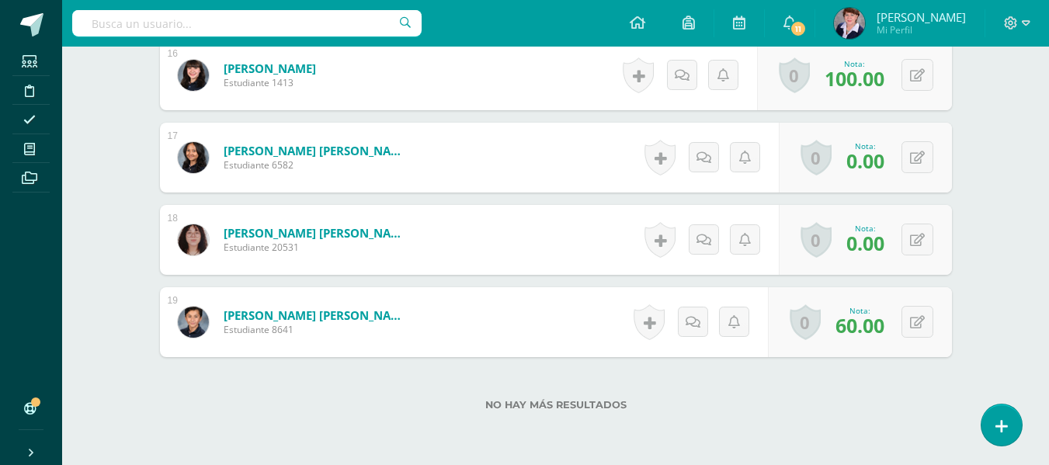
scroll to position [1757, 0]
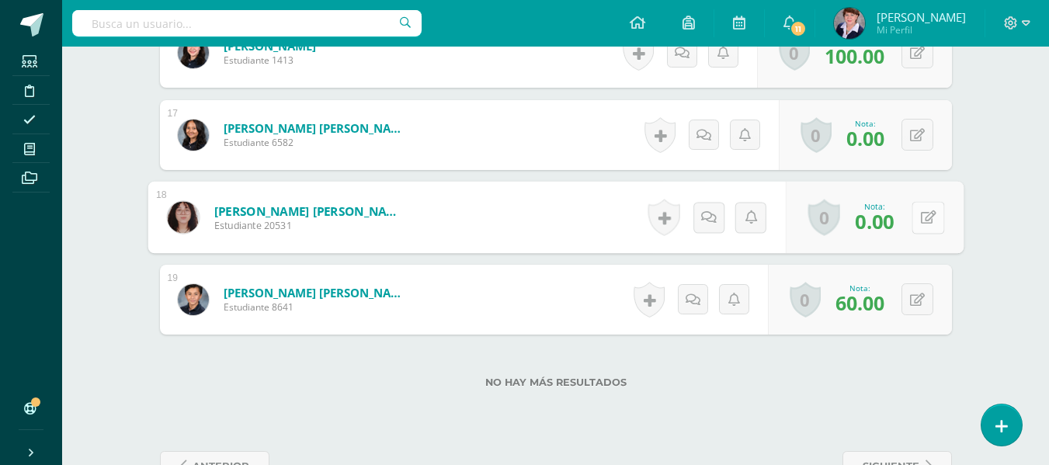
click at [917, 222] on button at bounding box center [928, 217] width 33 height 33
type input "50"
click at [883, 214] on link at bounding box center [886, 222] width 31 height 31
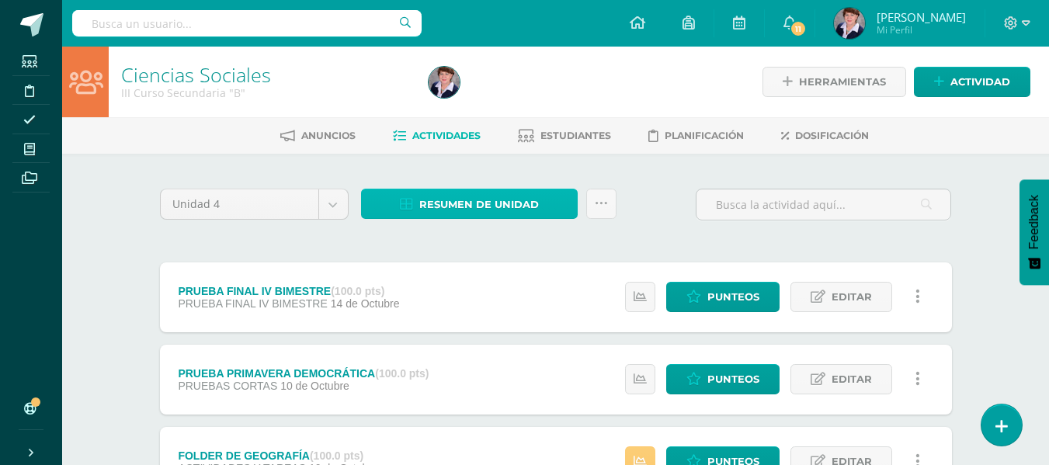
click at [506, 202] on span "Resumen de unidad" at bounding box center [479, 204] width 120 height 29
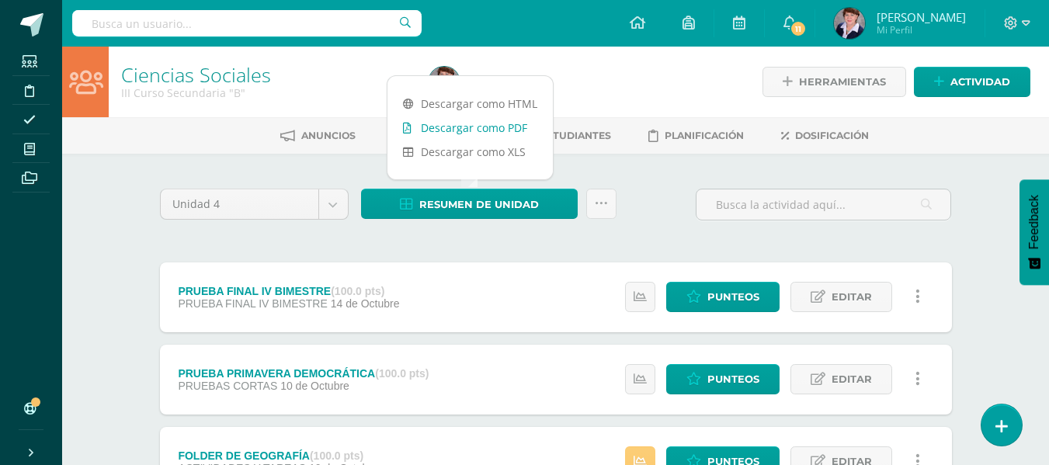
click at [490, 124] on link "Descargar como PDF" at bounding box center [470, 128] width 165 height 24
click at [496, 122] on link "Descargar como PDF" at bounding box center [470, 128] width 165 height 24
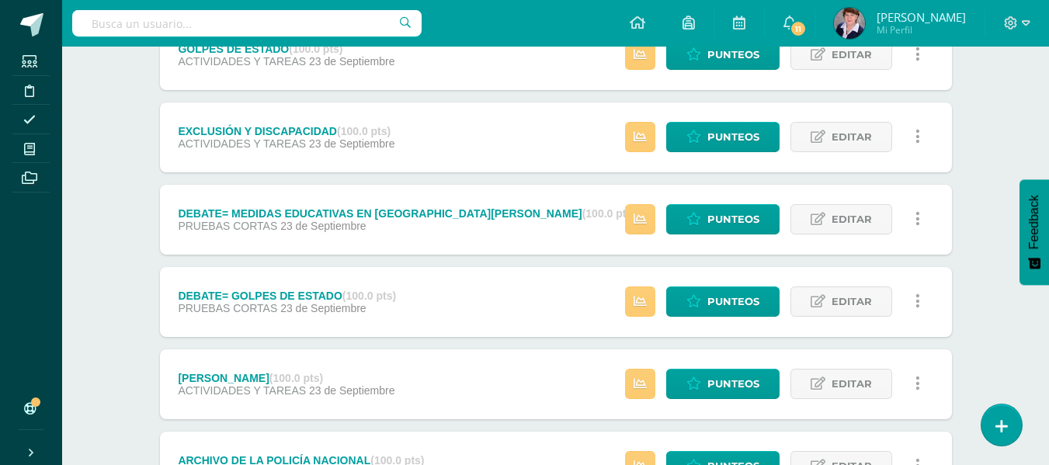
scroll to position [1100, 0]
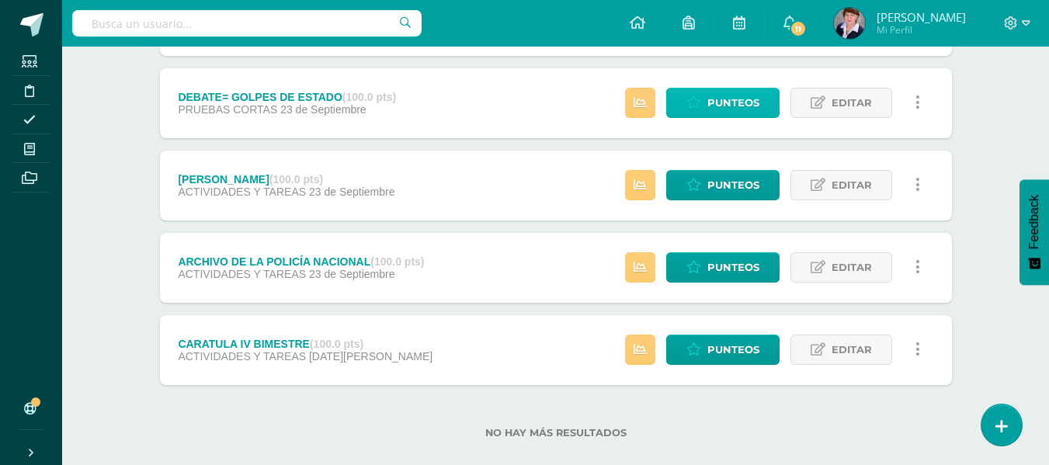
click at [741, 99] on span "Punteos" at bounding box center [734, 103] width 52 height 29
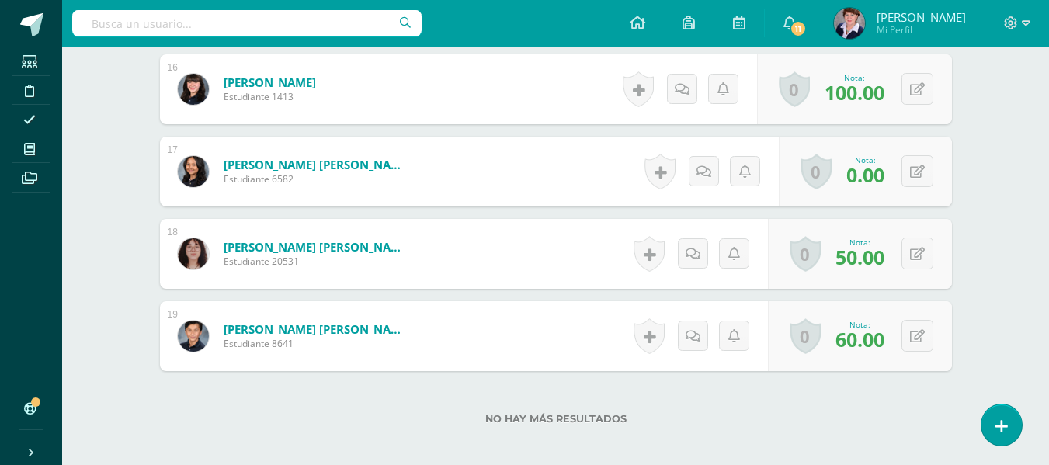
scroll to position [1804, 0]
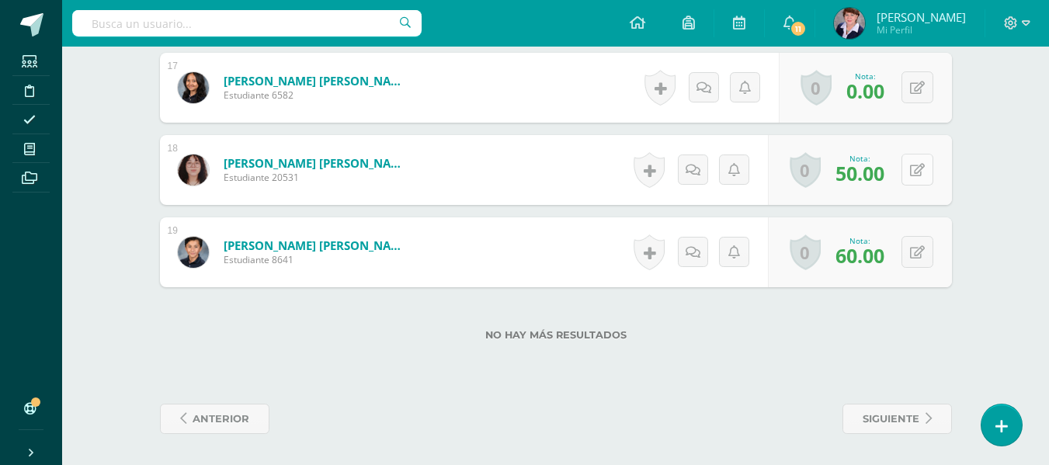
click at [920, 172] on icon at bounding box center [917, 170] width 15 height 13
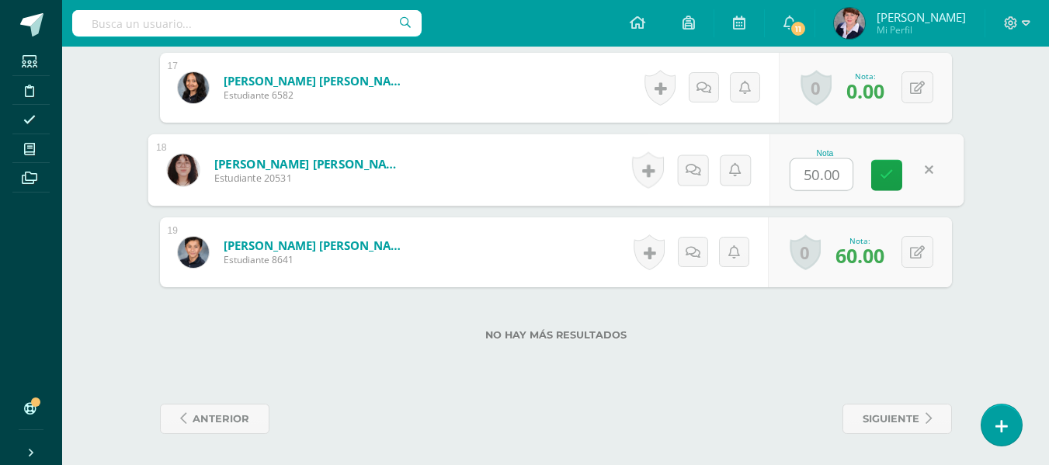
type input "0"
click at [893, 171] on link at bounding box center [886, 175] width 31 height 31
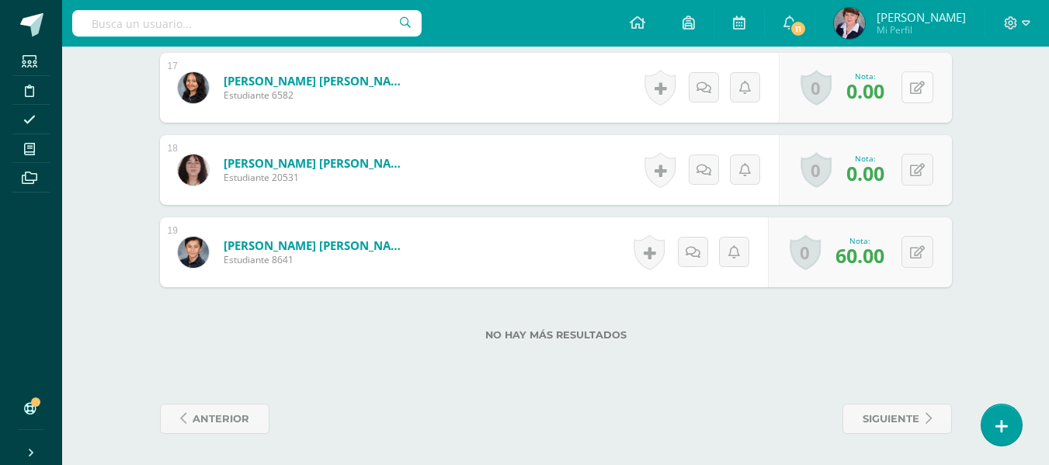
click at [921, 79] on button at bounding box center [918, 87] width 32 height 32
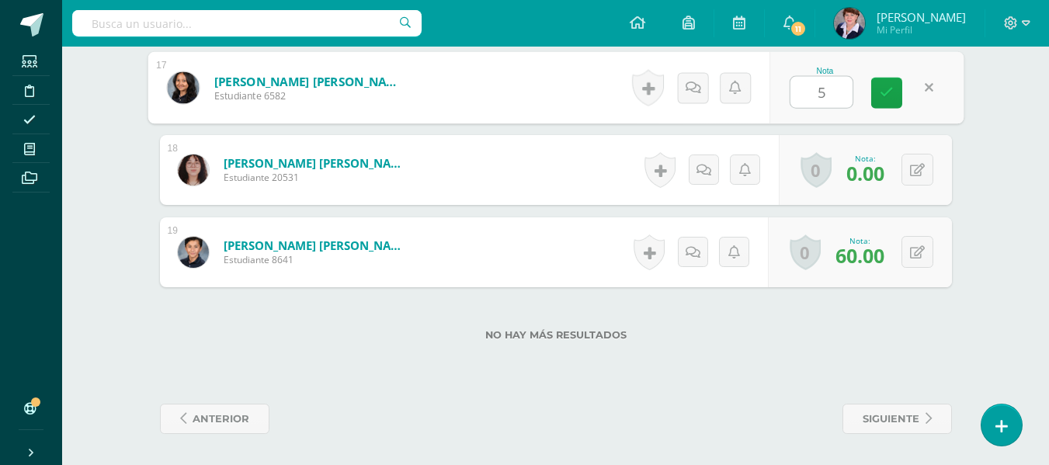
type input "50"
click at [887, 87] on icon at bounding box center [887, 92] width 14 height 13
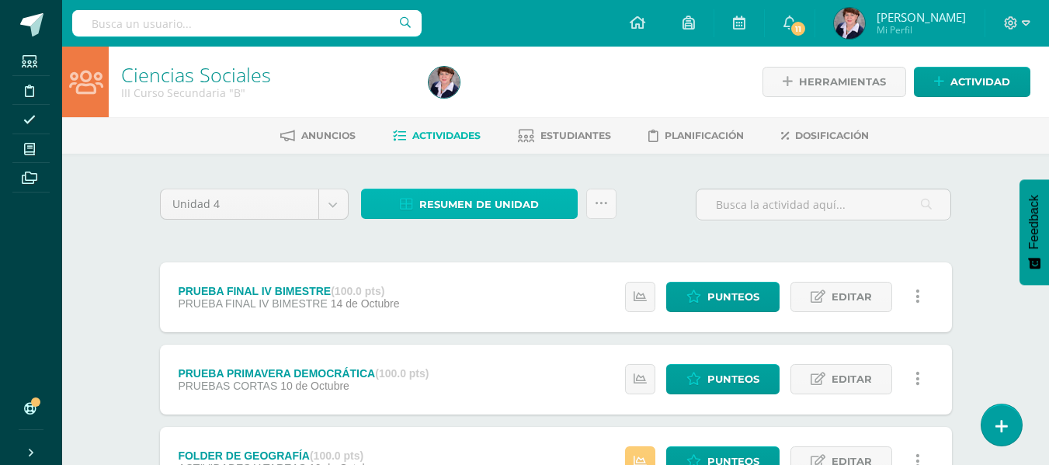
click at [503, 200] on span "Resumen de unidad" at bounding box center [479, 204] width 120 height 29
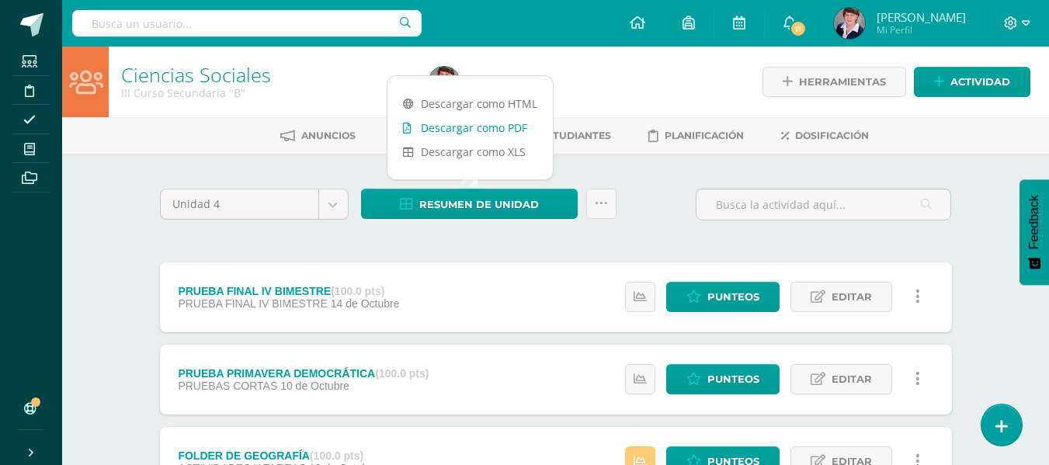
click at [493, 123] on link "Descargar como PDF" at bounding box center [470, 128] width 165 height 24
